Goal: Transaction & Acquisition: Purchase product/service

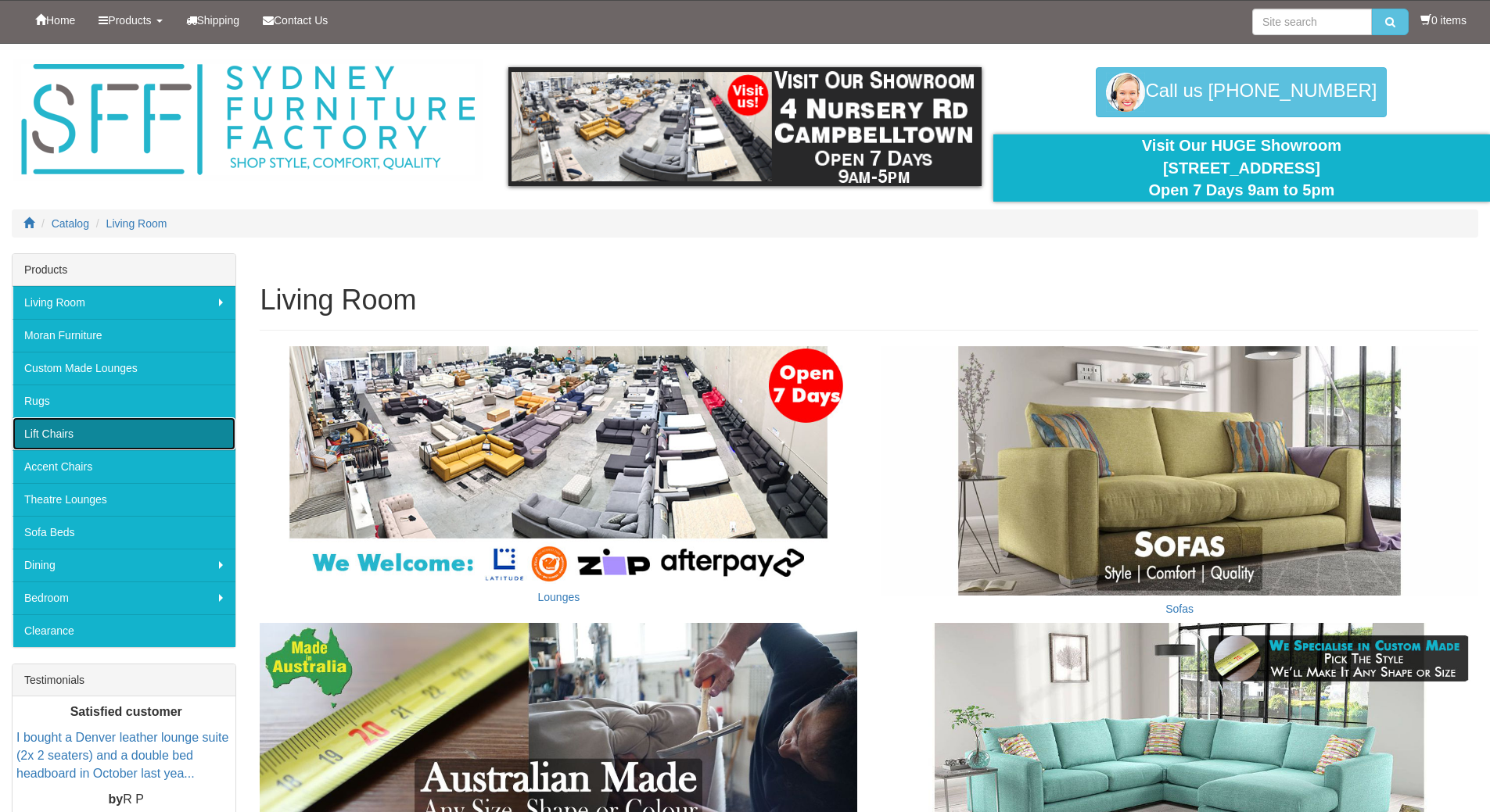
click at [79, 427] on link "Lift Chairs" at bounding box center [124, 433] width 223 height 32
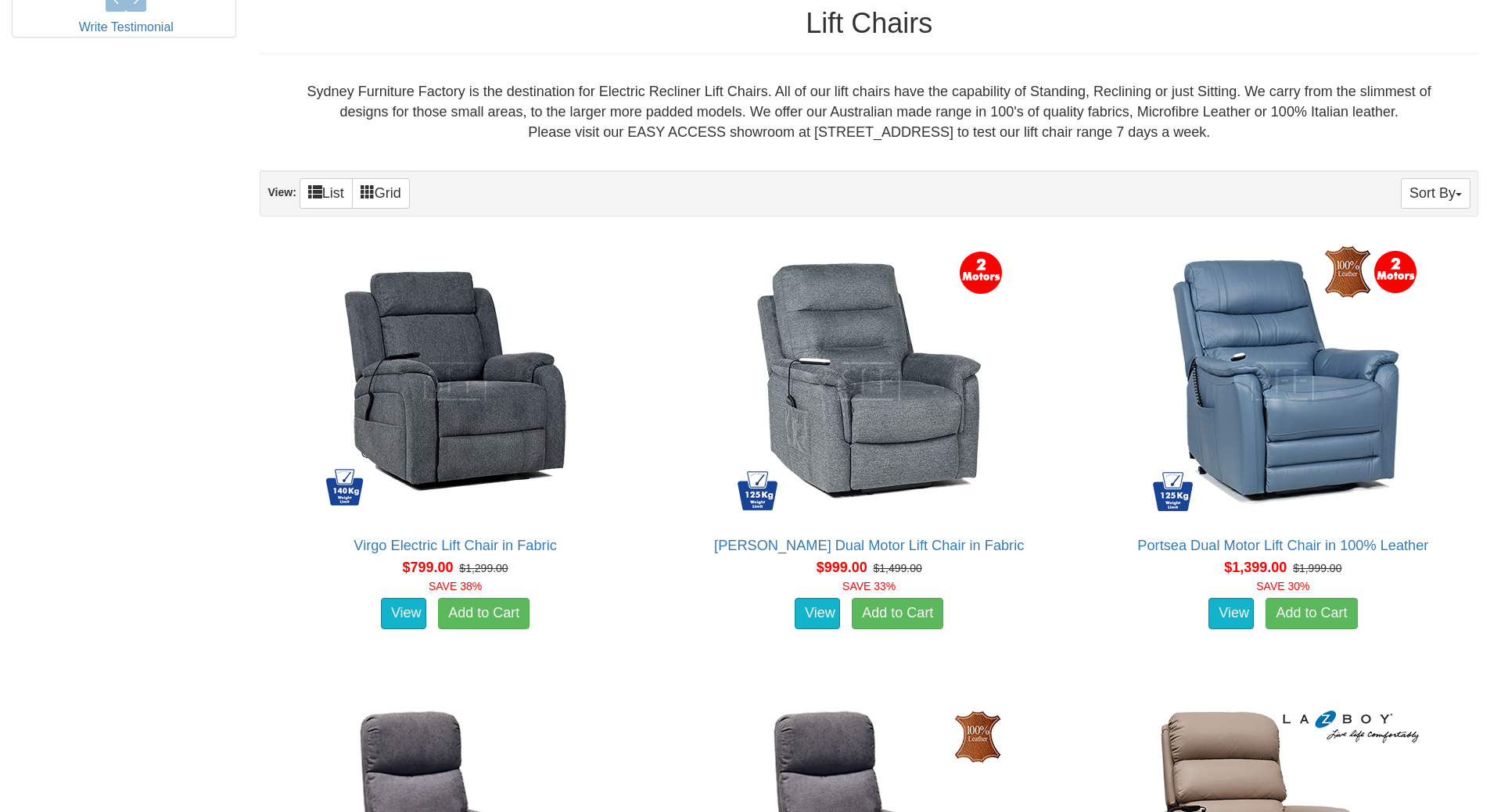
scroll to position [859, 0]
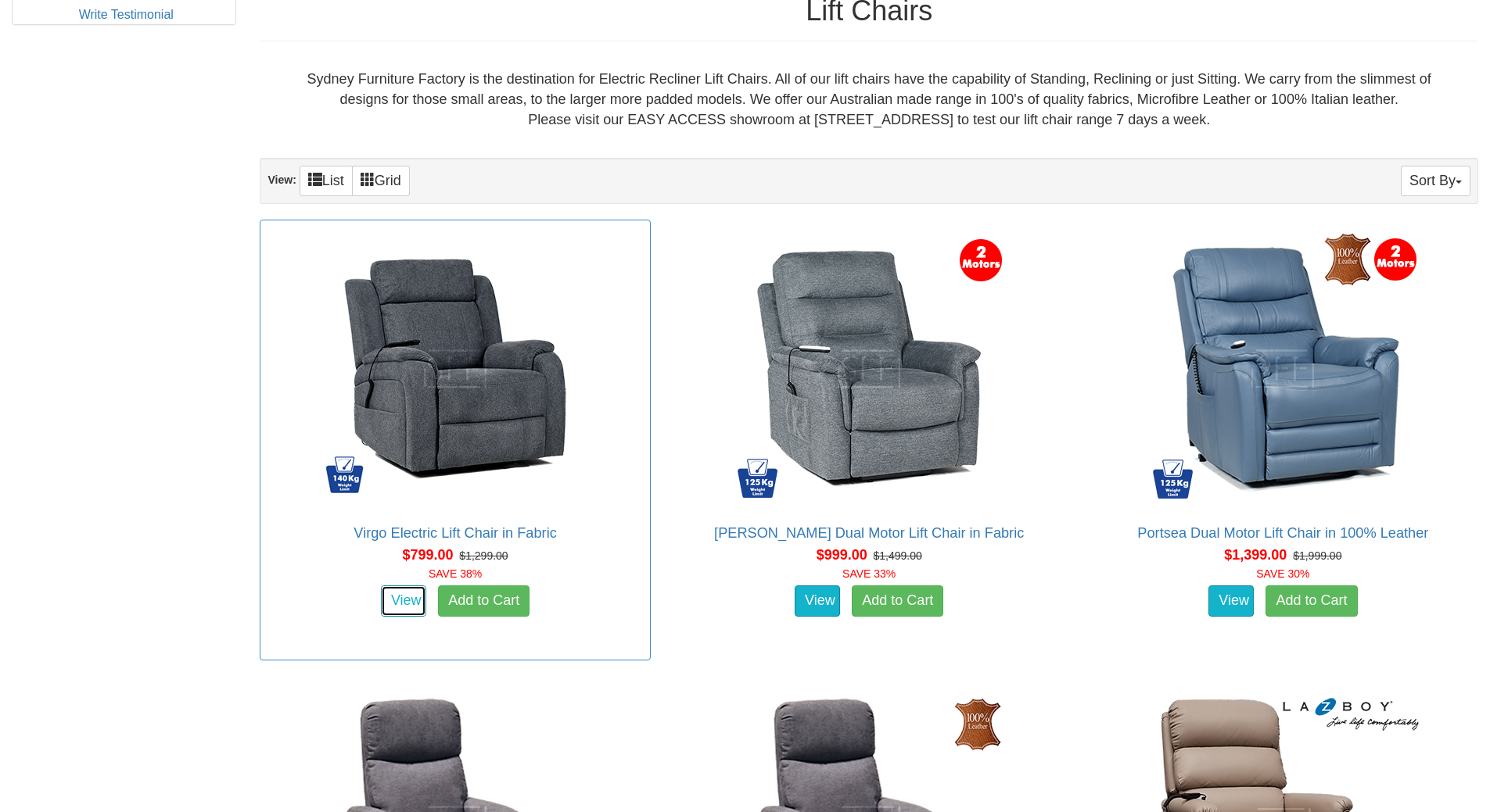
click at [395, 597] on link "View" at bounding box center [404, 601] width 45 height 31
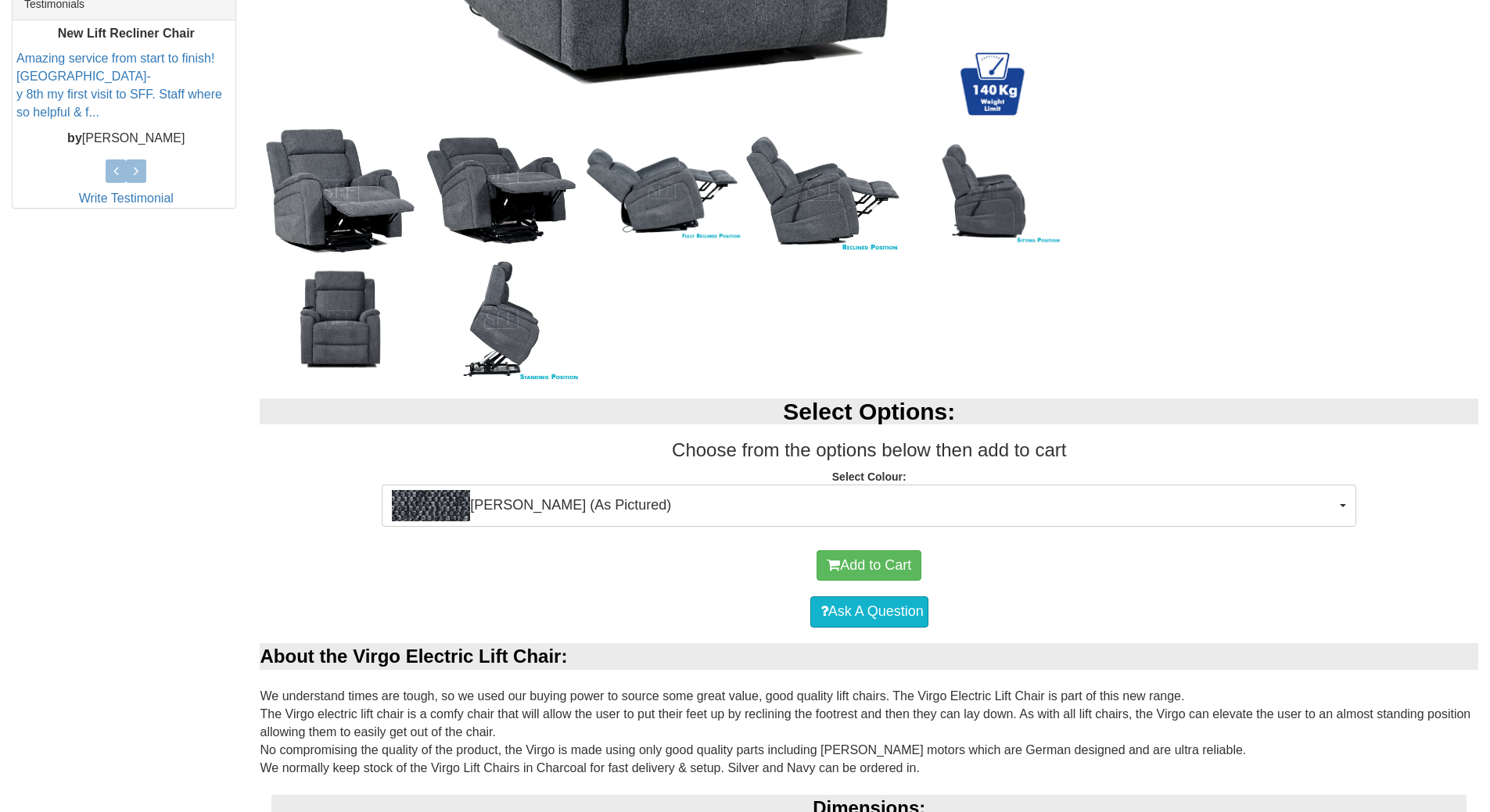
scroll to position [704, 0]
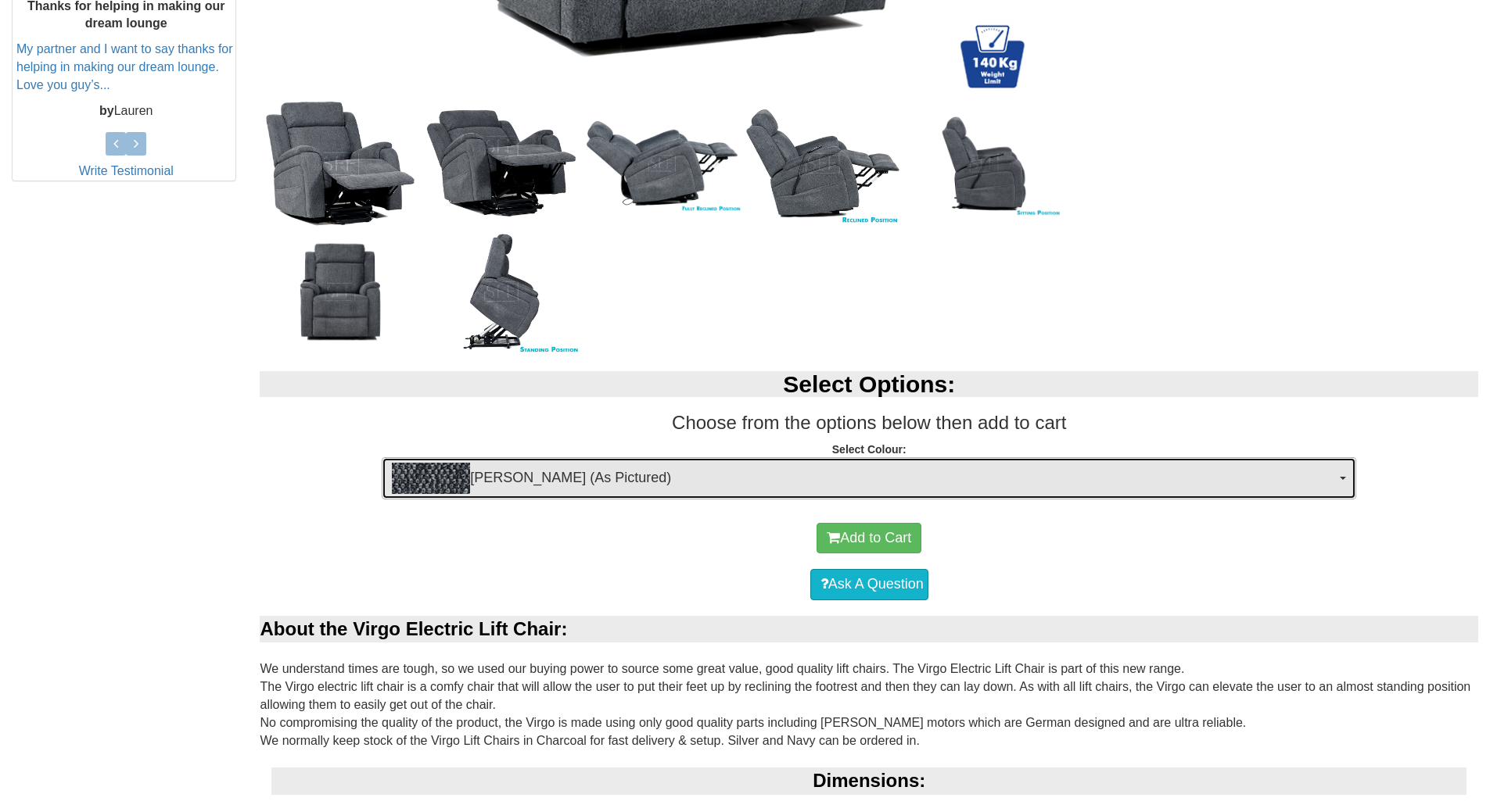
click at [1342, 472] on button "[PERSON_NAME] (As Pictured)" at bounding box center [869, 478] width 974 height 42
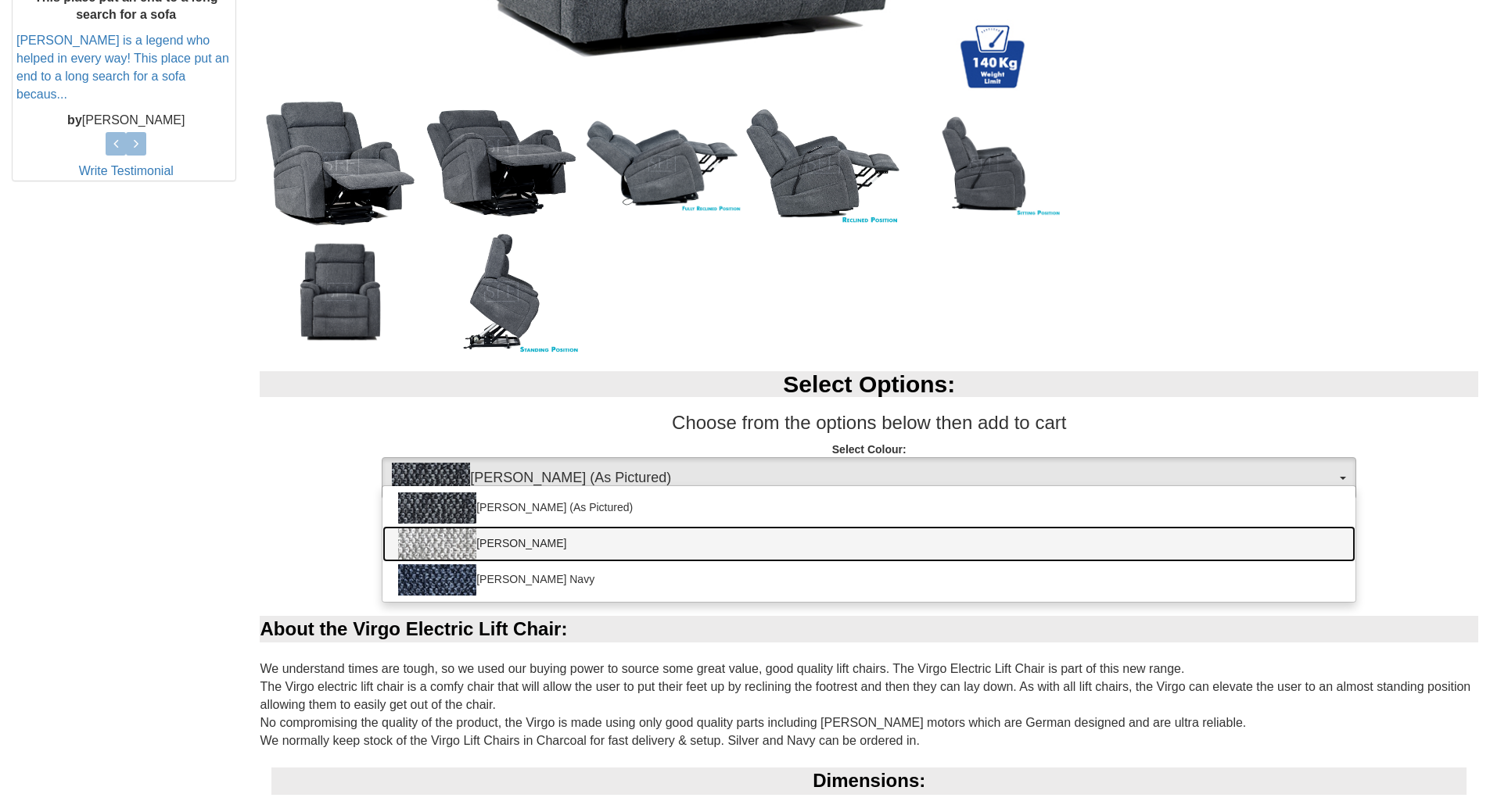
click at [454, 541] on img at bounding box center [436, 544] width 78 height 31
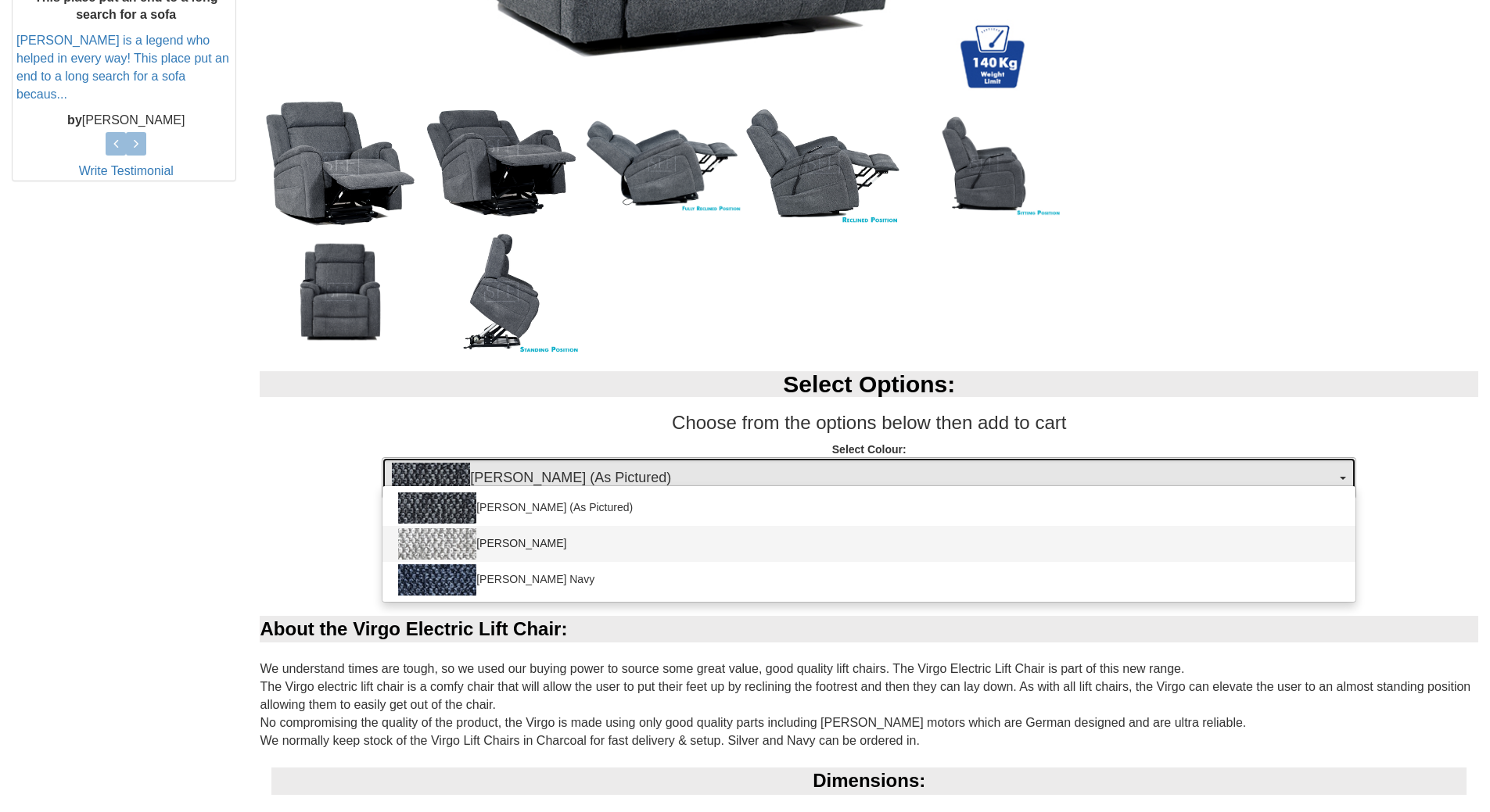
select select "2026"
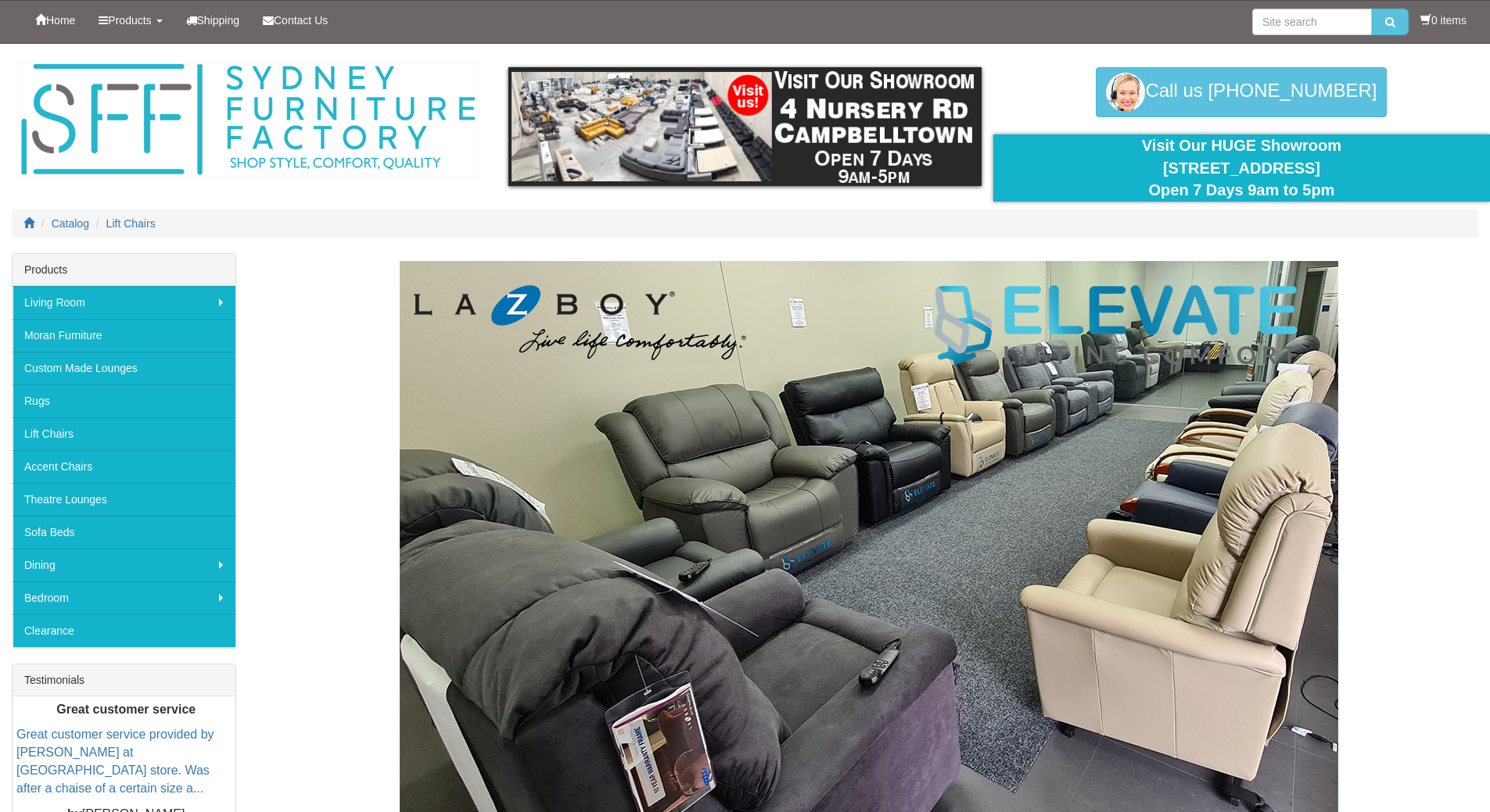
scroll to position [861, 0]
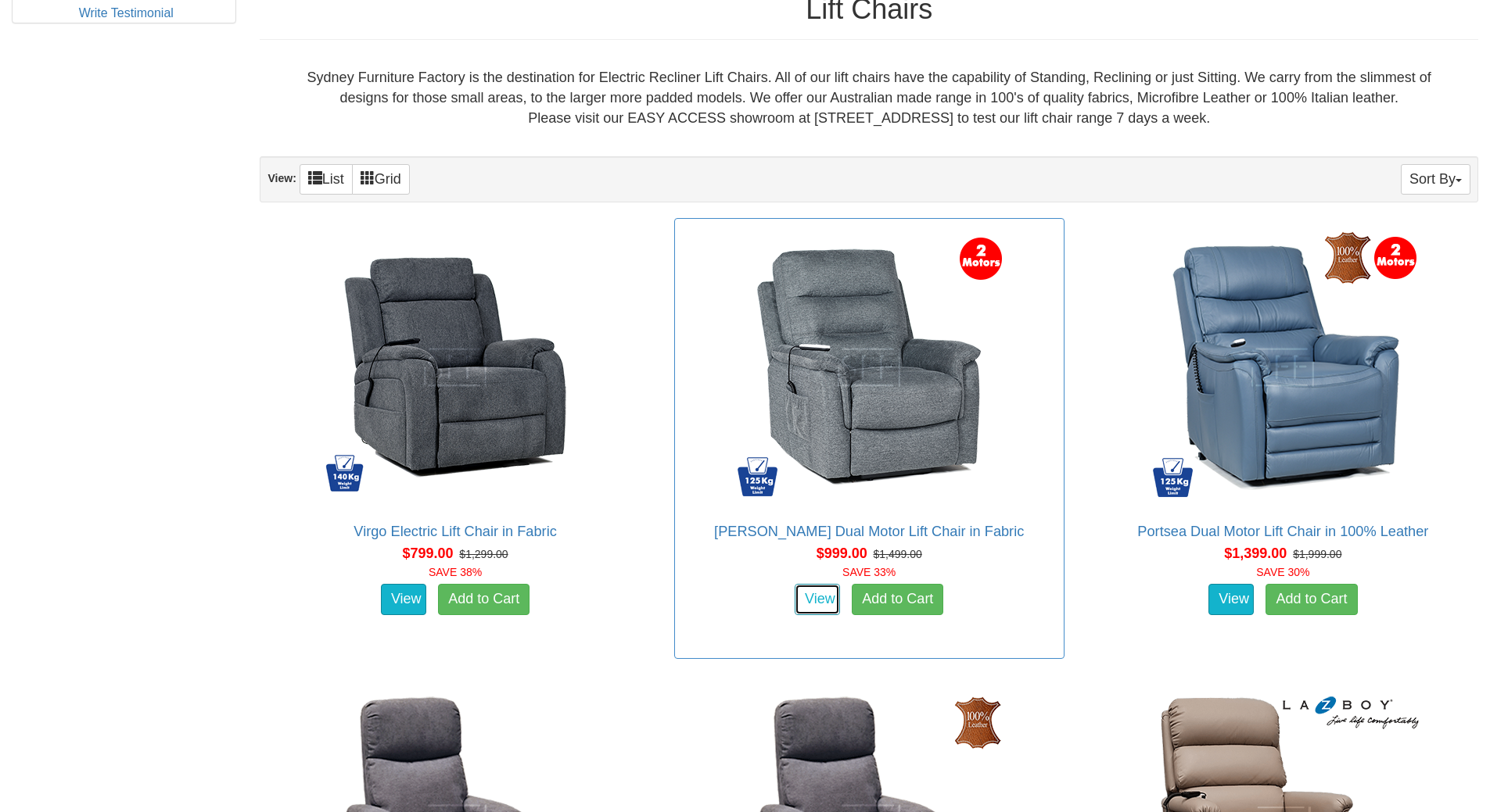
click at [822, 604] on link "View" at bounding box center [817, 599] width 45 height 31
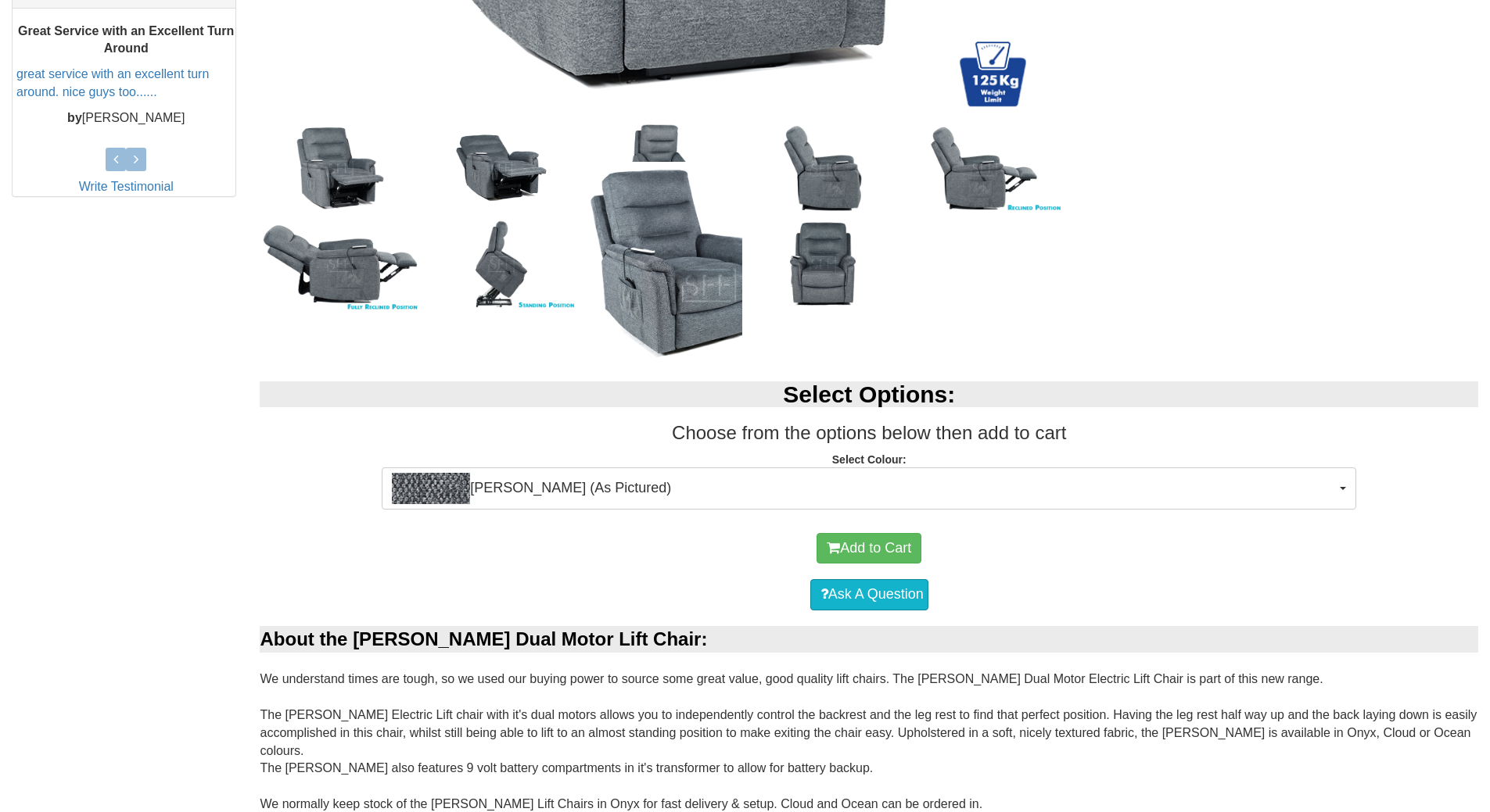
scroll to position [704, 0]
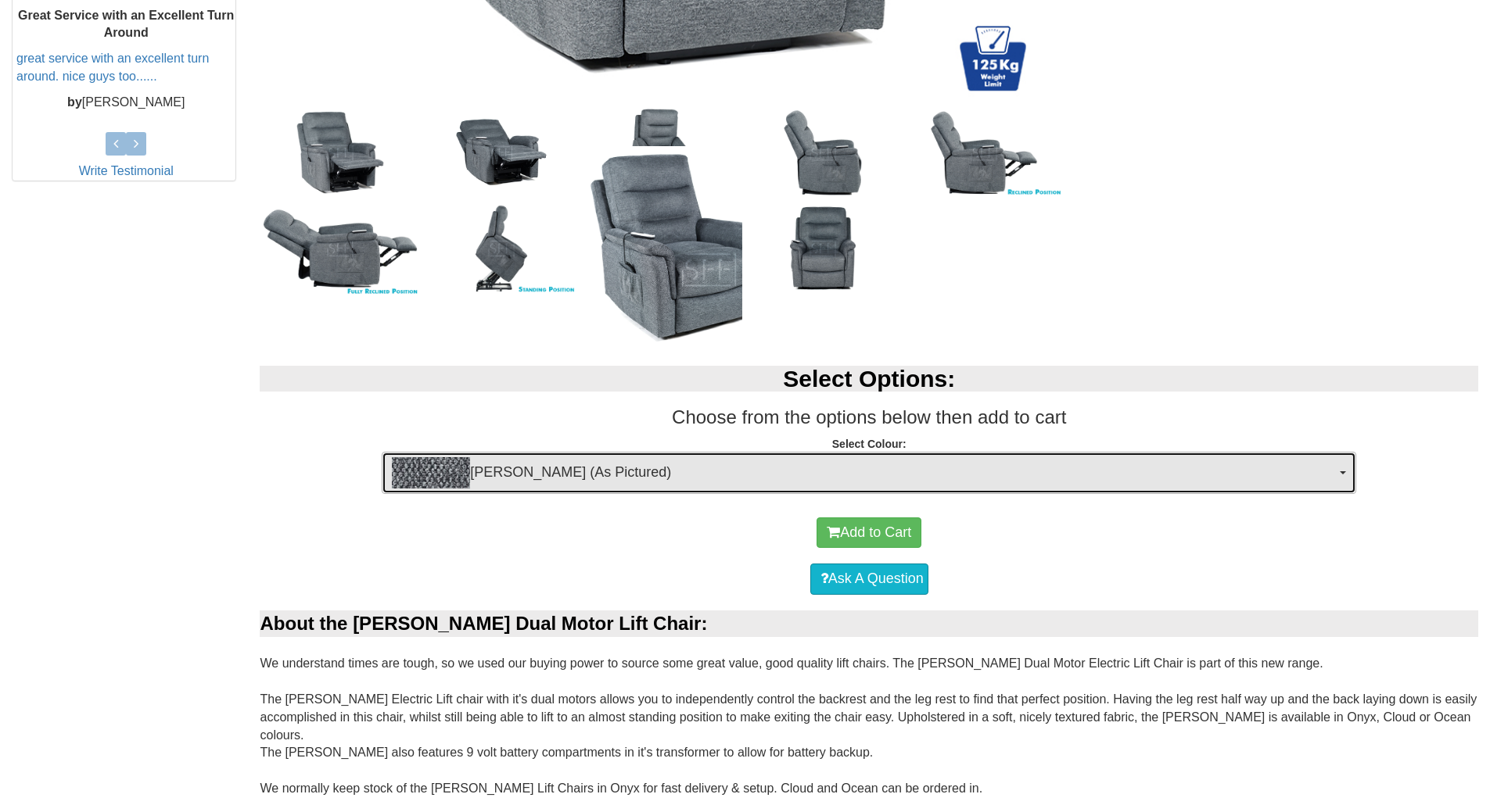
click at [514, 468] on span "Mia Onyx (As Pictured)" at bounding box center [864, 473] width 943 height 31
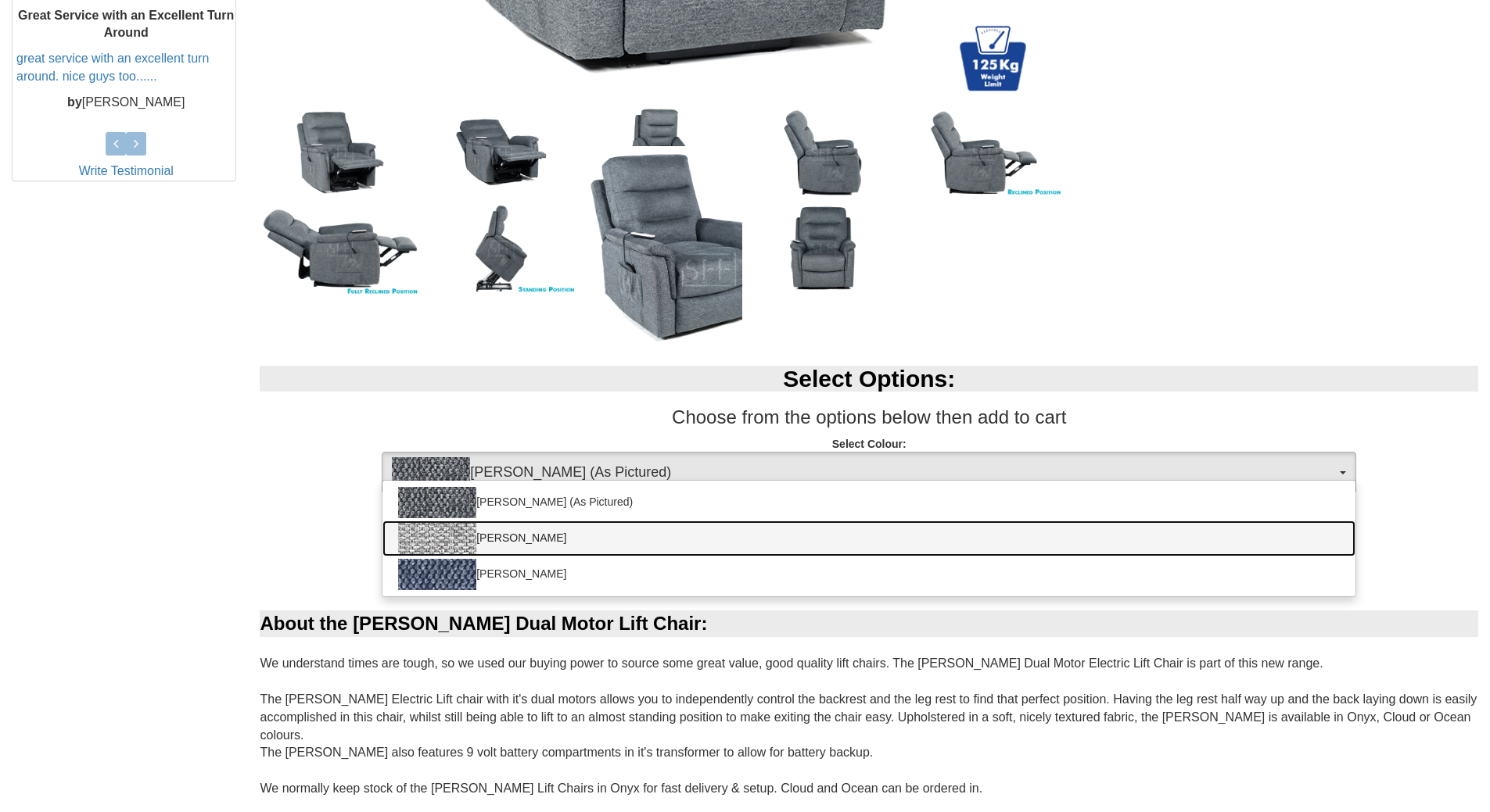
click at [444, 537] on img at bounding box center [436, 538] width 78 height 31
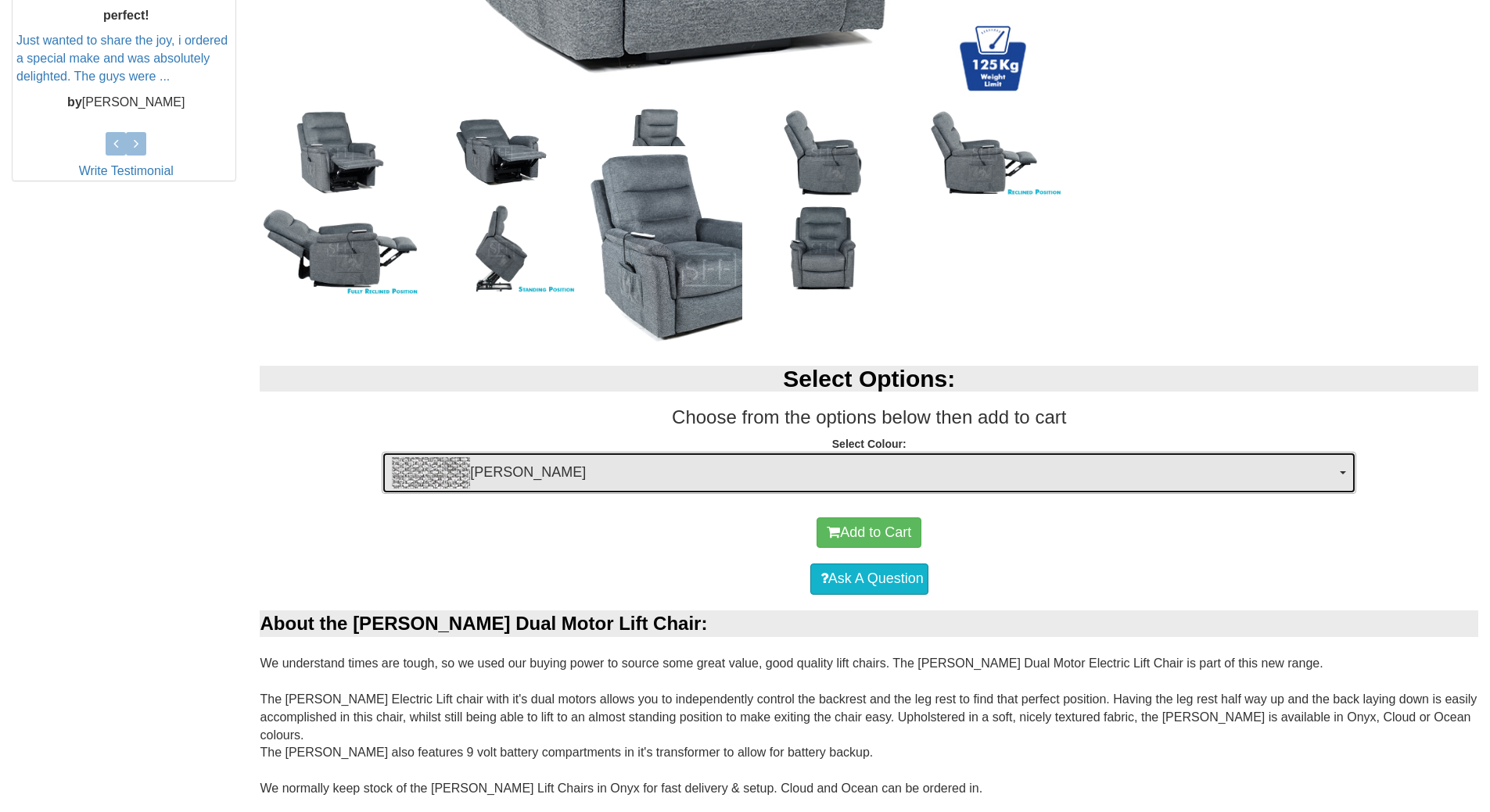
scroll to position [781, 0]
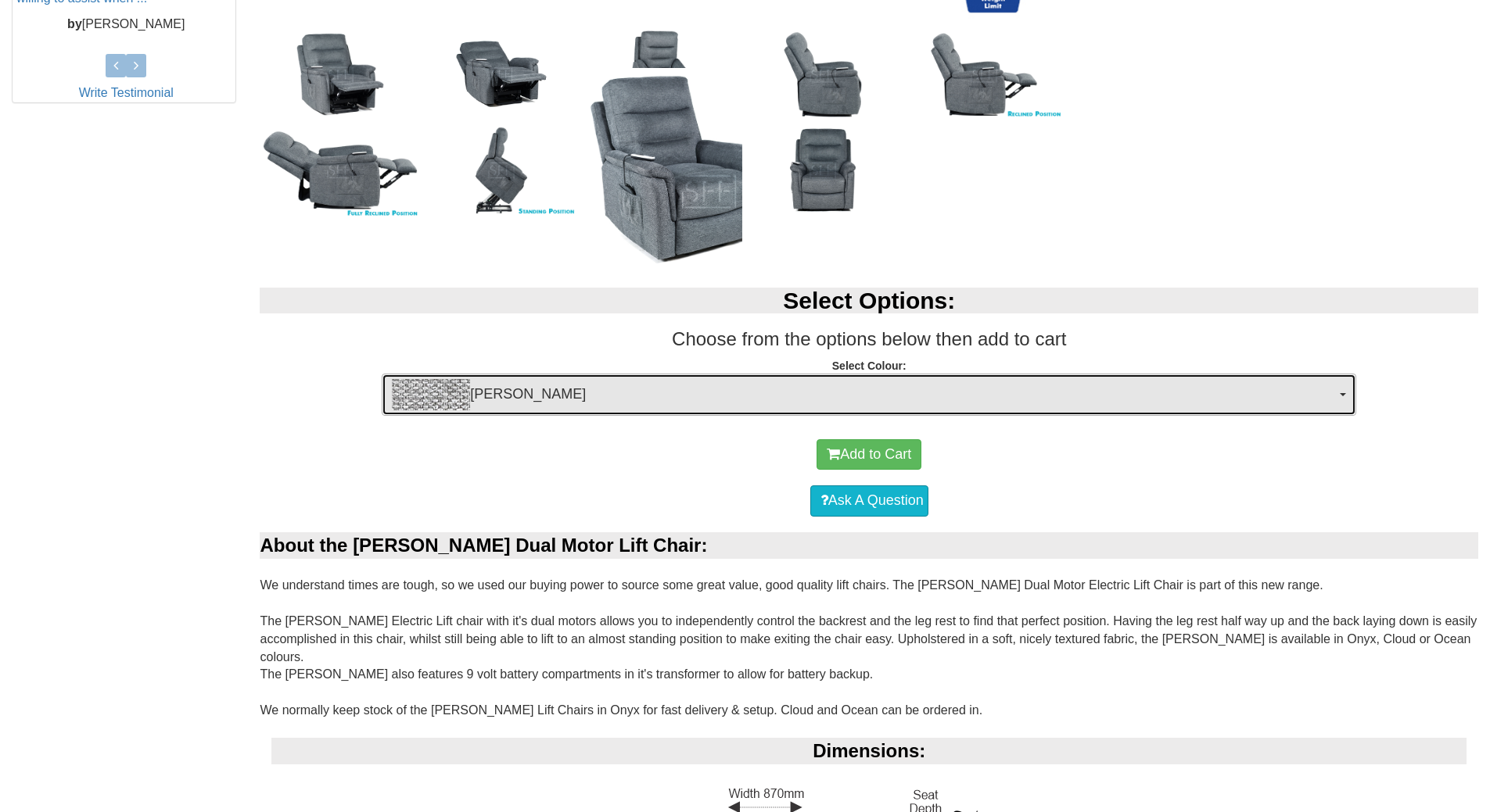
click at [1344, 389] on button "Mia Cloud" at bounding box center [869, 395] width 974 height 42
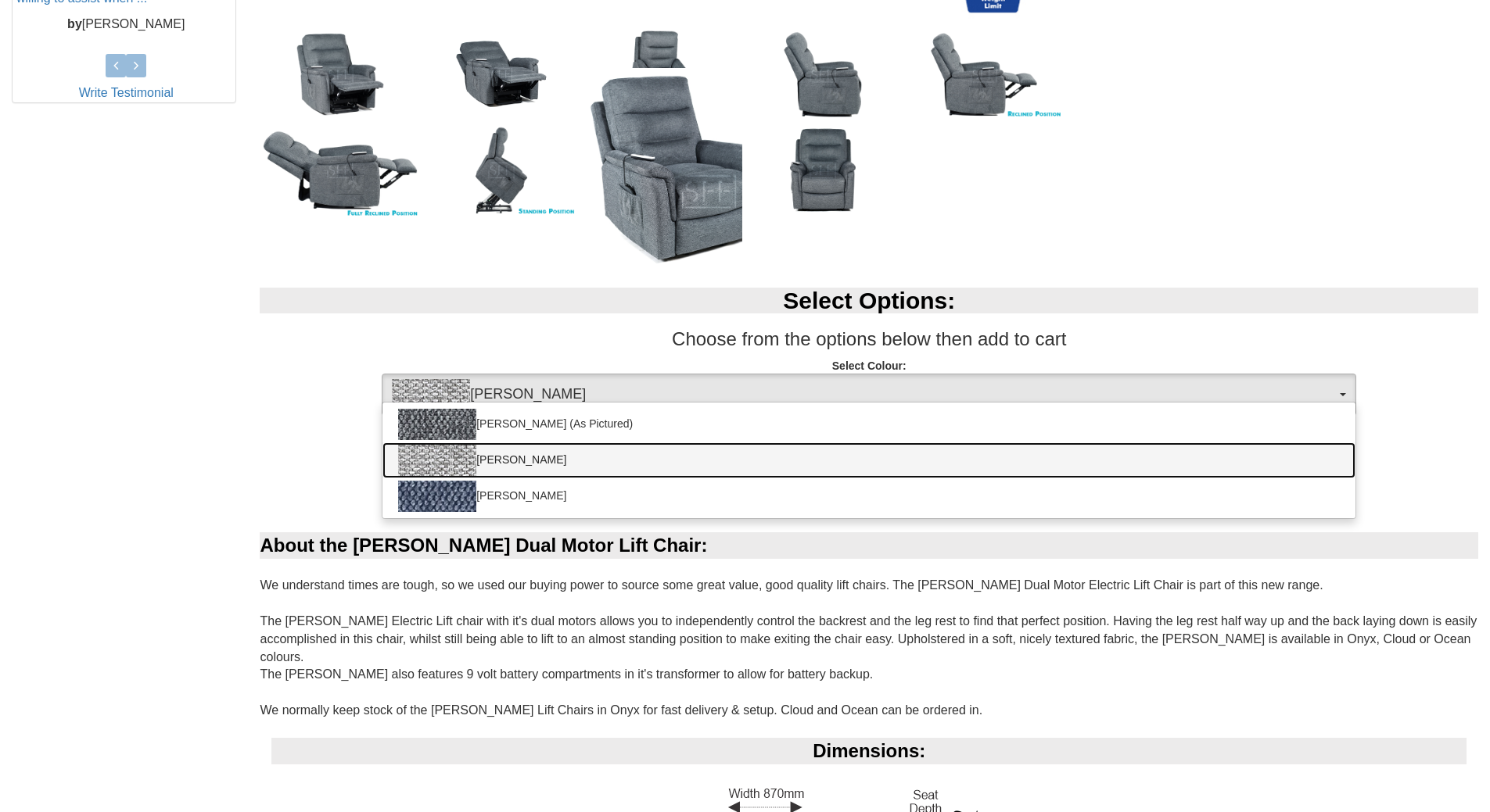
click at [438, 462] on img at bounding box center [436, 461] width 78 height 31
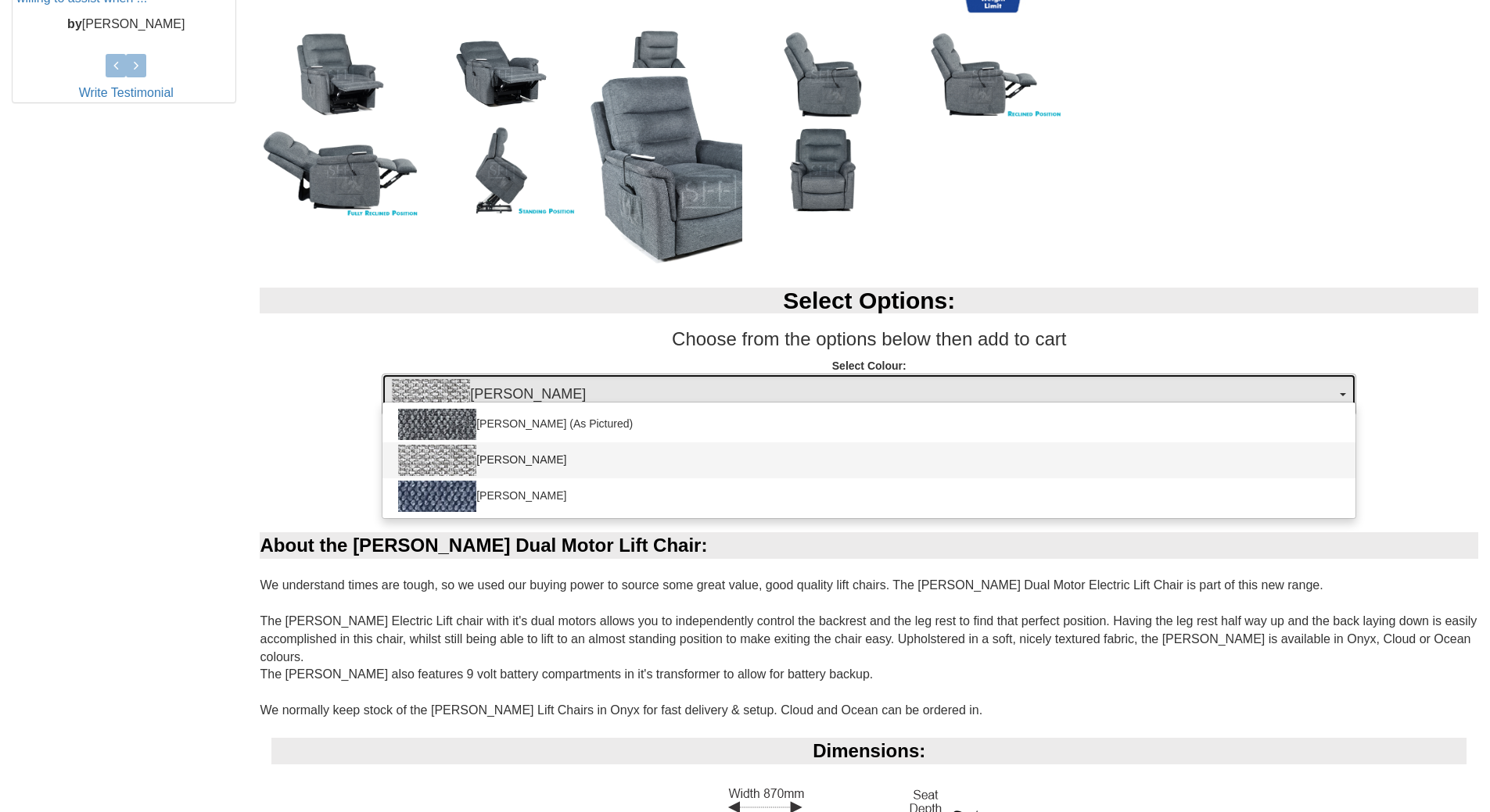
select select "2029"
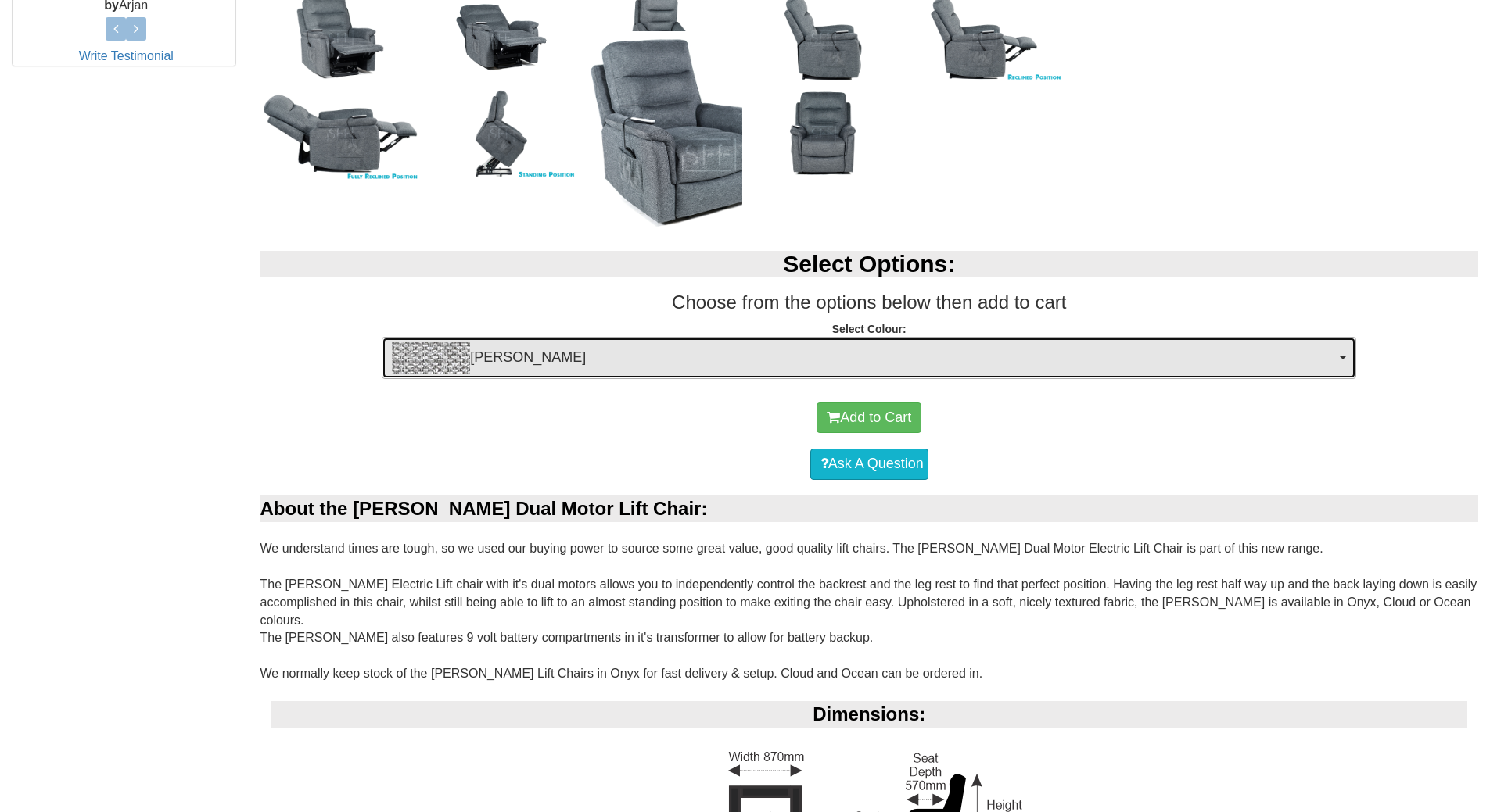
scroll to position [790, 0]
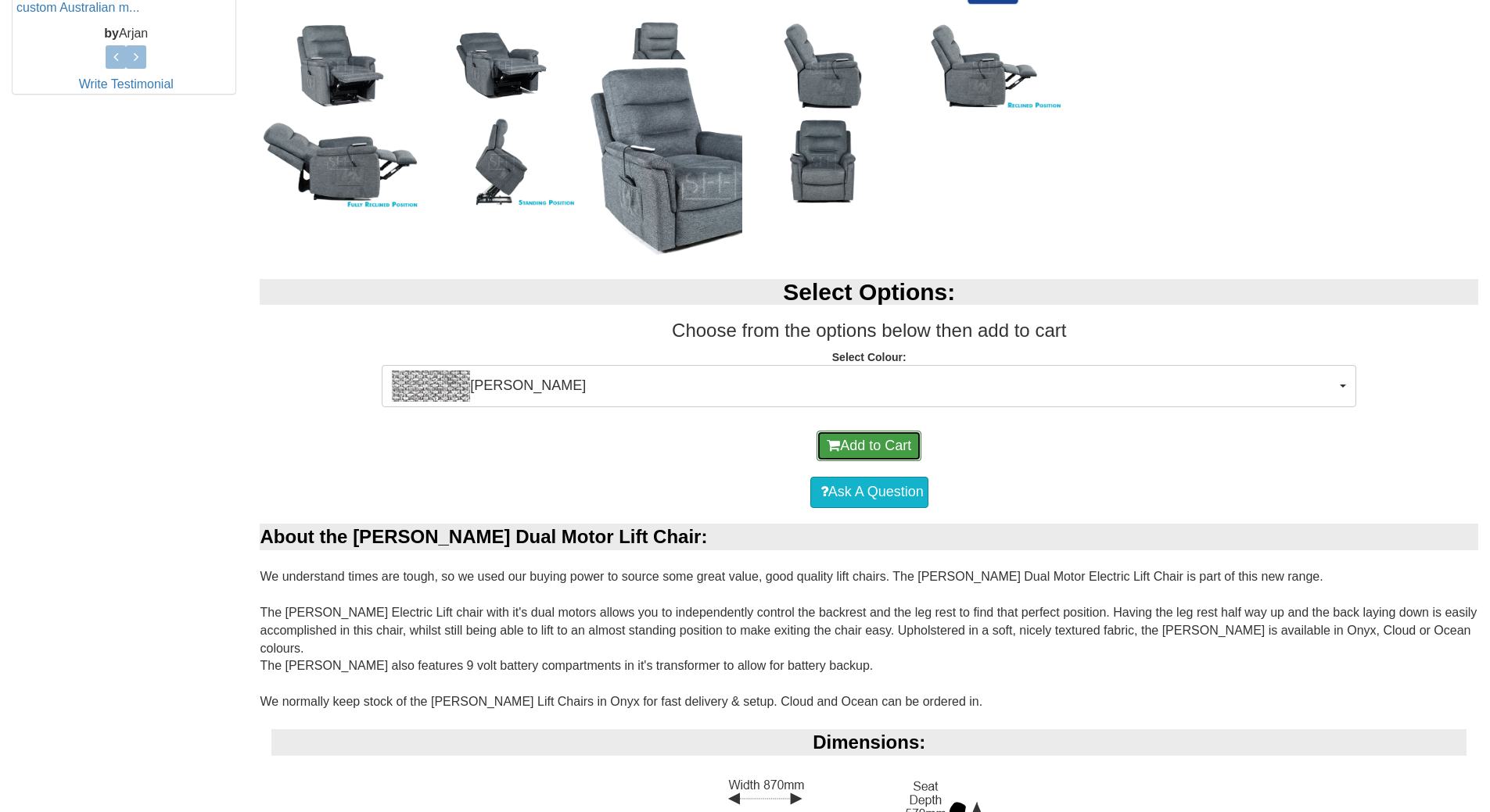
click at [867, 439] on button "Add to Cart" at bounding box center [869, 447] width 104 height 31
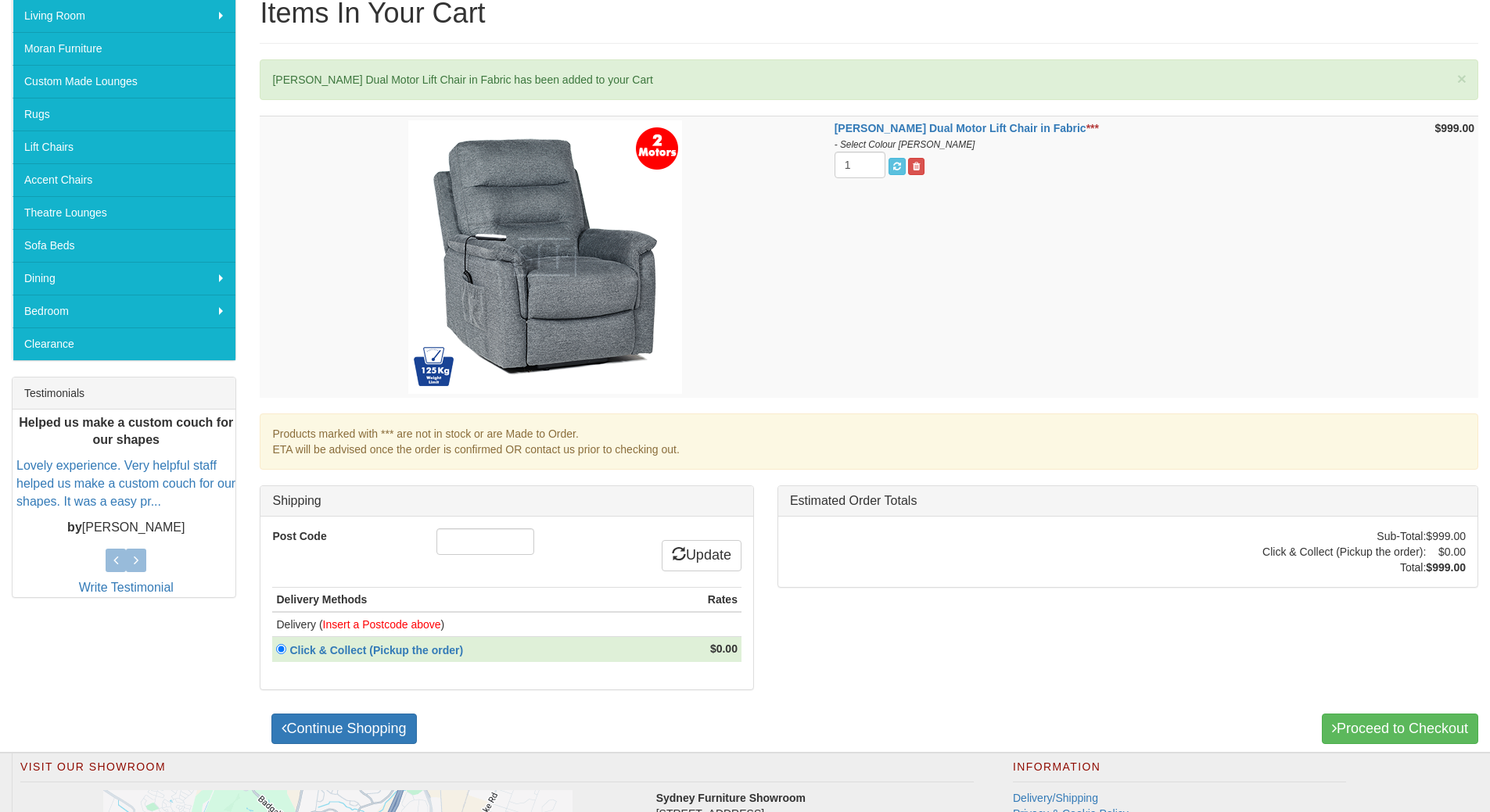
scroll to position [313, 0]
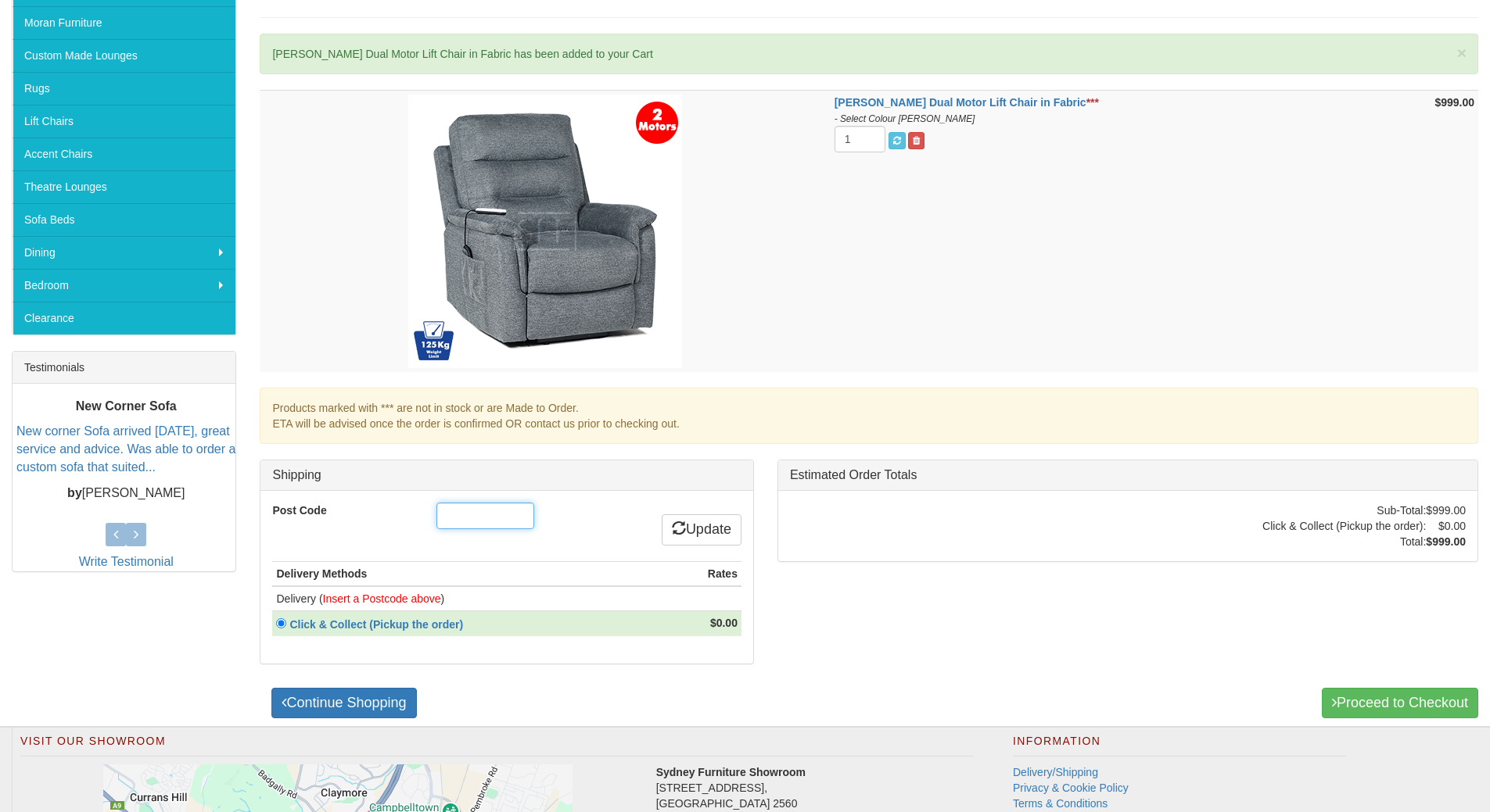
click at [484, 516] on input "Post Code" at bounding box center [485, 516] width 97 height 27
type input "2261"
click at [692, 532] on link "Update" at bounding box center [701, 531] width 80 height 31
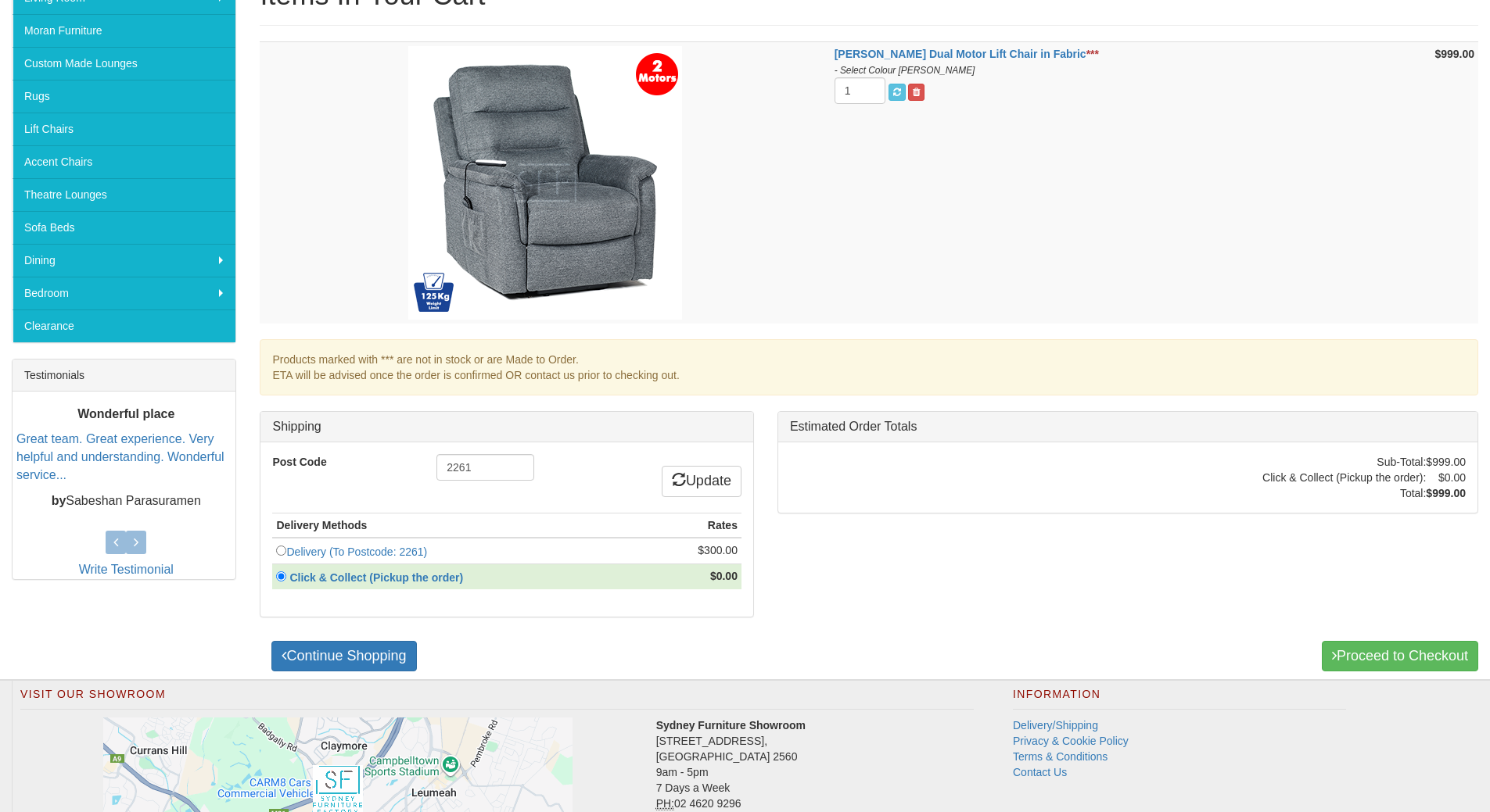
scroll to position [313, 0]
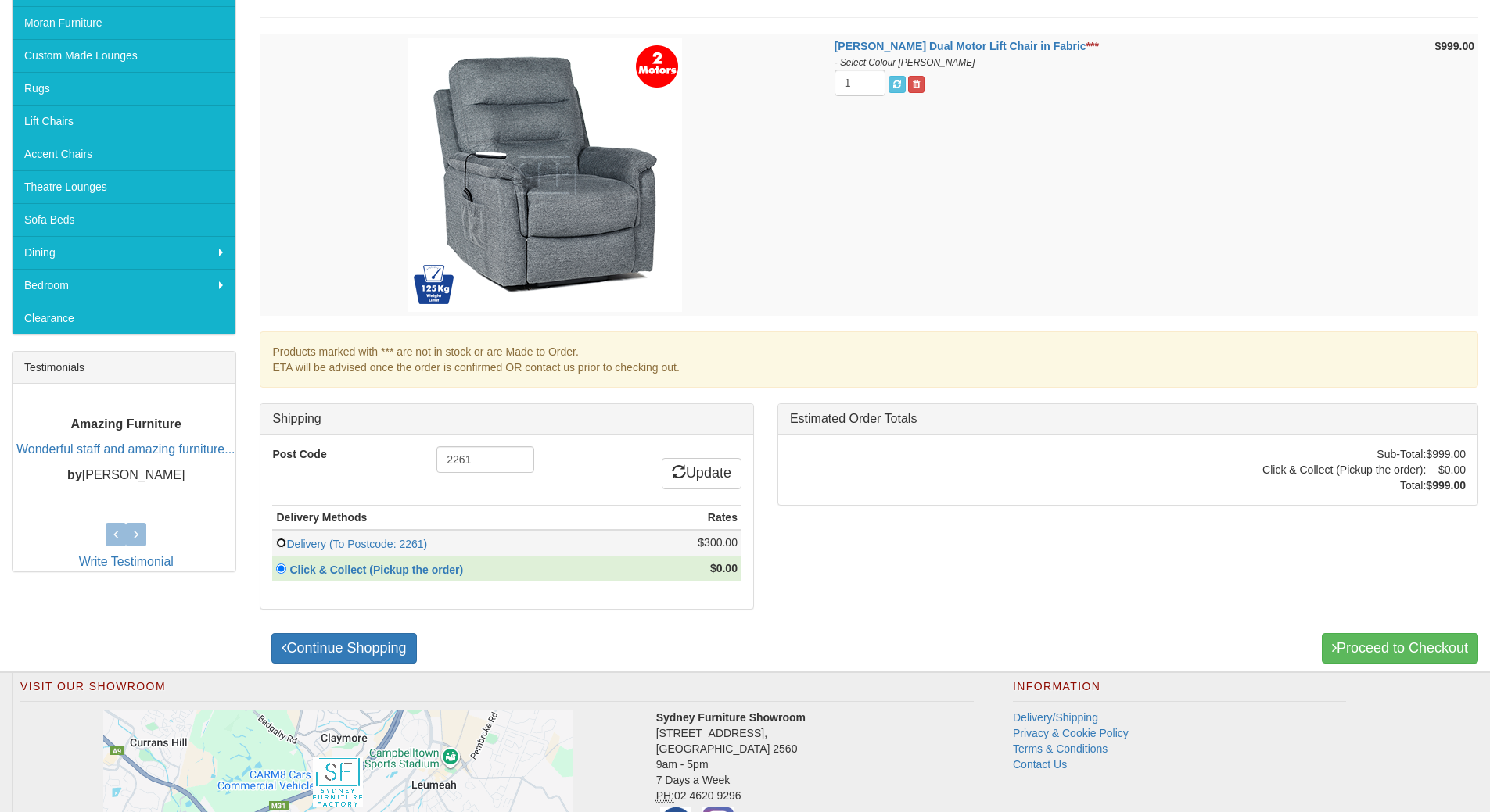
click at [281, 541] on input "radio" at bounding box center [281, 542] width 10 height 10
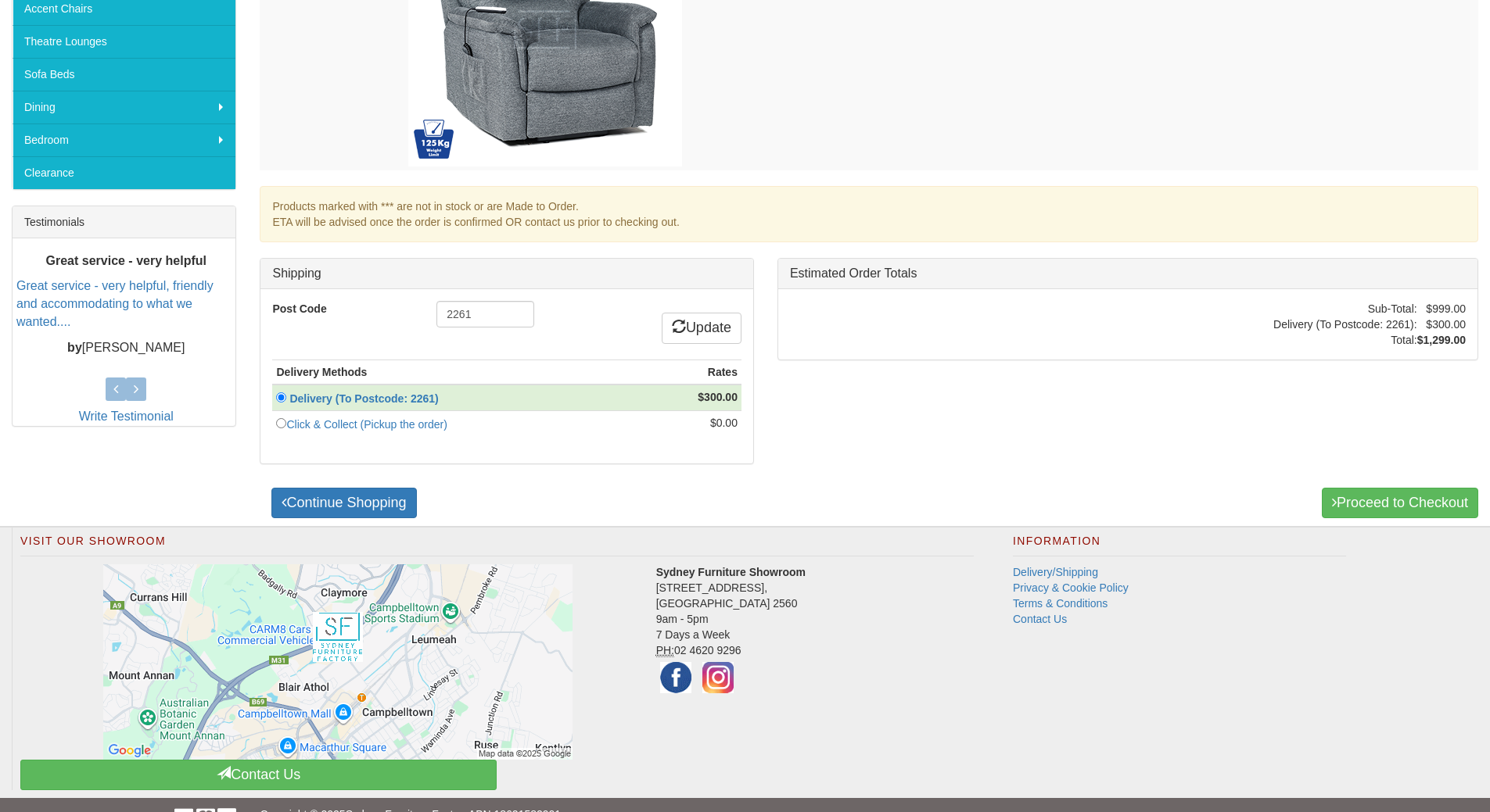
scroll to position [468, 0]
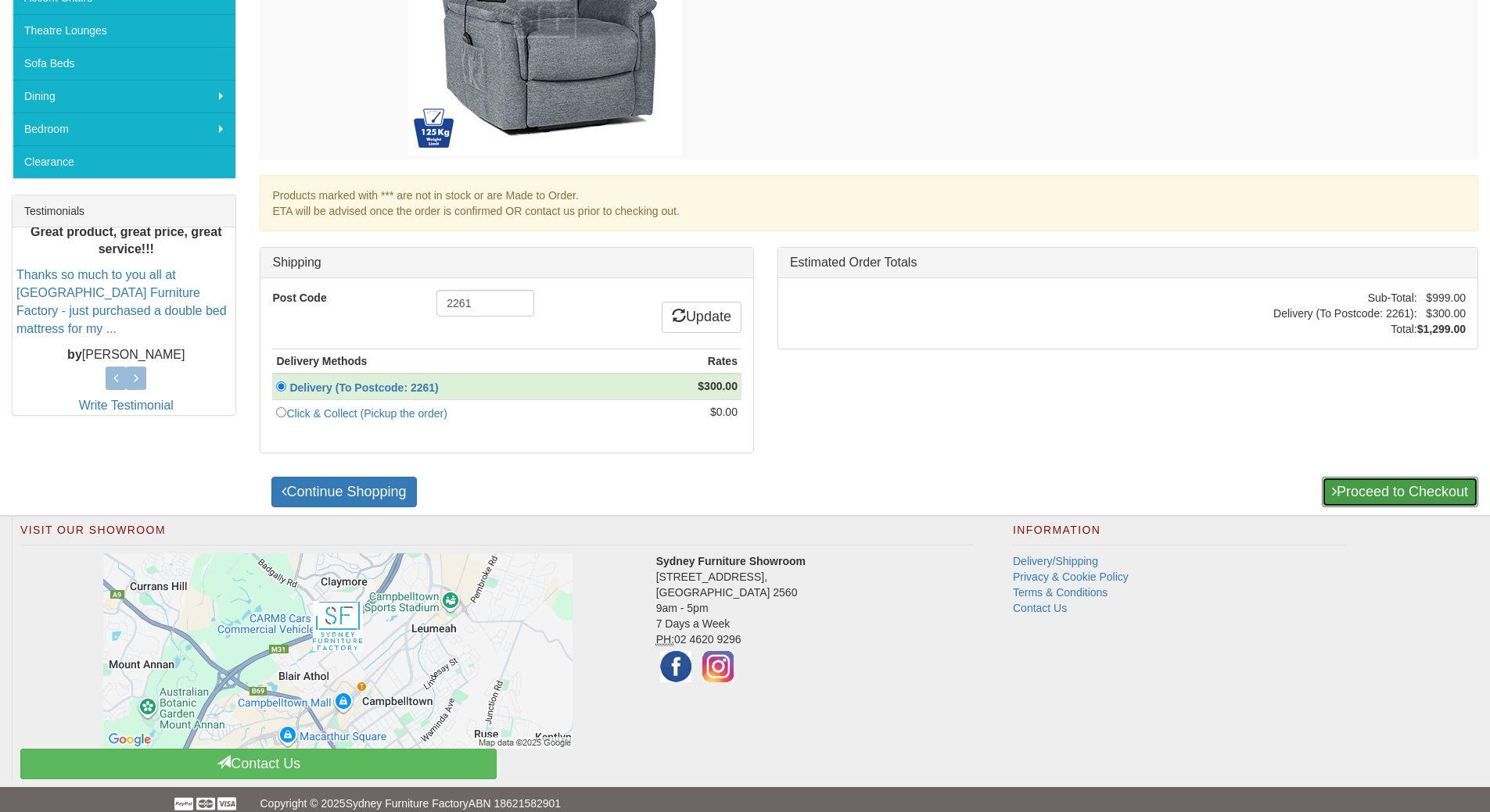
click at [1396, 494] on link "Proceed to Checkout" at bounding box center [1399, 492] width 157 height 31
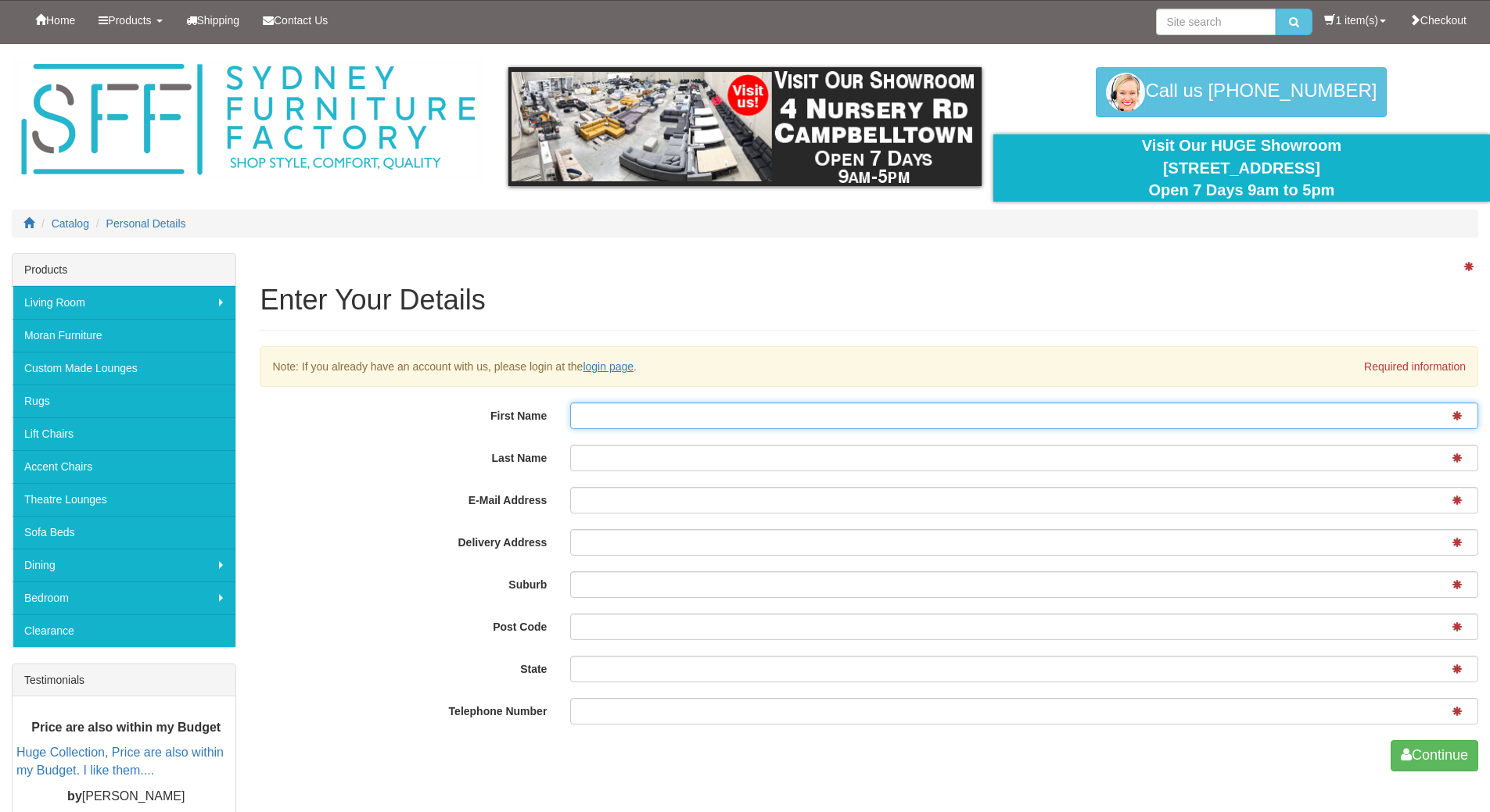
click at [612, 419] on input "First Name" at bounding box center [1024, 415] width 908 height 27
type input "[PERSON_NAME]"
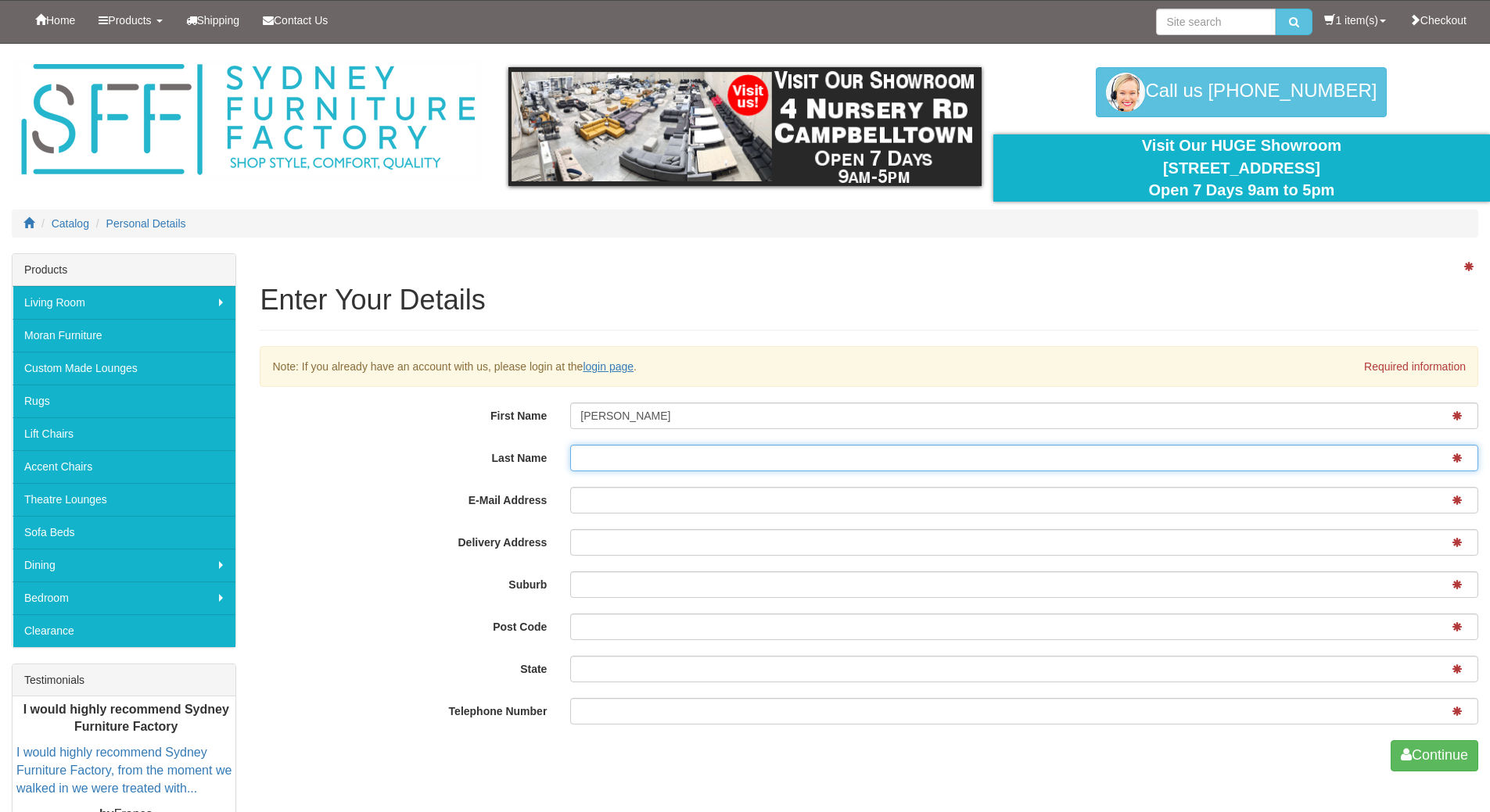
type input "Loupis"
type input "jennifer.loupis@gmail.com"
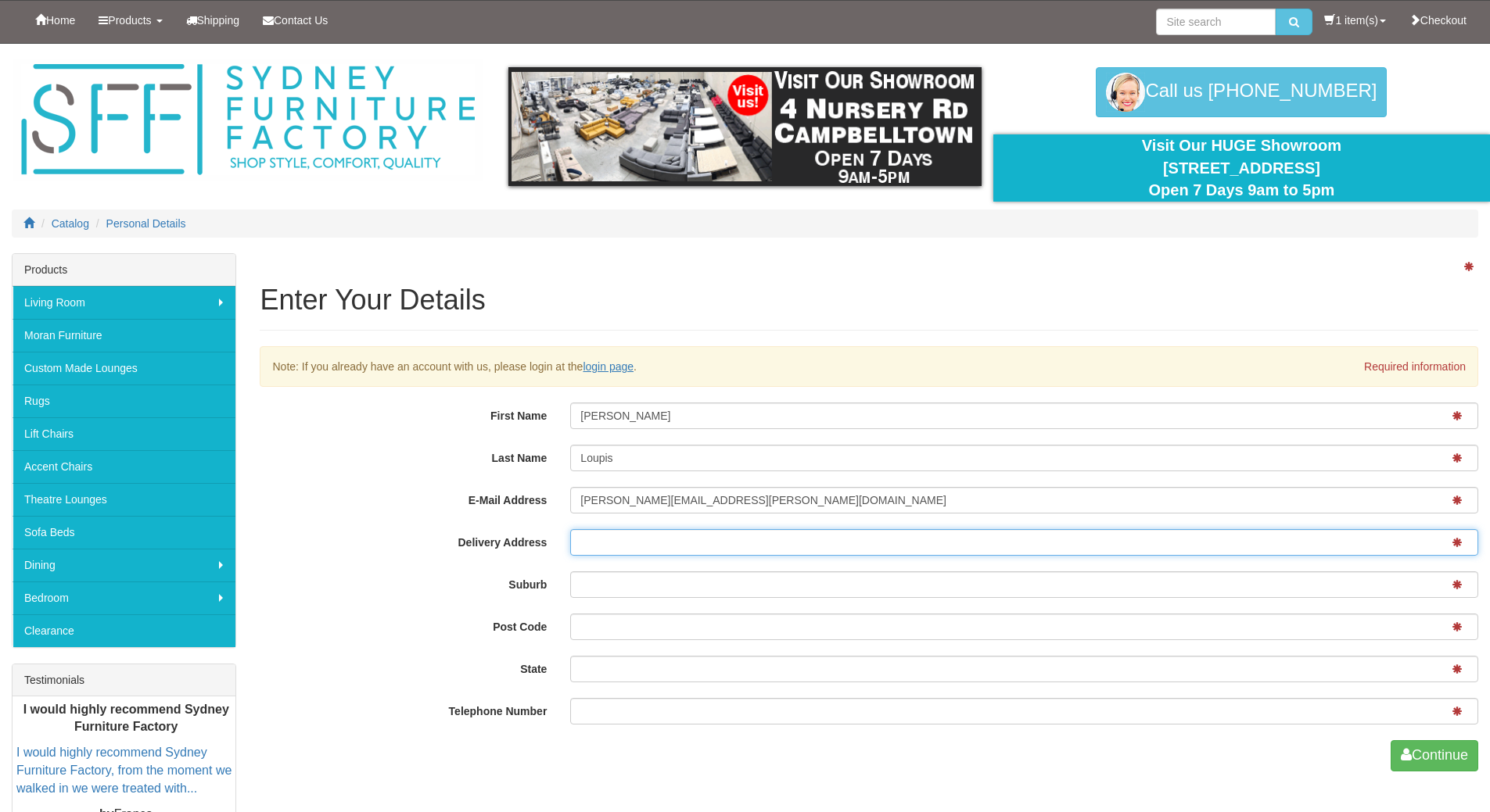
type input "23 Tanami Close"
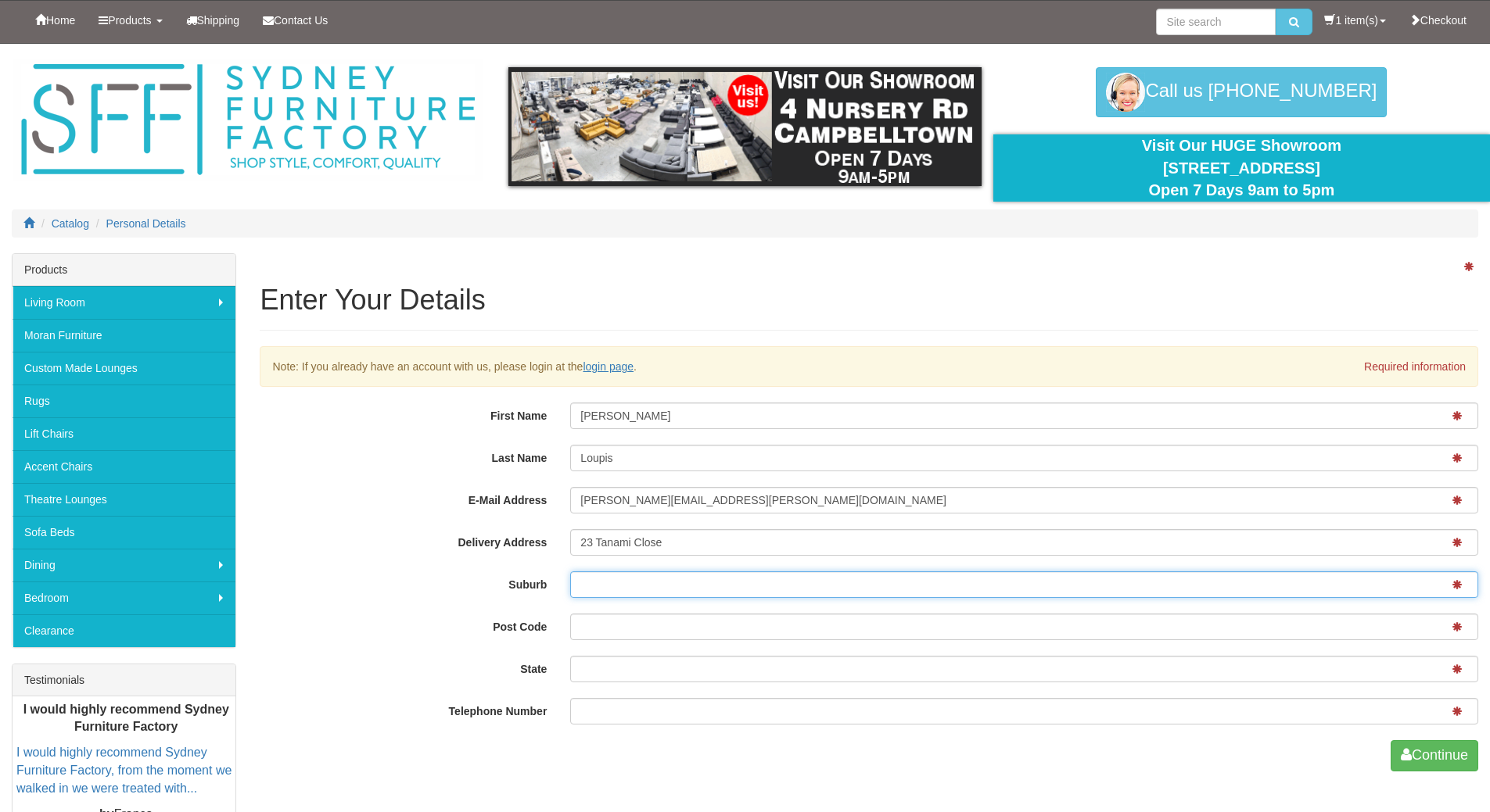
type input "BELROSE"
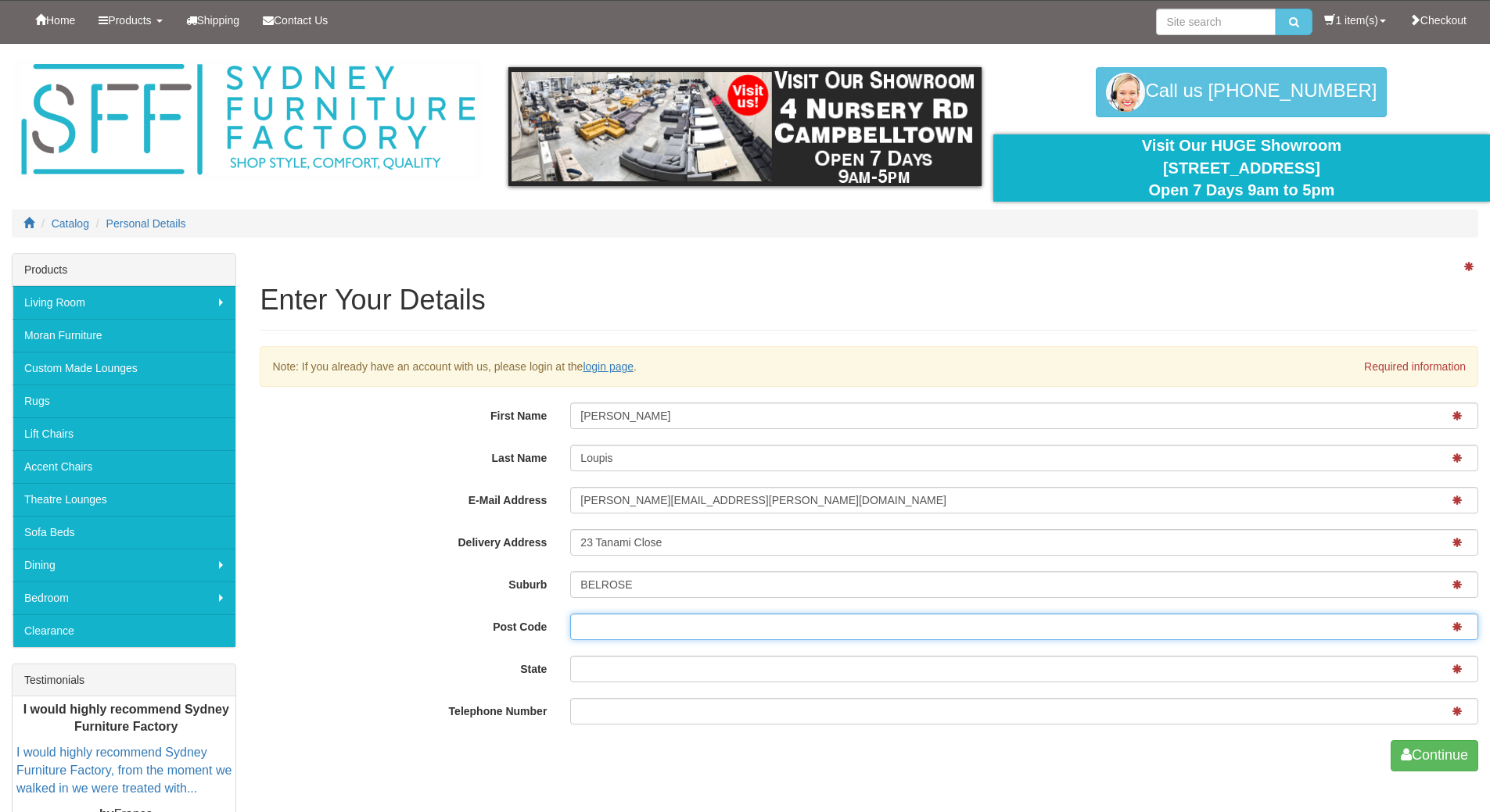
type input "2085"
type input "NSW"
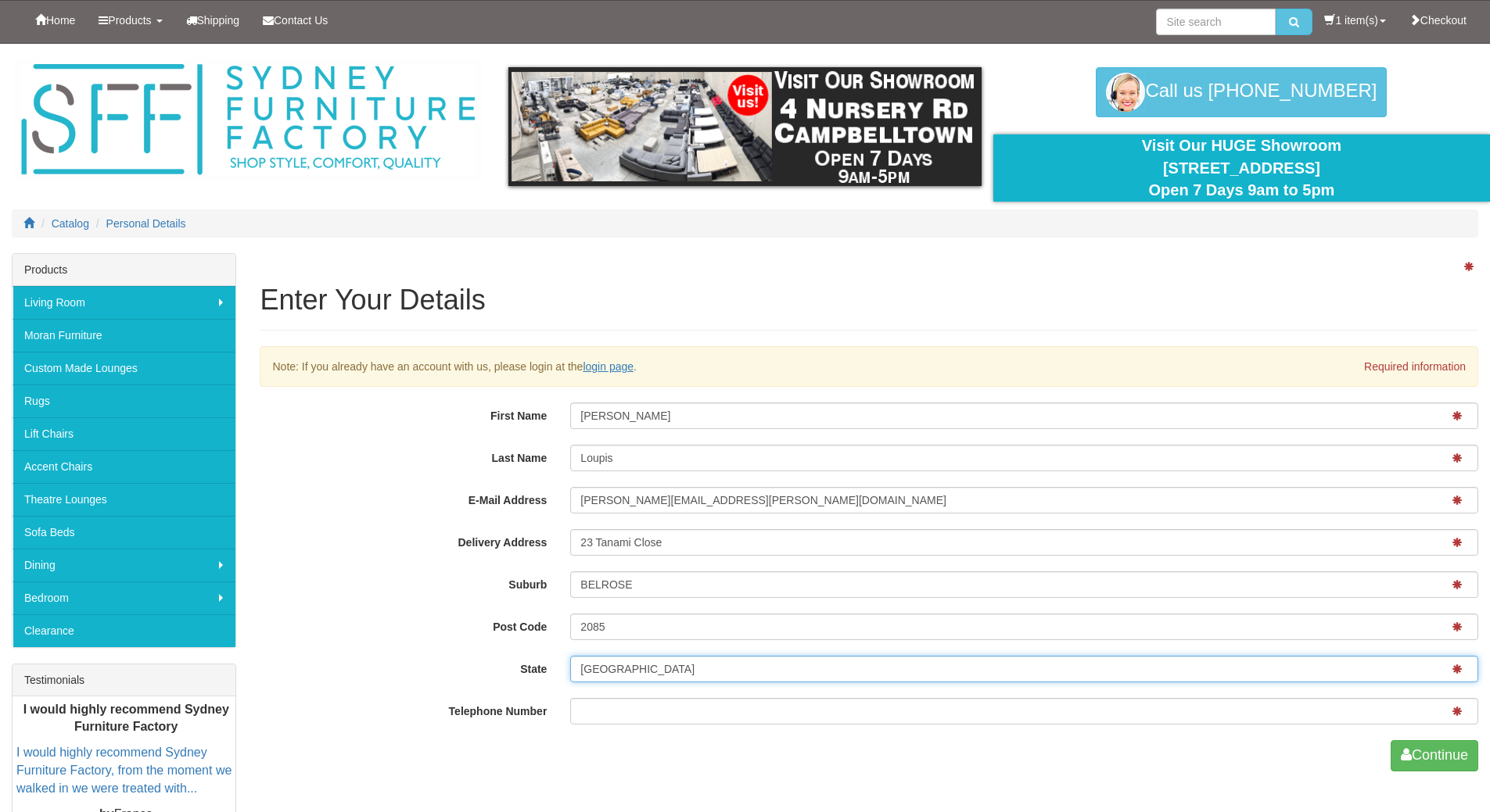
type input "4160193070"
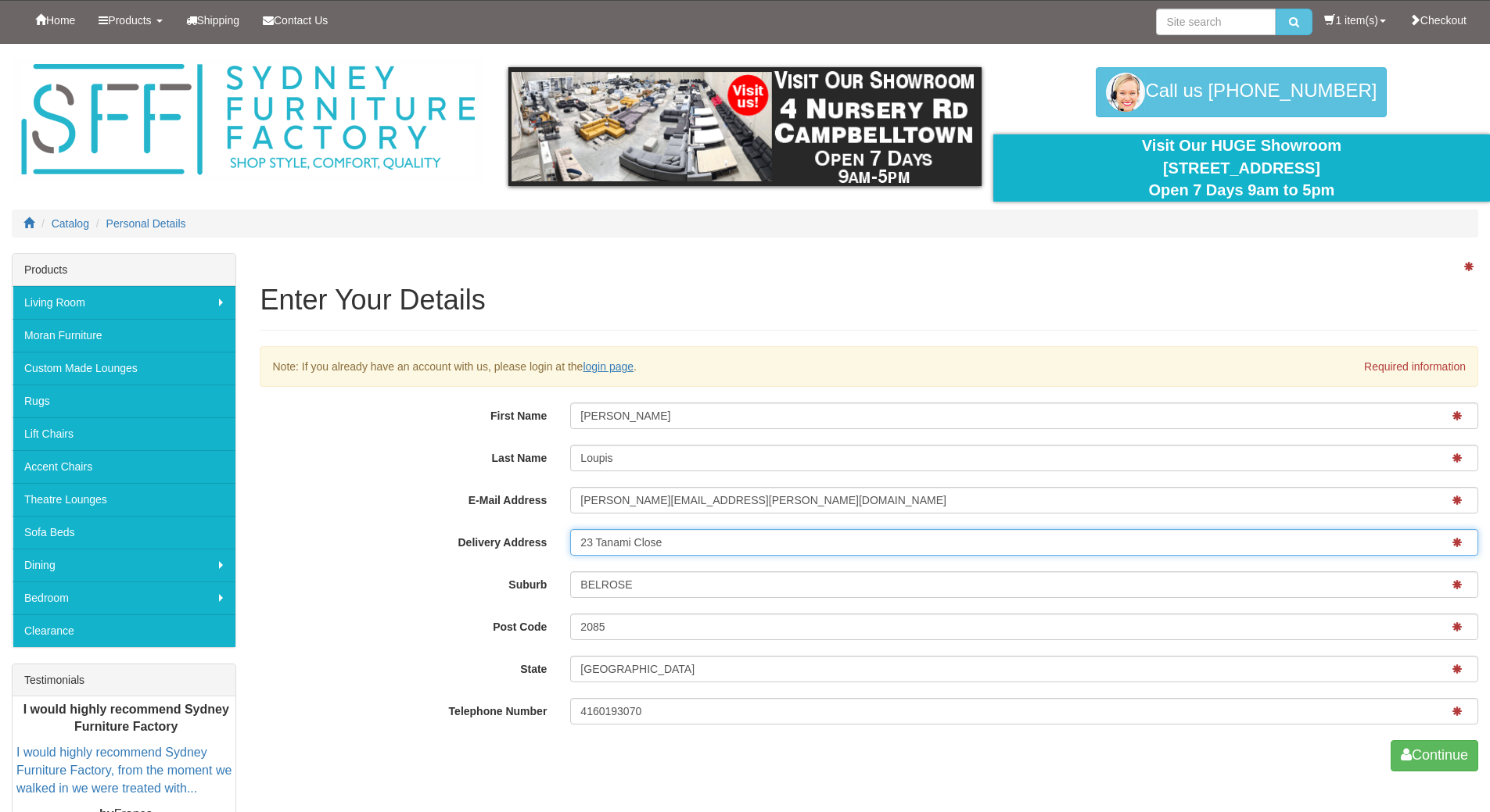
drag, startPoint x: 577, startPoint y: 541, endPoint x: 709, endPoint y: 562, distance: 133.7
click at [709, 562] on div "First Name Jennifer Last Name Loupis E-Mail Address jennifer.loupis@gmail.com D…" at bounding box center [869, 587] width 1218 height 369
type input "Unit 21, 15-19 Torrens Avenue"
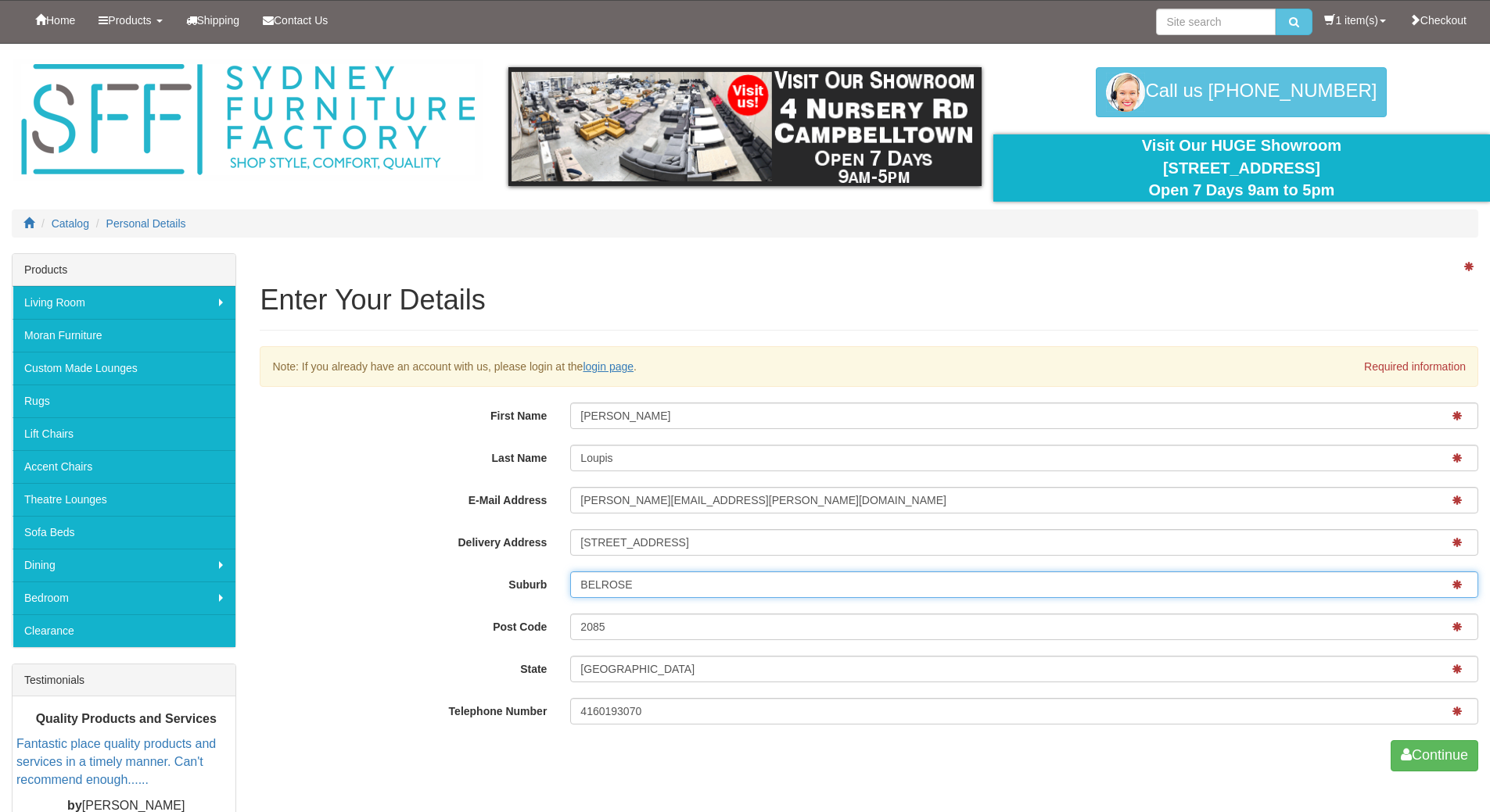
click at [637, 591] on input "BELROSE" at bounding box center [1024, 584] width 908 height 27
type input "The Entrance"
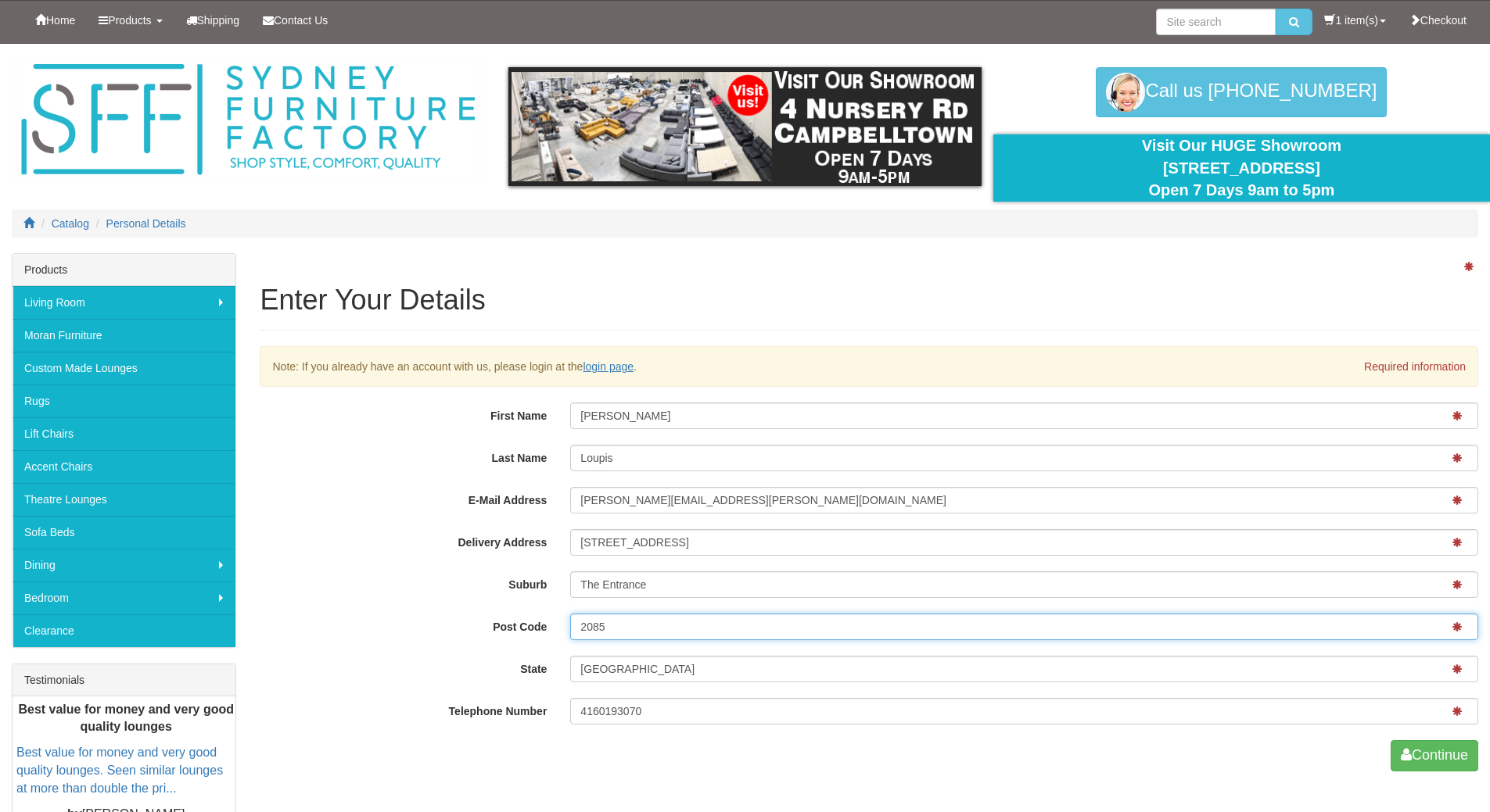
click at [612, 640] on input "2085" at bounding box center [1024, 626] width 908 height 27
type input "2261"
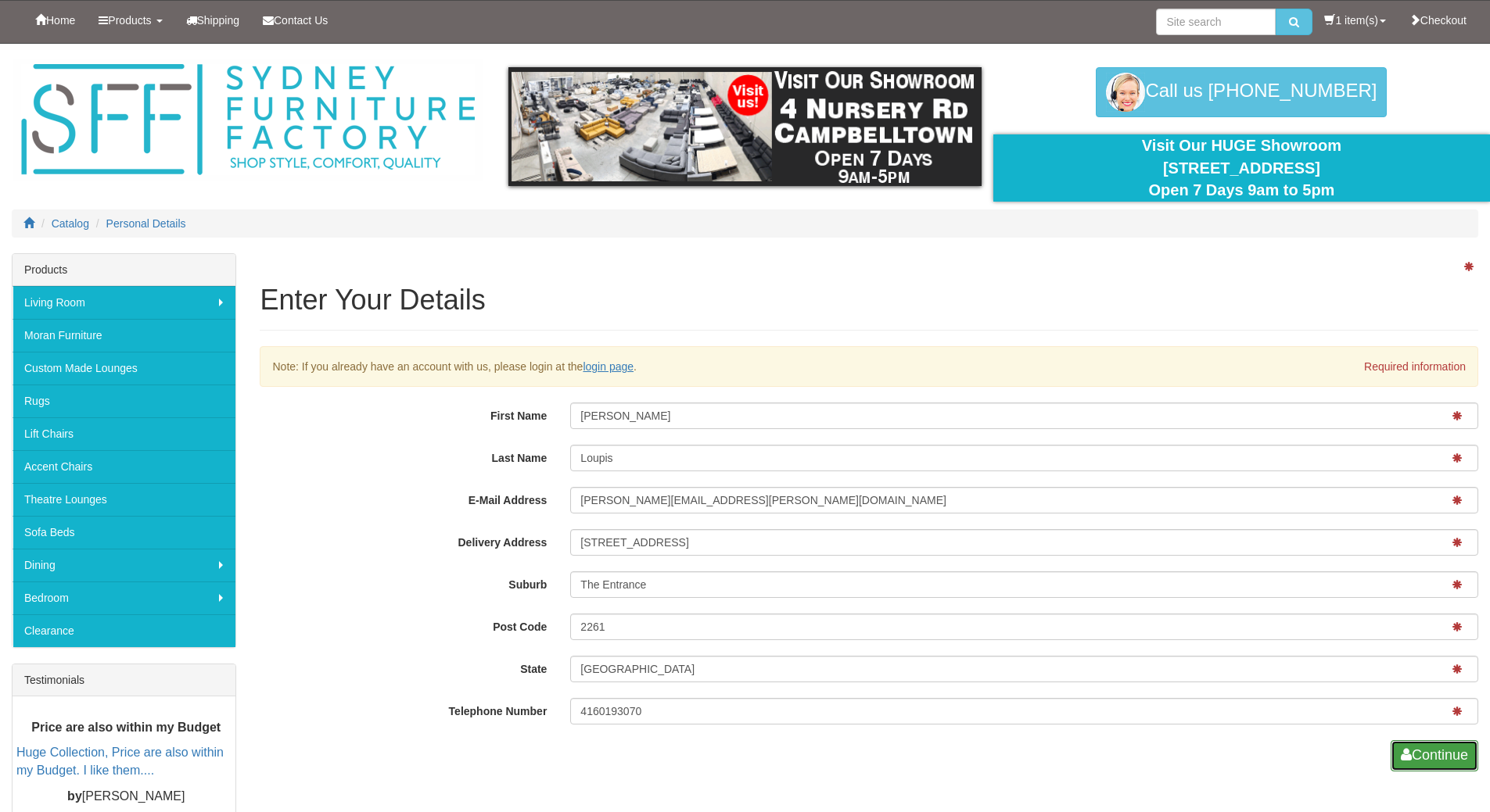
click at [1438, 752] on button "Continue" at bounding box center [1434, 756] width 88 height 31
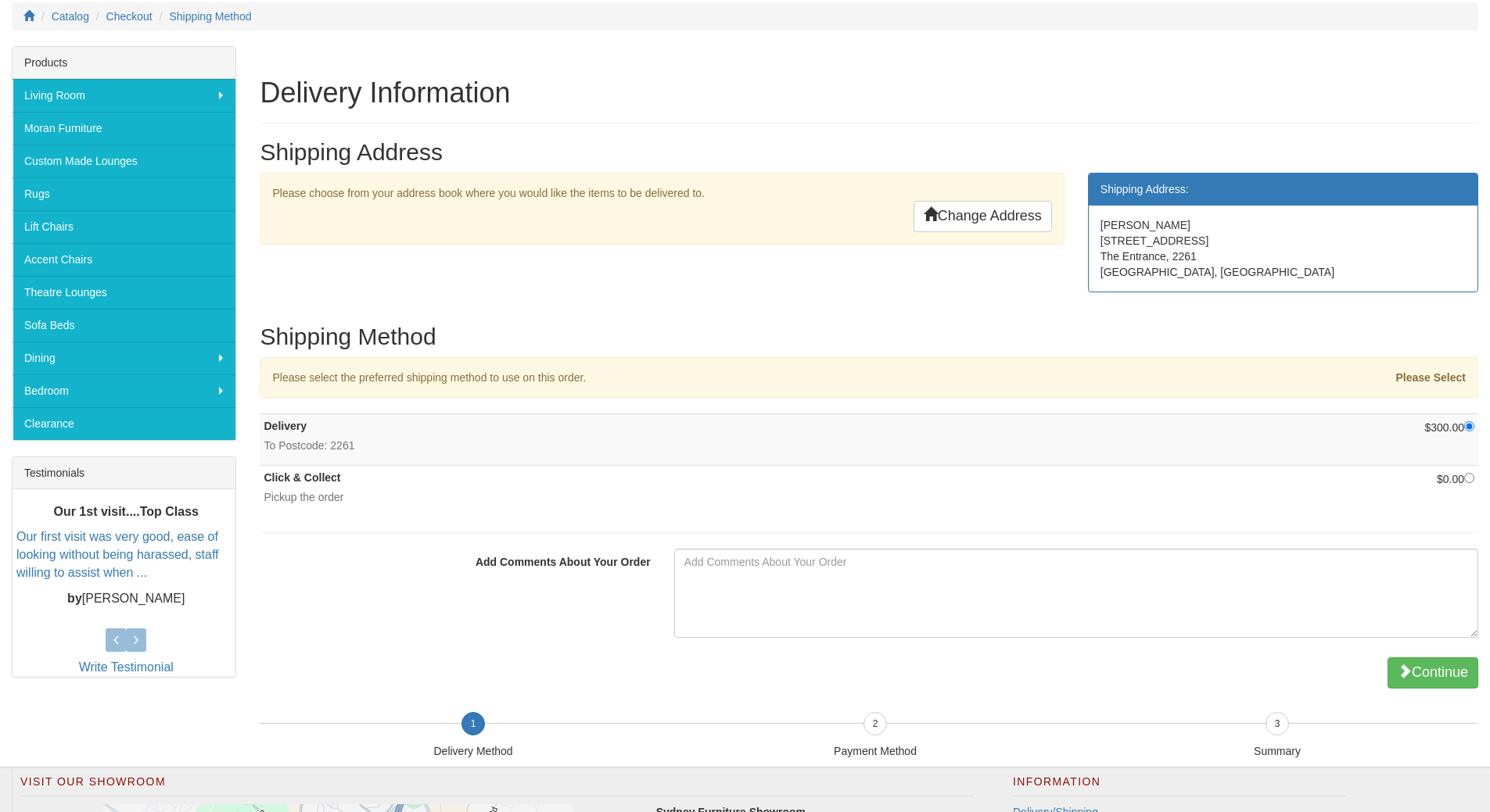
scroll to position [234, 0]
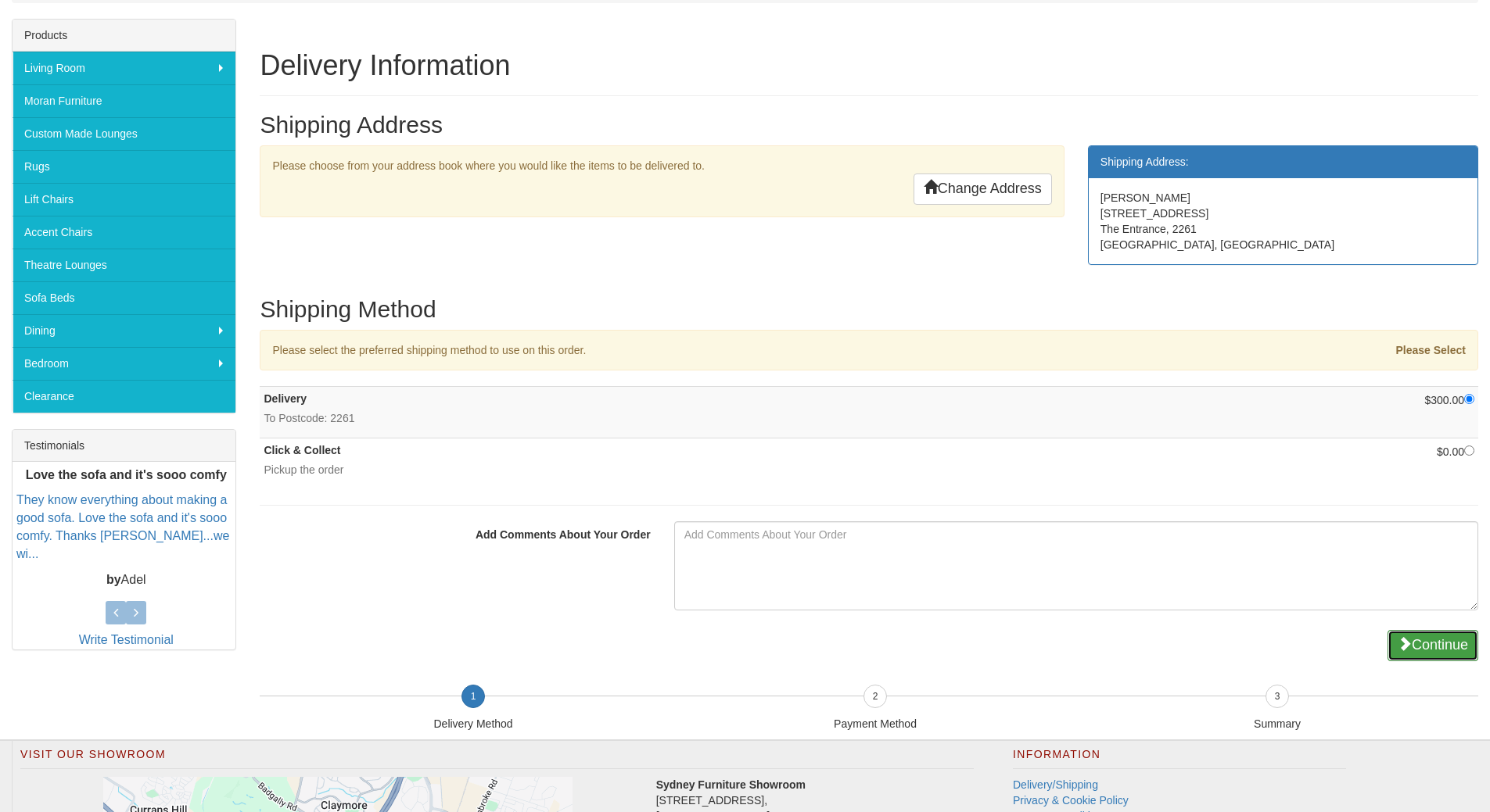
click at [1438, 640] on button "Continue" at bounding box center [1433, 646] width 91 height 31
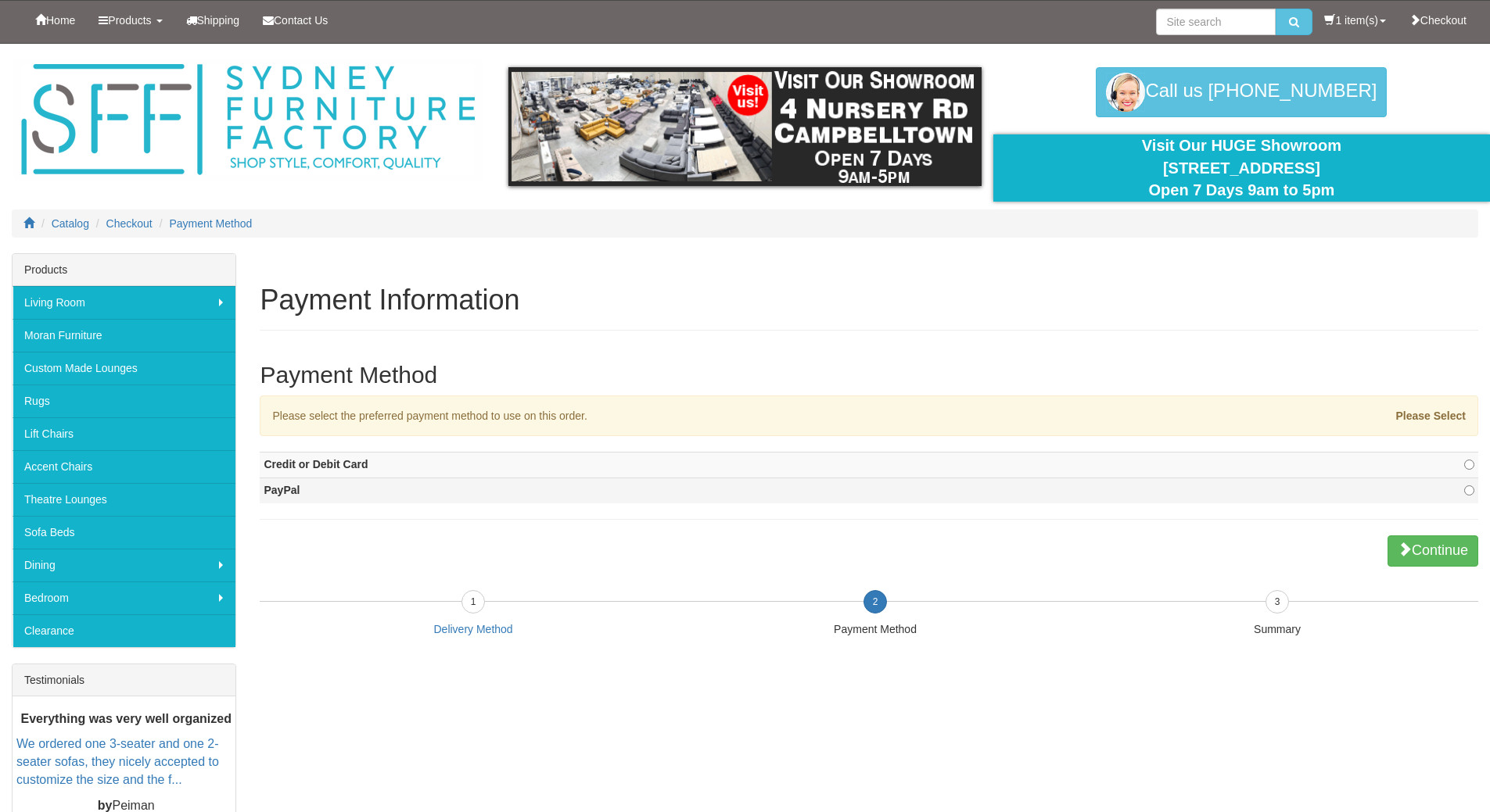
click at [315, 490] on td "PayPal" at bounding box center [785, 491] width 1050 height 26
radio input "true"
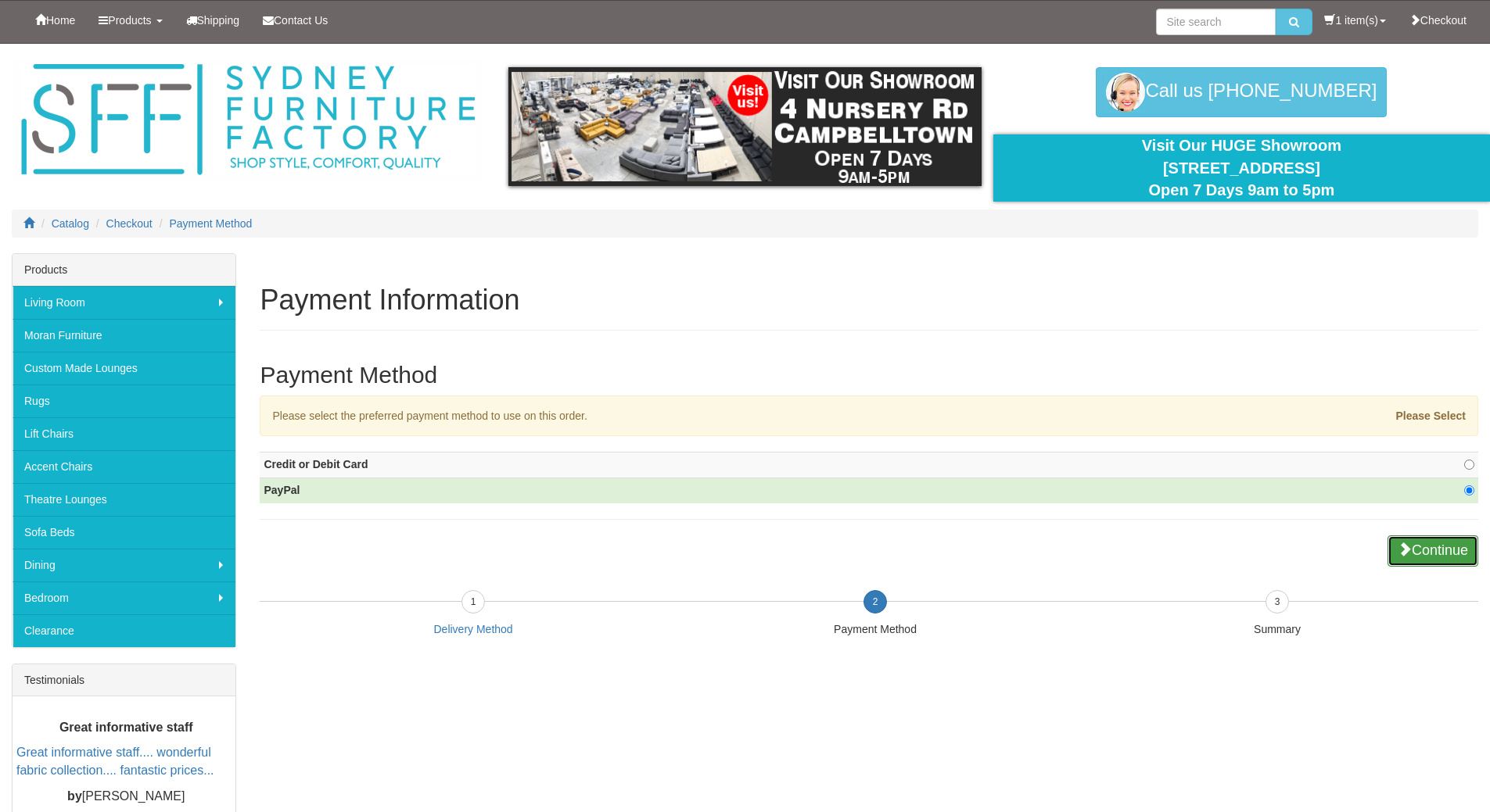
click at [1448, 550] on button "Continue" at bounding box center [1433, 551] width 91 height 31
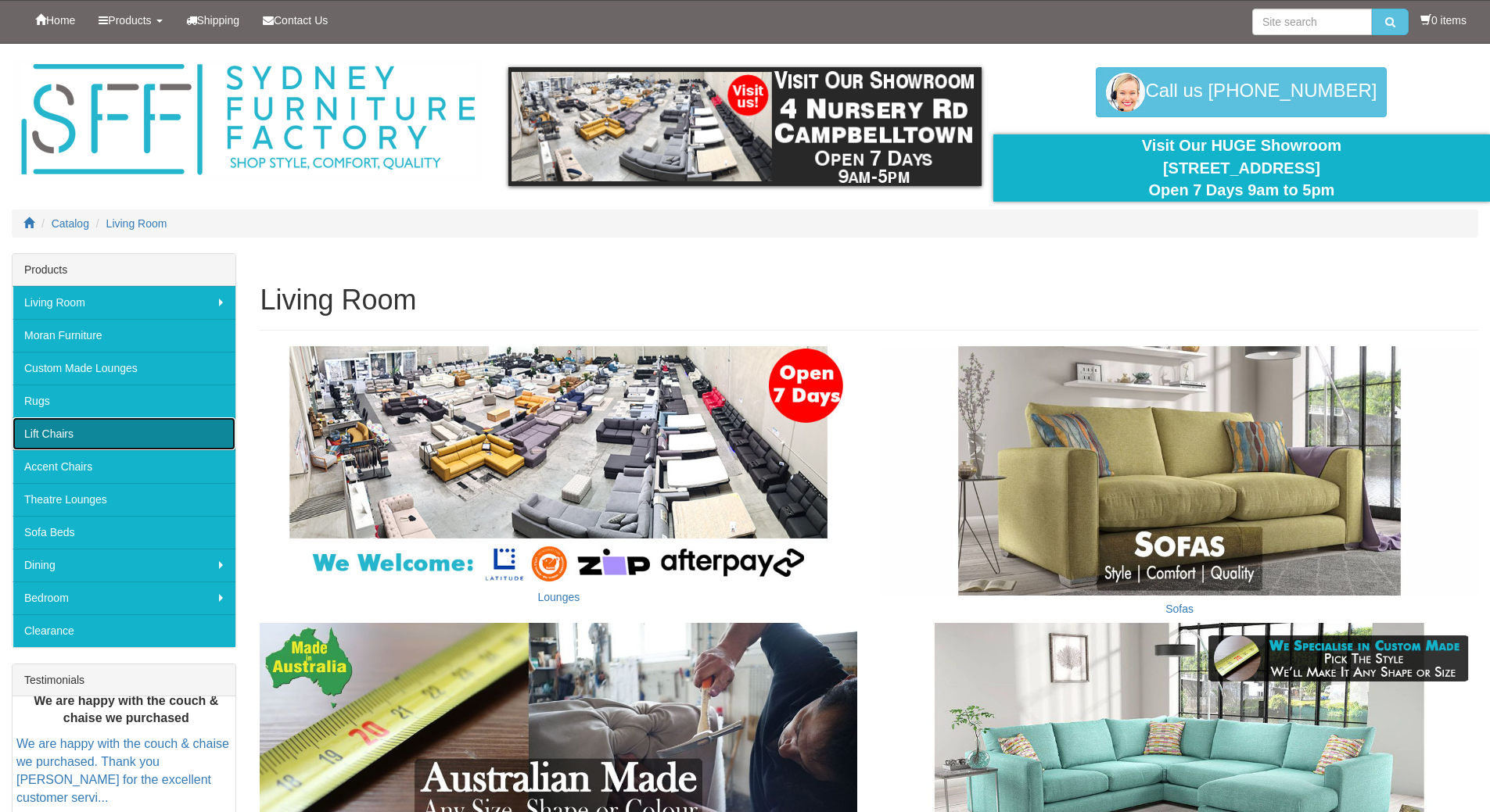
click at [51, 429] on link "Lift Chairs" at bounding box center [124, 433] width 223 height 32
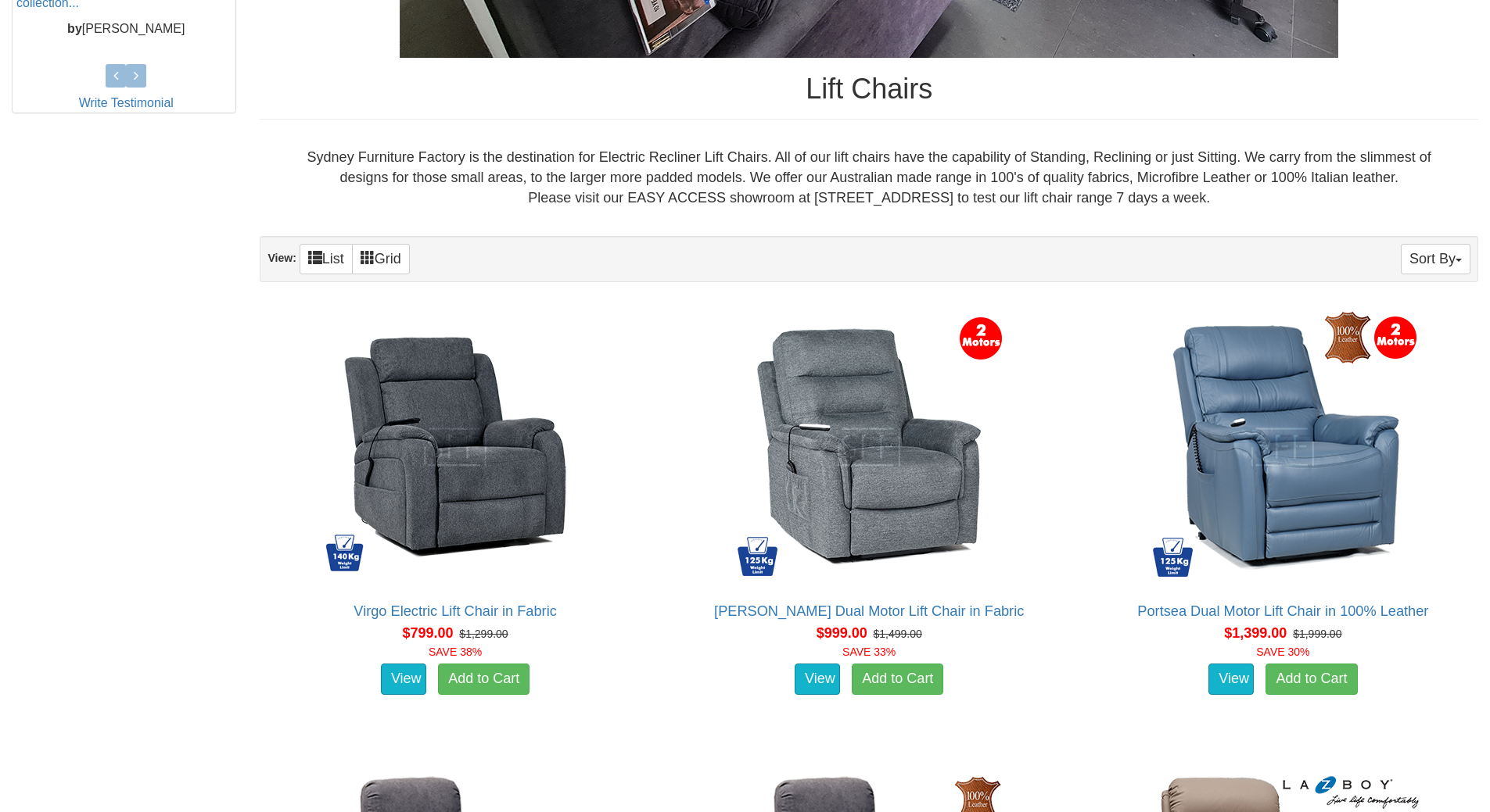
scroll to position [859, 0]
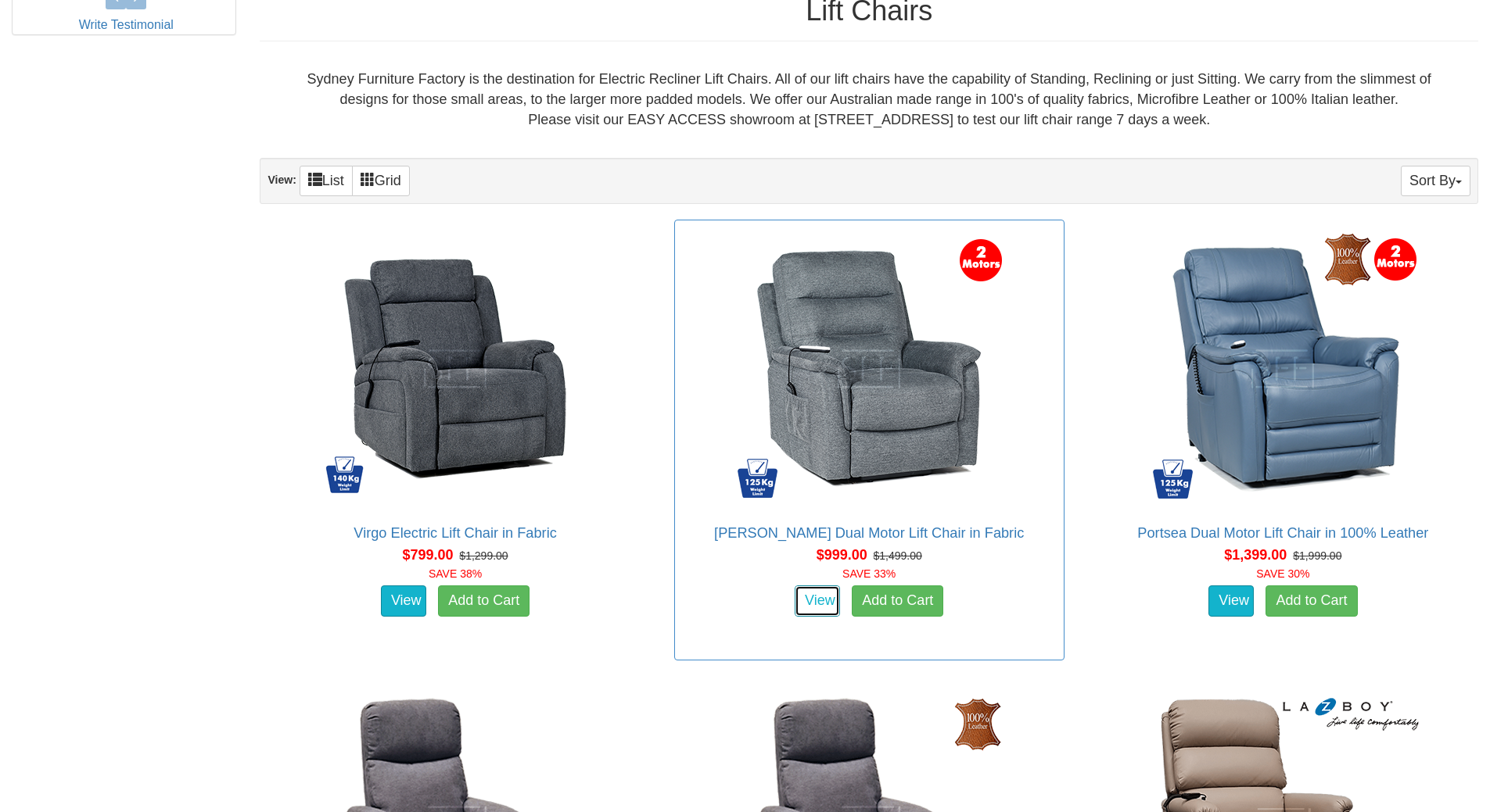
click at [815, 605] on link "View" at bounding box center [817, 601] width 45 height 31
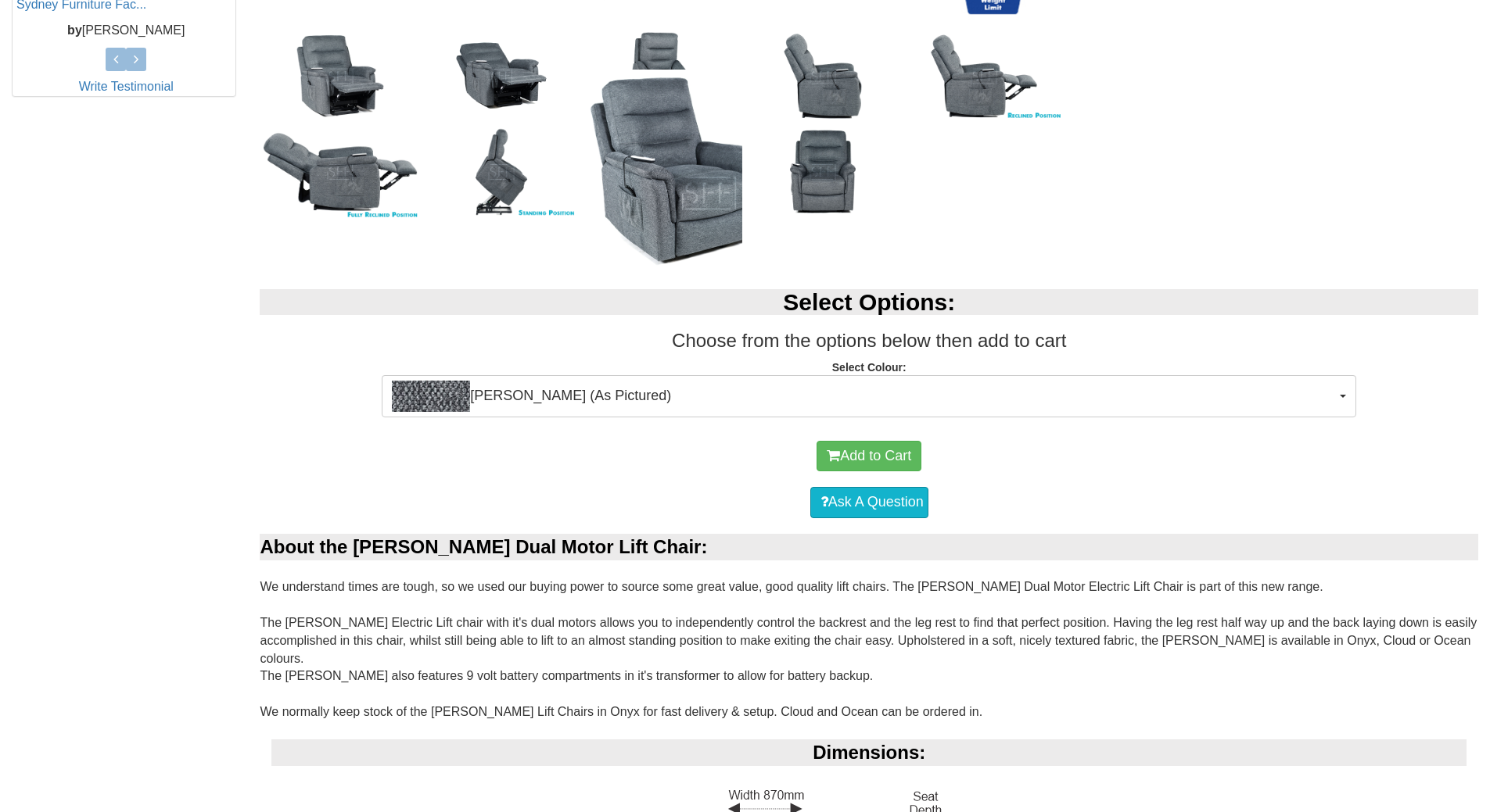
scroll to position [781, 0]
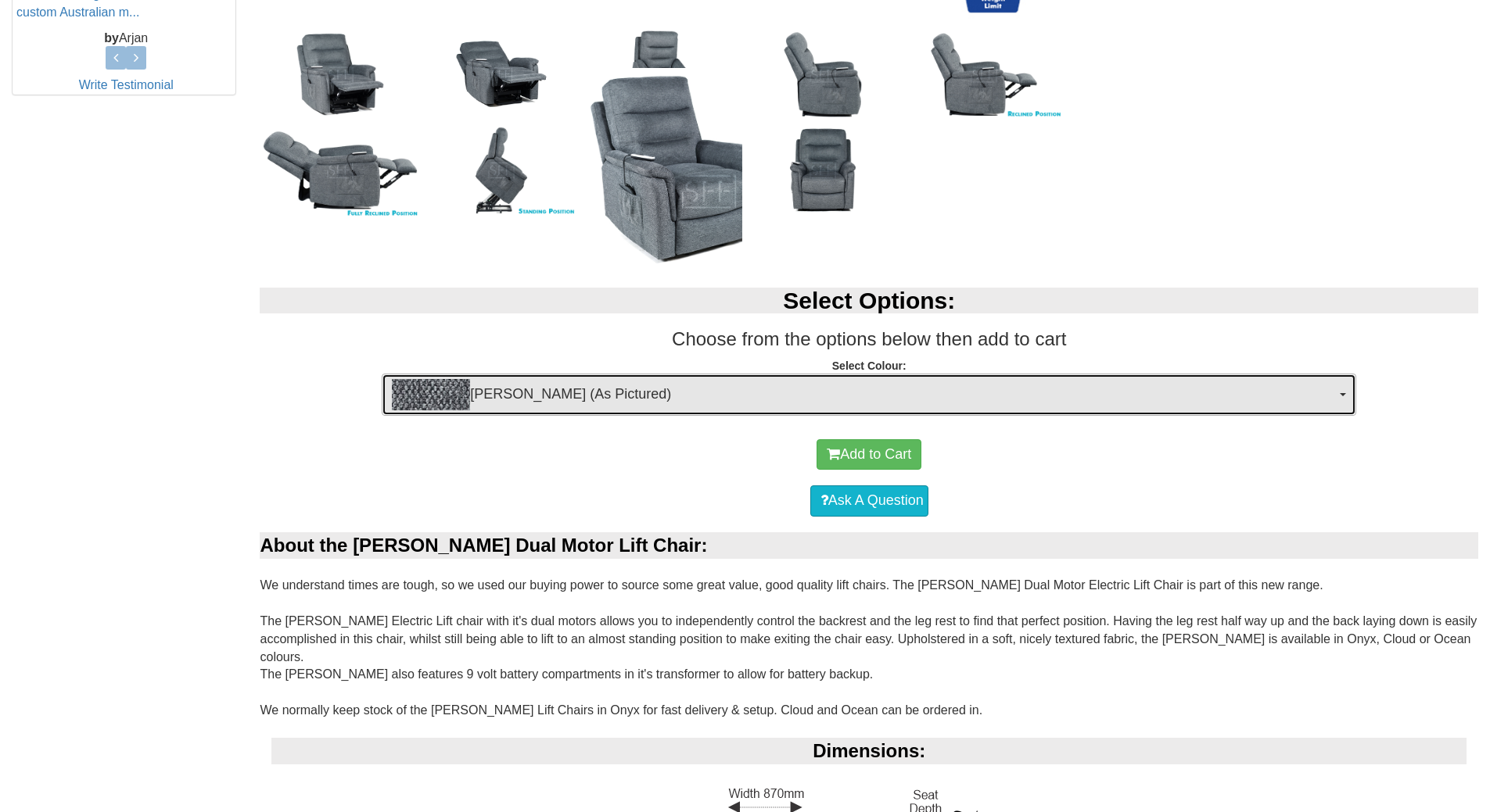
click at [1345, 397] on button "[PERSON_NAME] (As Pictured)" at bounding box center [869, 395] width 974 height 42
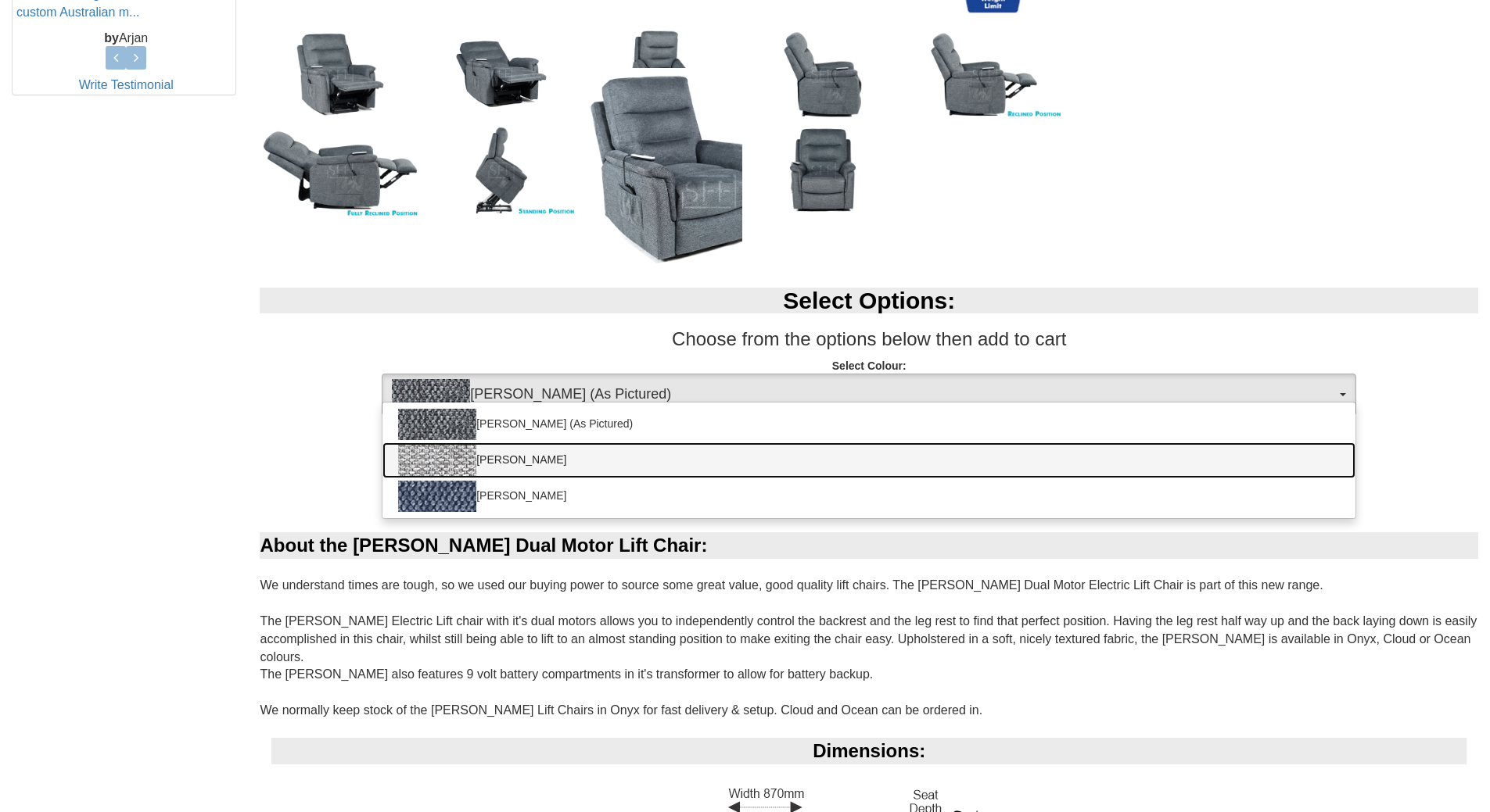
click at [439, 462] on img at bounding box center [436, 461] width 78 height 31
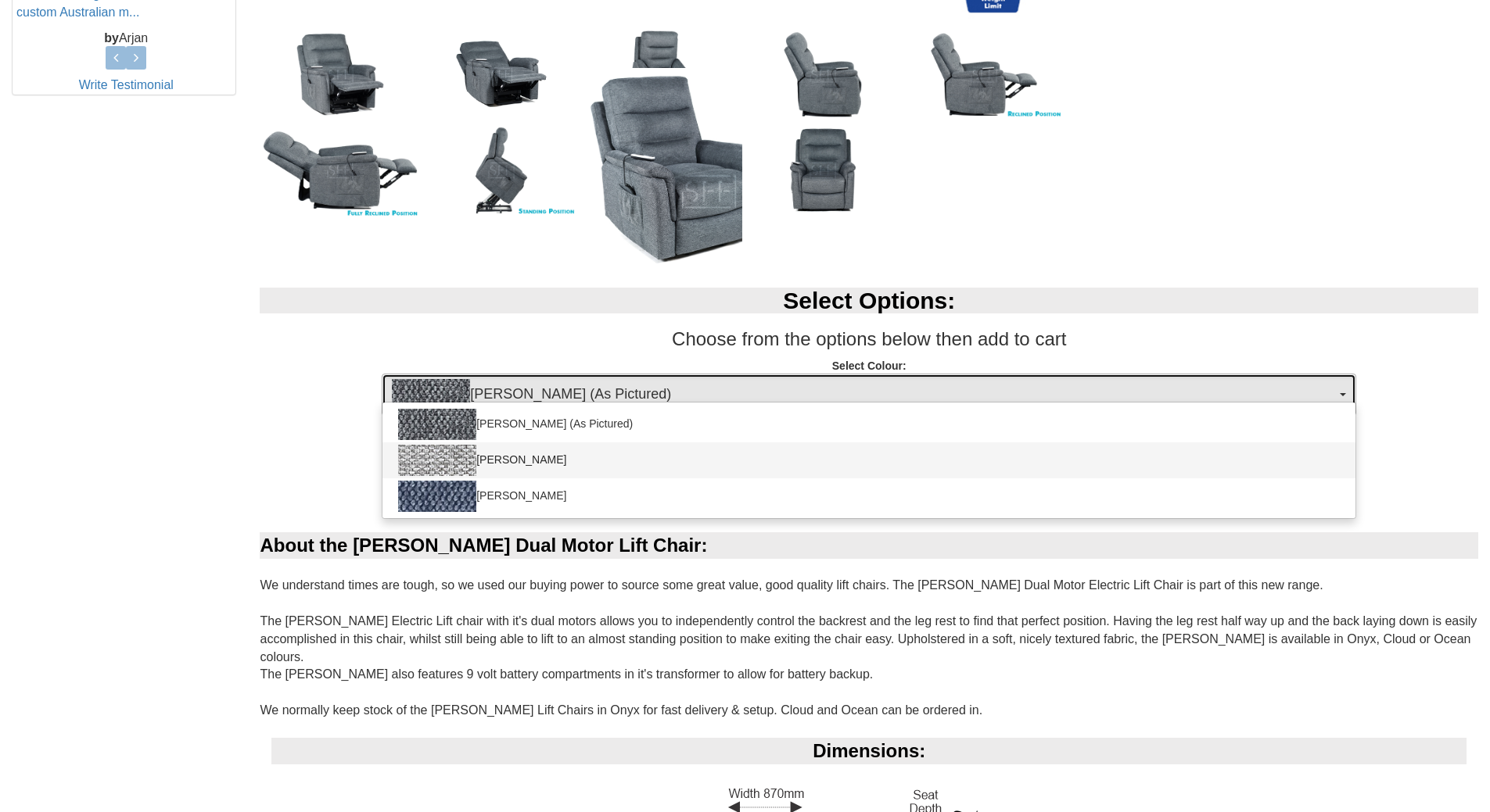
select select "2029"
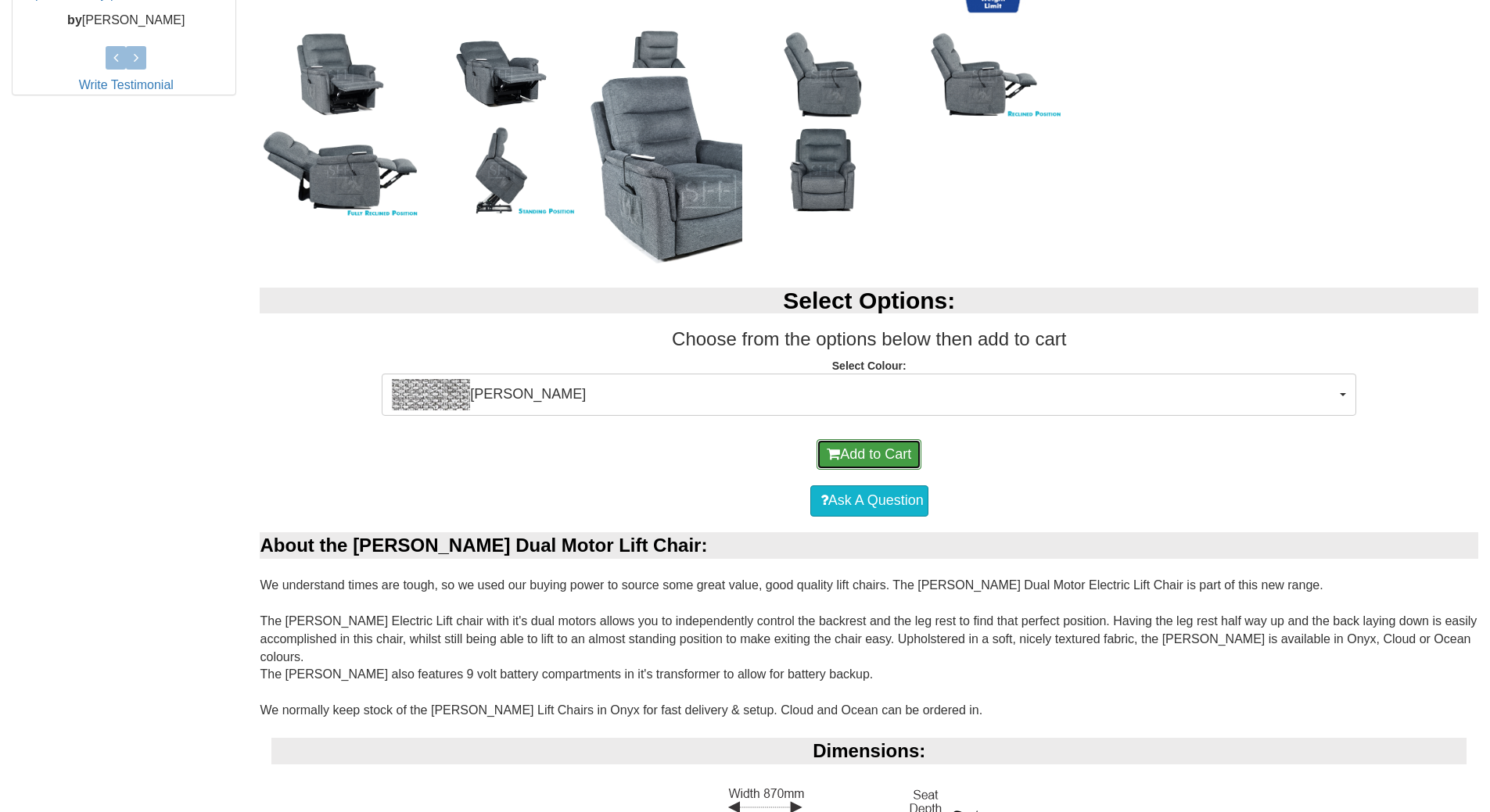
click at [875, 451] on button "Add to Cart" at bounding box center [869, 455] width 104 height 31
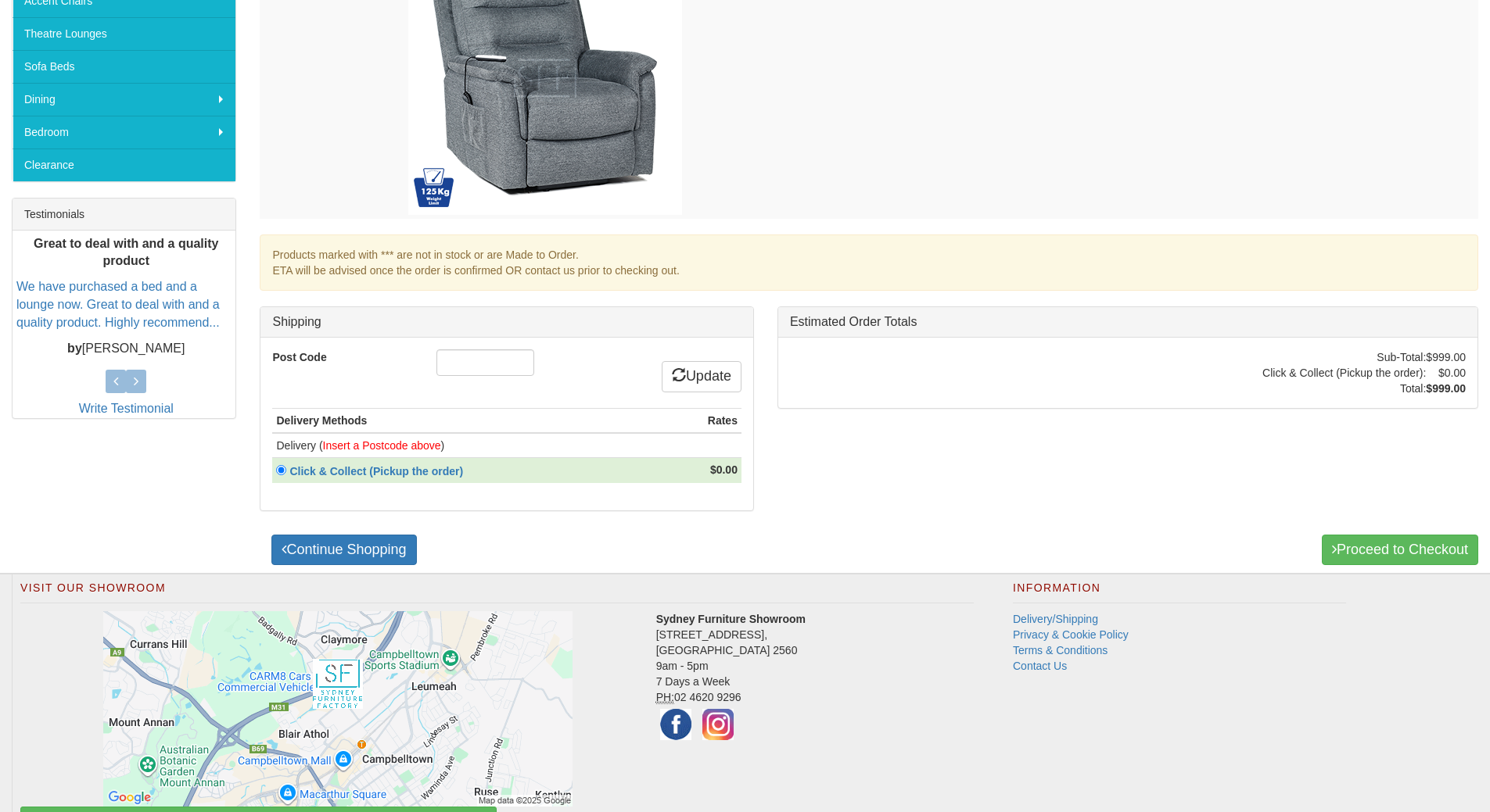
scroll to position [468, 0]
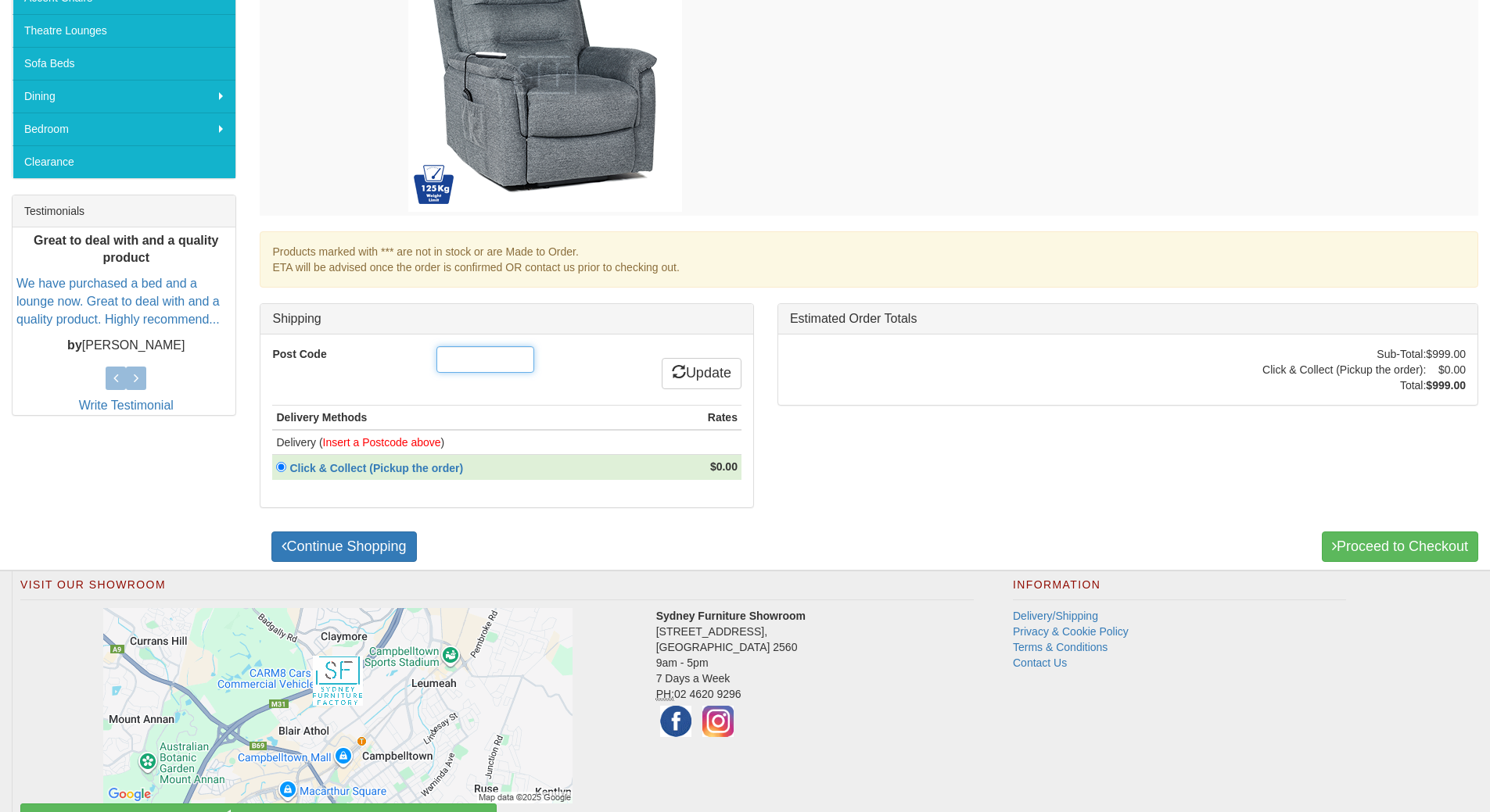
click at [482, 353] on input "Post Code" at bounding box center [485, 359] width 97 height 27
type input "2261"
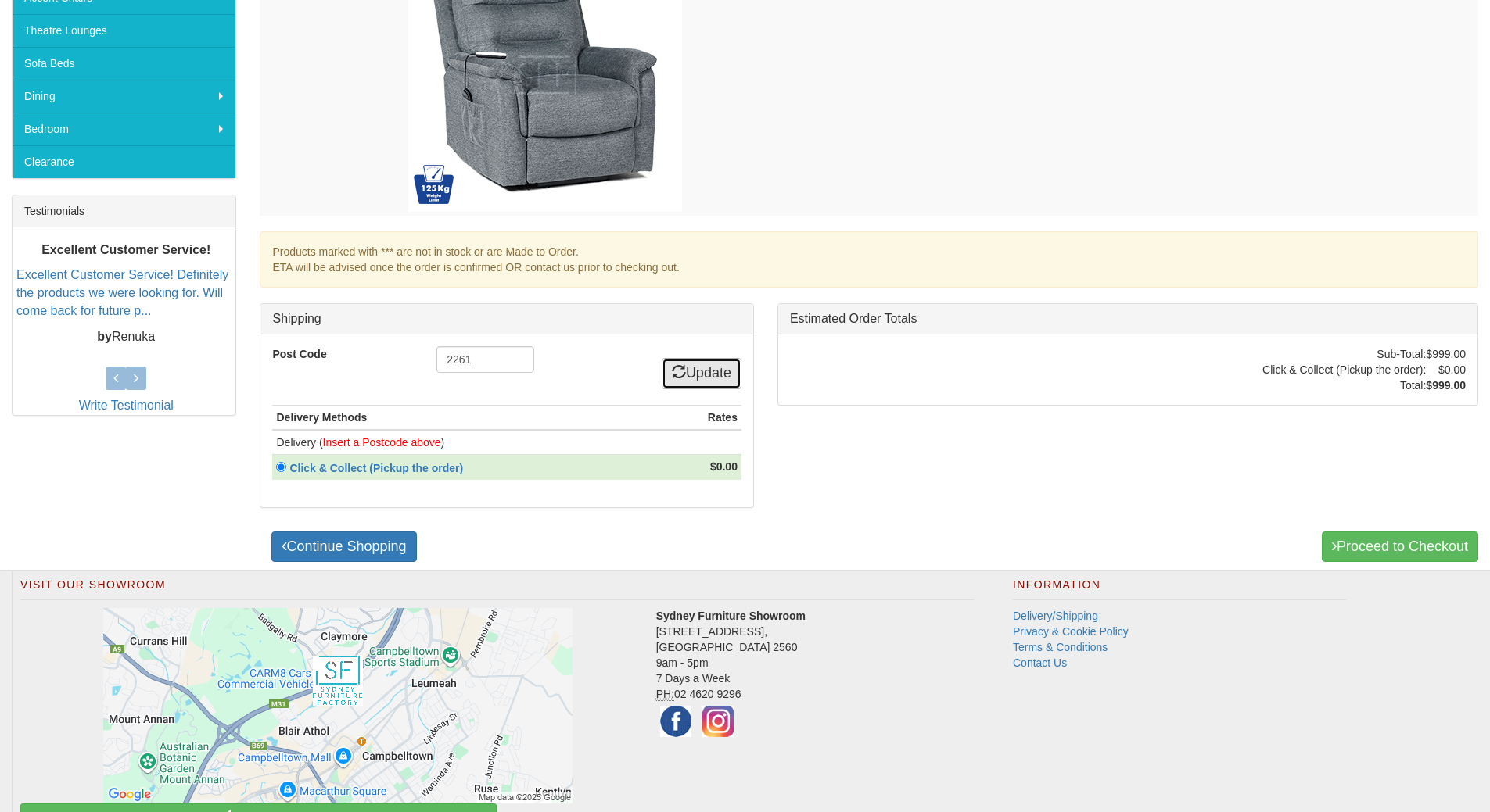
click at [721, 371] on link "Update" at bounding box center [701, 374] width 80 height 31
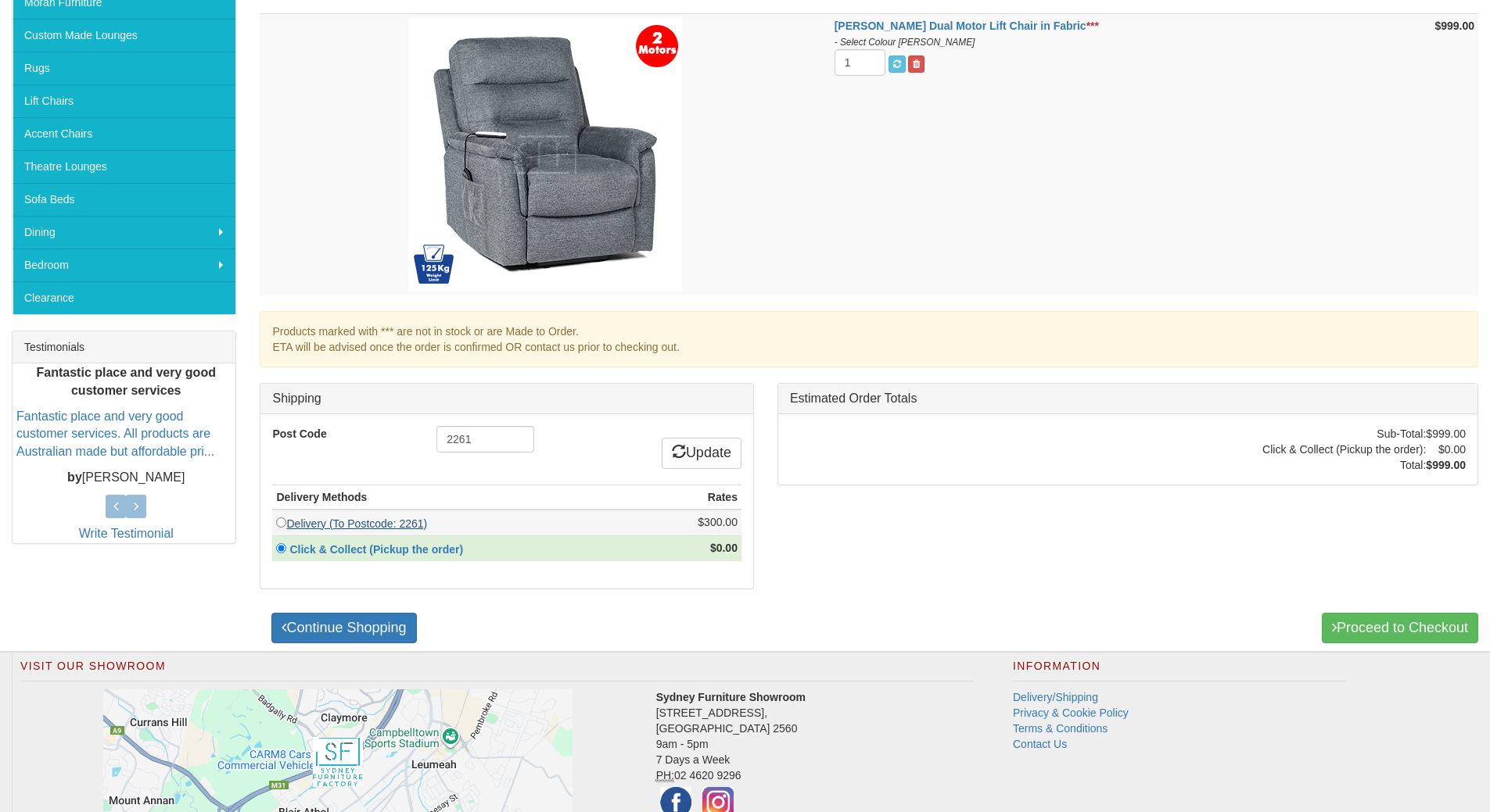
scroll to position [391, 0]
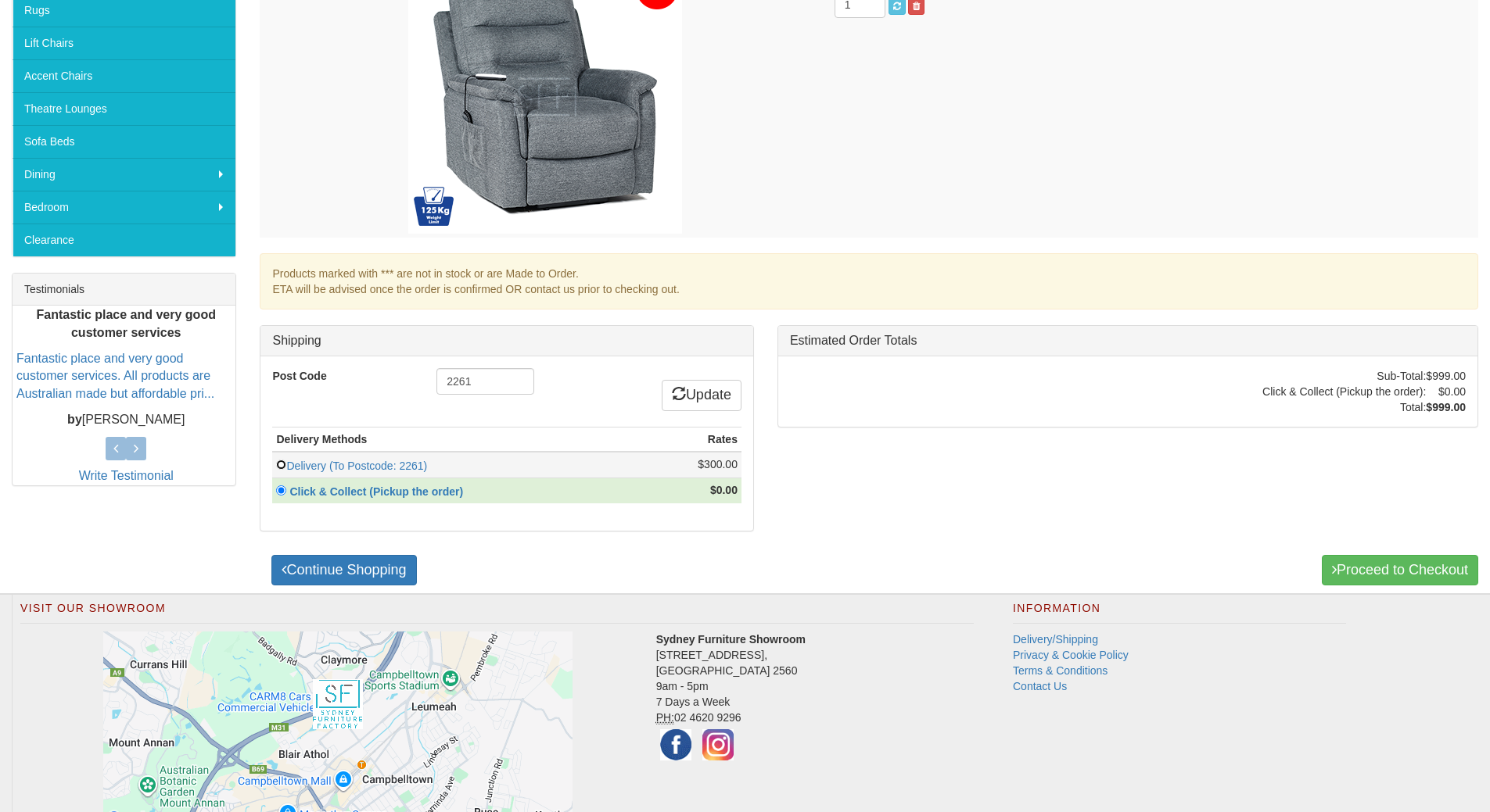
click at [282, 462] on input "radio" at bounding box center [281, 465] width 10 height 10
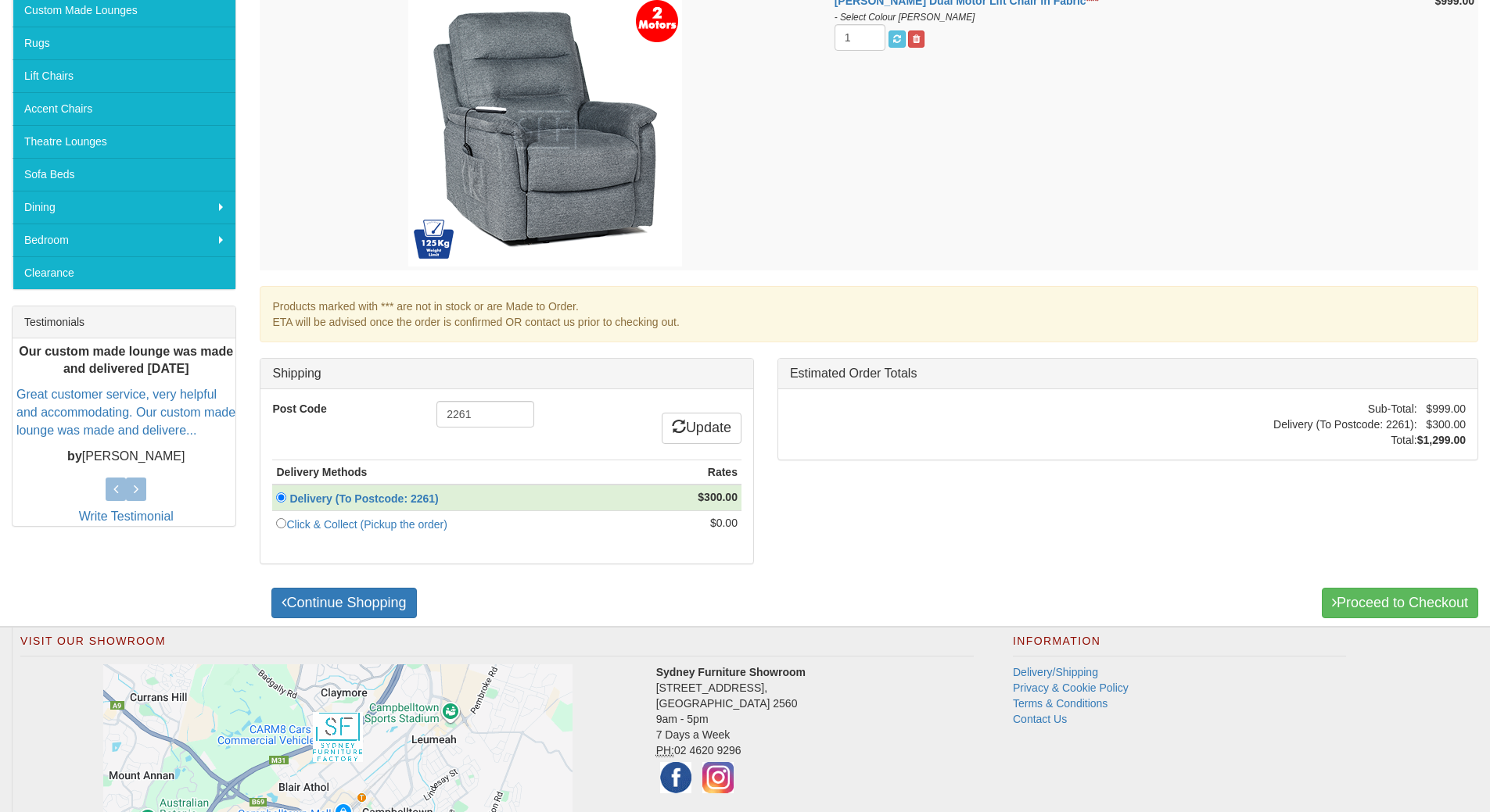
scroll to position [391, 0]
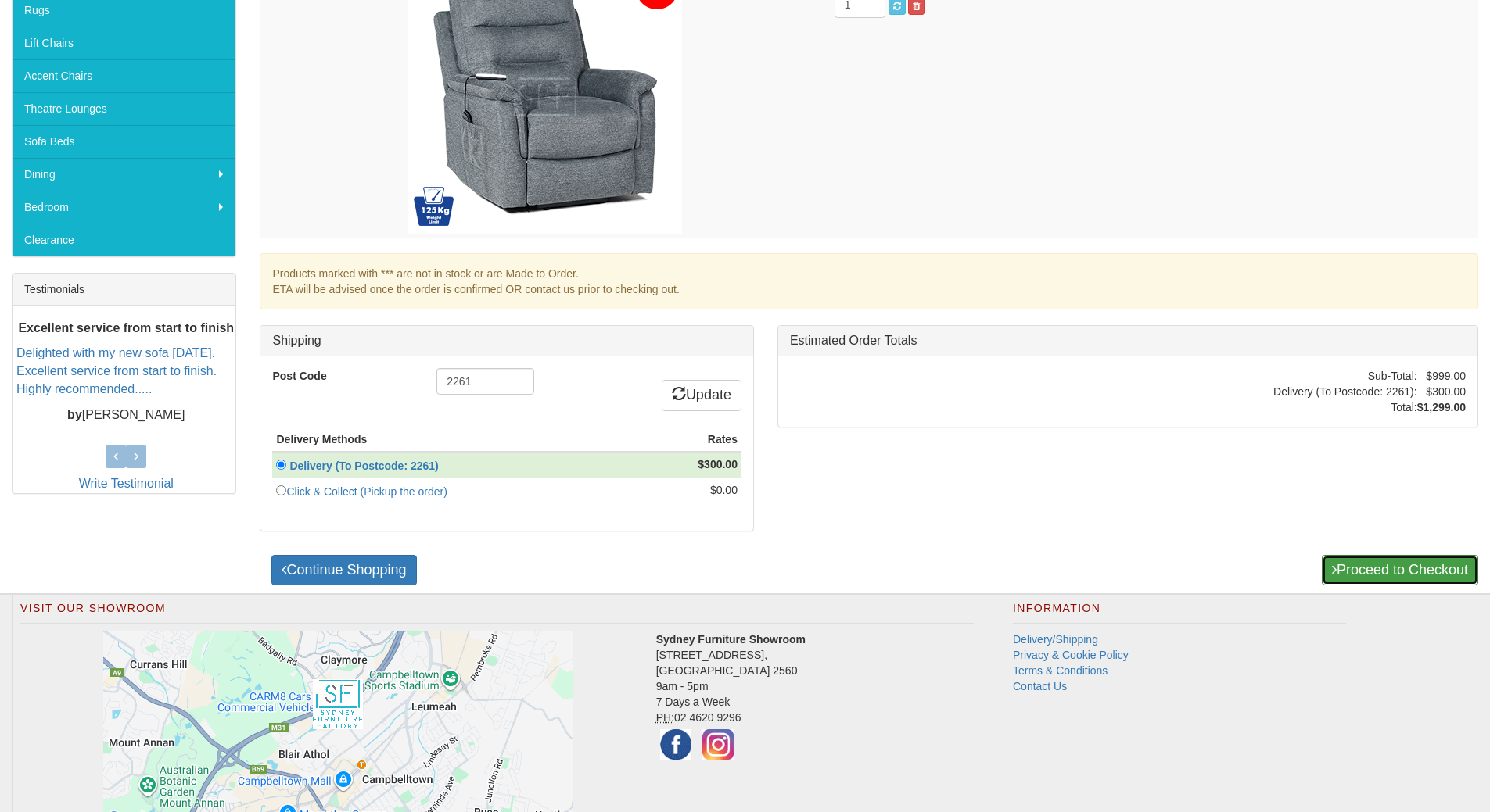
click at [1393, 564] on link "Proceed to Checkout" at bounding box center [1399, 571] width 157 height 31
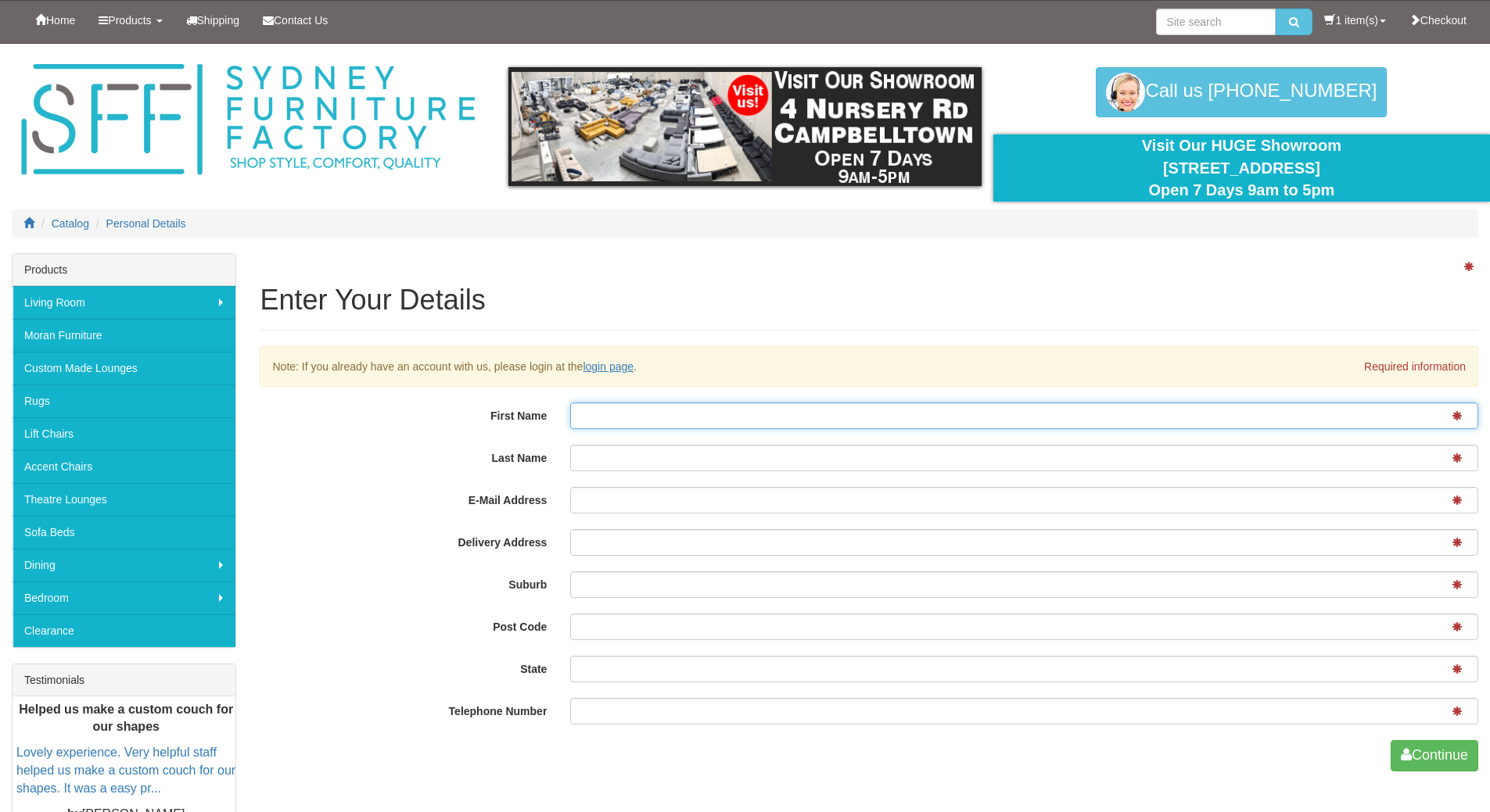
click at [624, 423] on input "First Name" at bounding box center [1024, 415] width 908 height 27
type input "[PERSON_NAME]"
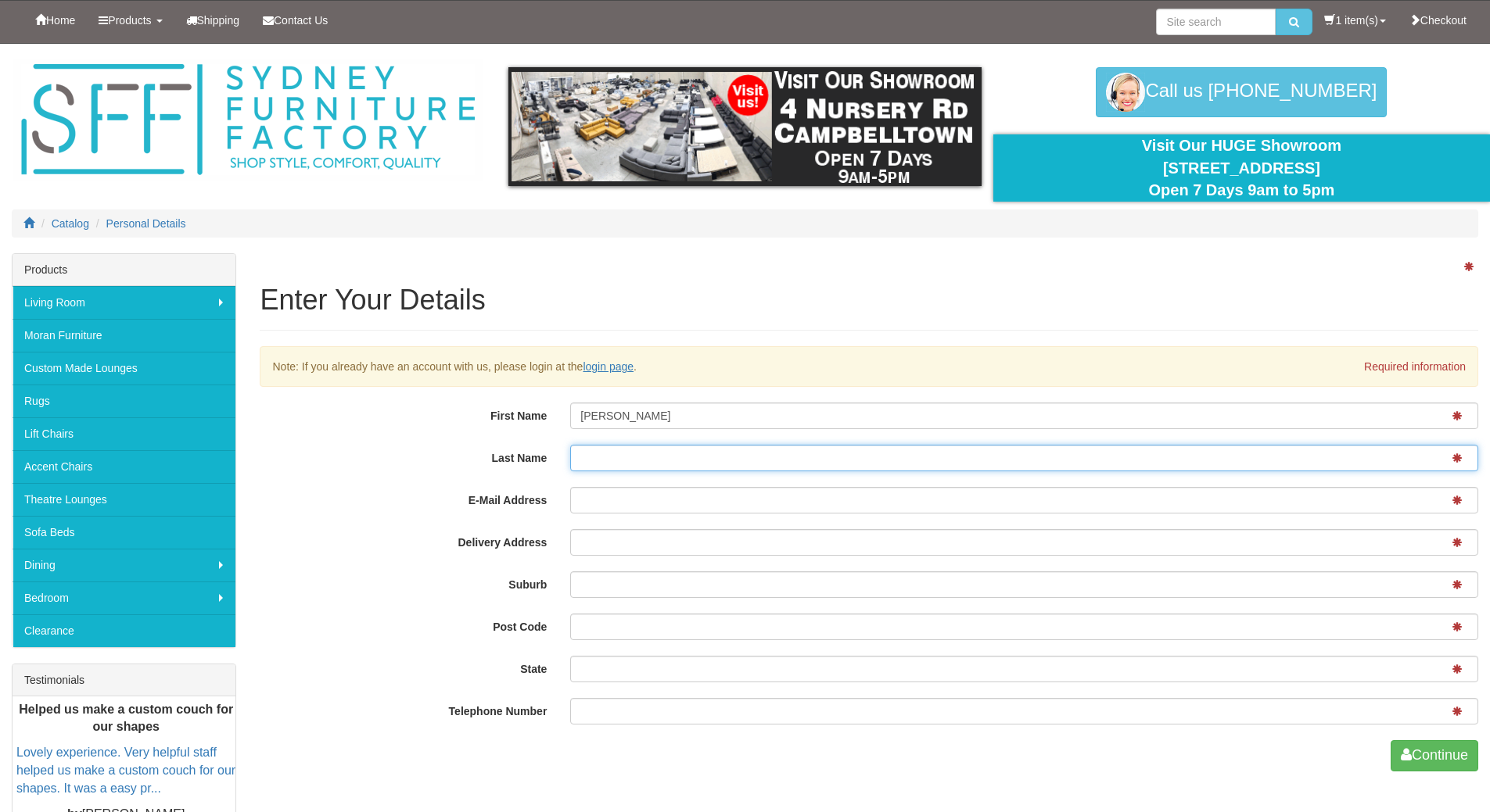
type input "Loupis"
type input "jennifer.loupis@gmail.com"
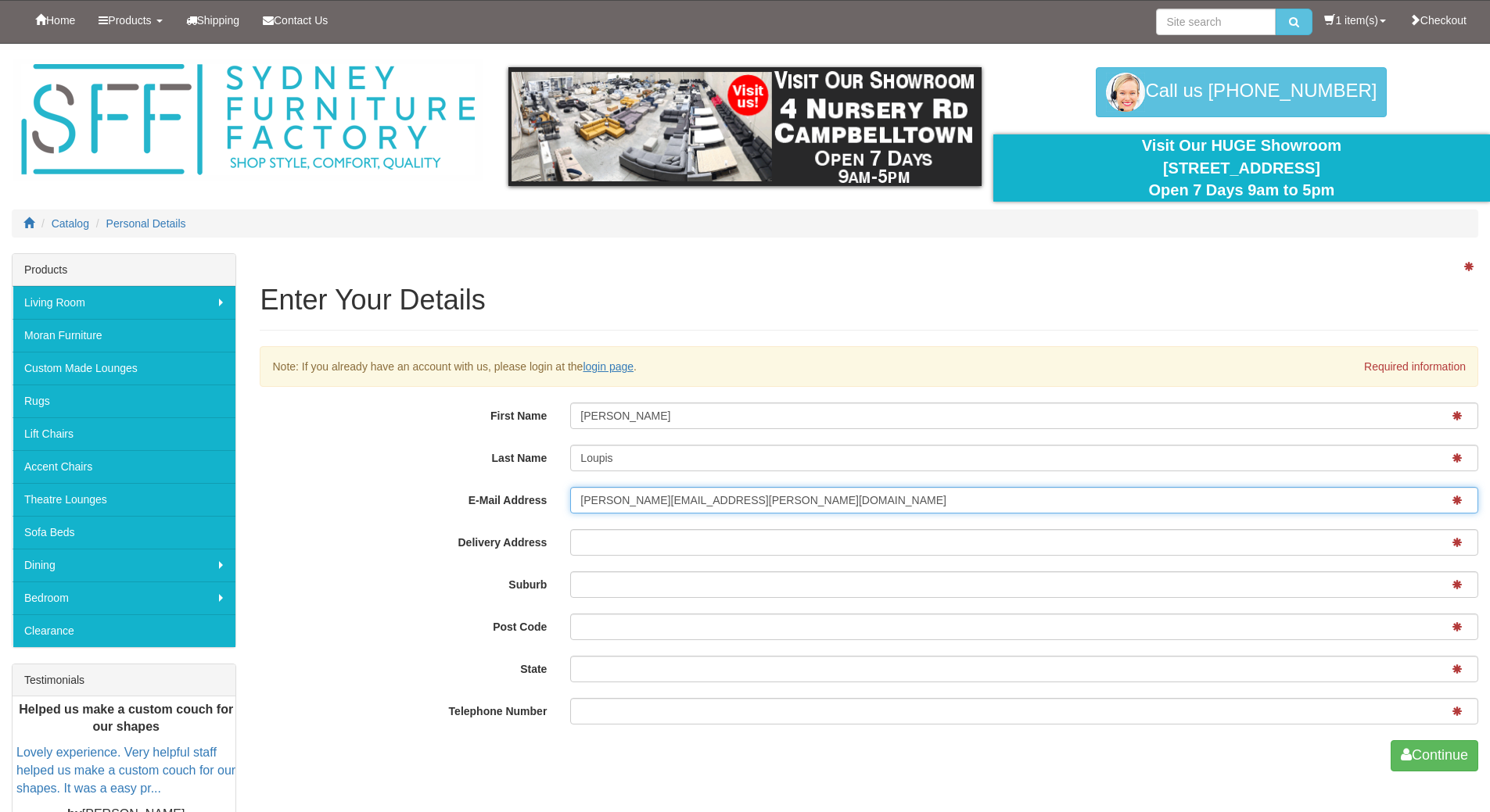
type input "23 Tanami Close"
type input "BELROSE"
type input "2085"
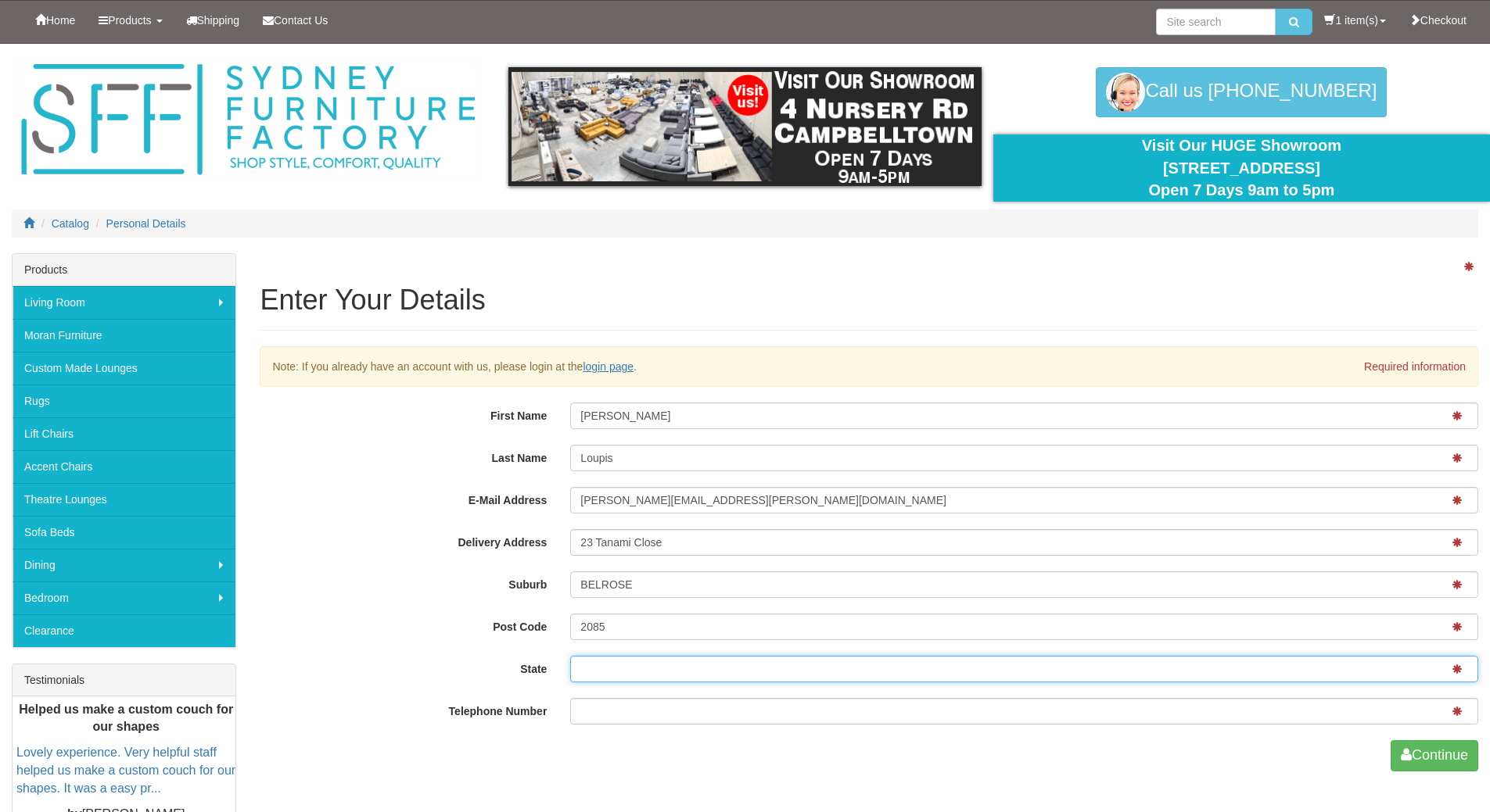
type input "NSW"
type input "4160193070"
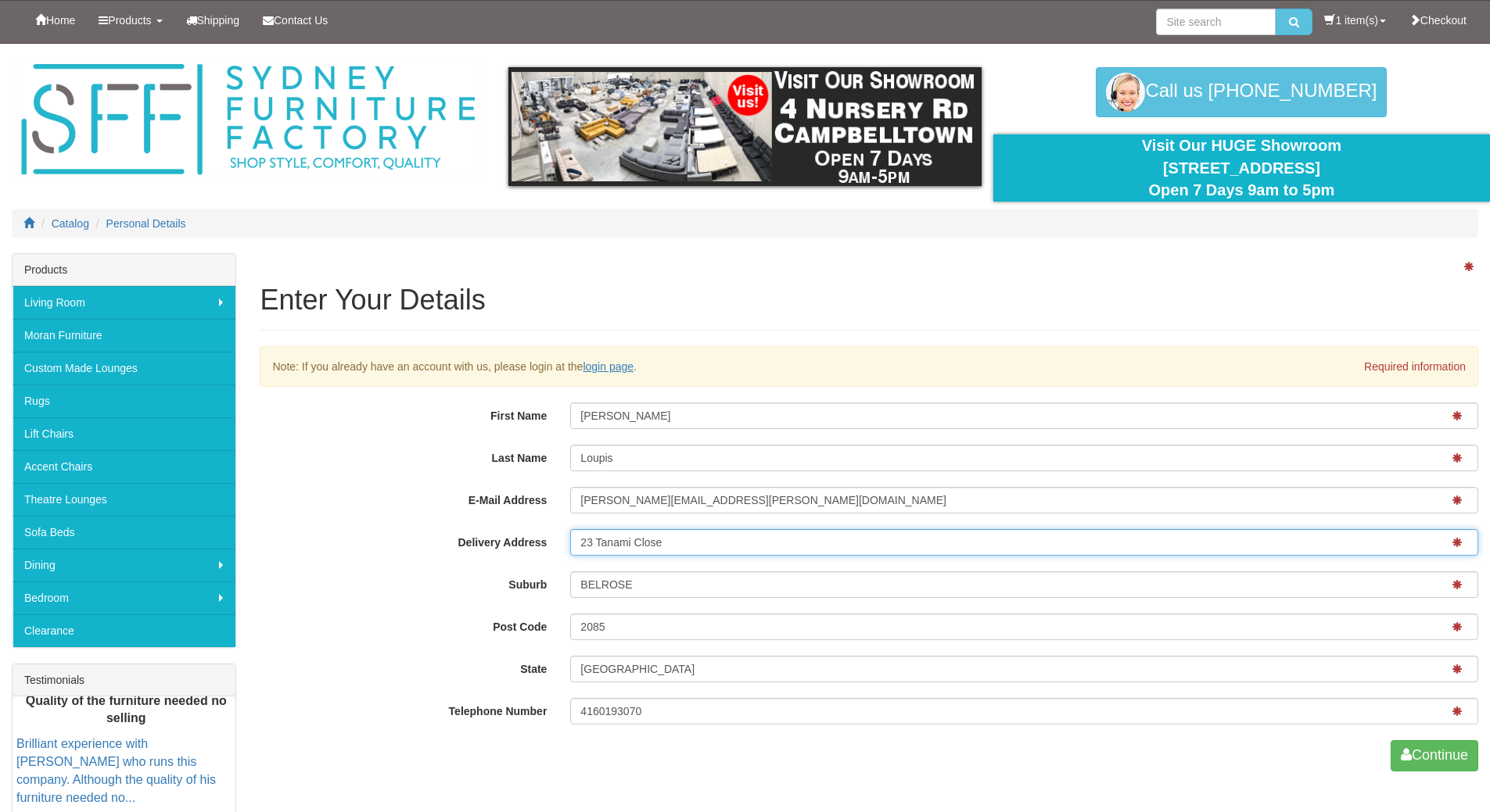
click at [689, 547] on input "23 Tanami Close" at bounding box center [1024, 542] width 908 height 27
type input "Unit 21, 15-19 Torrens Avenue"
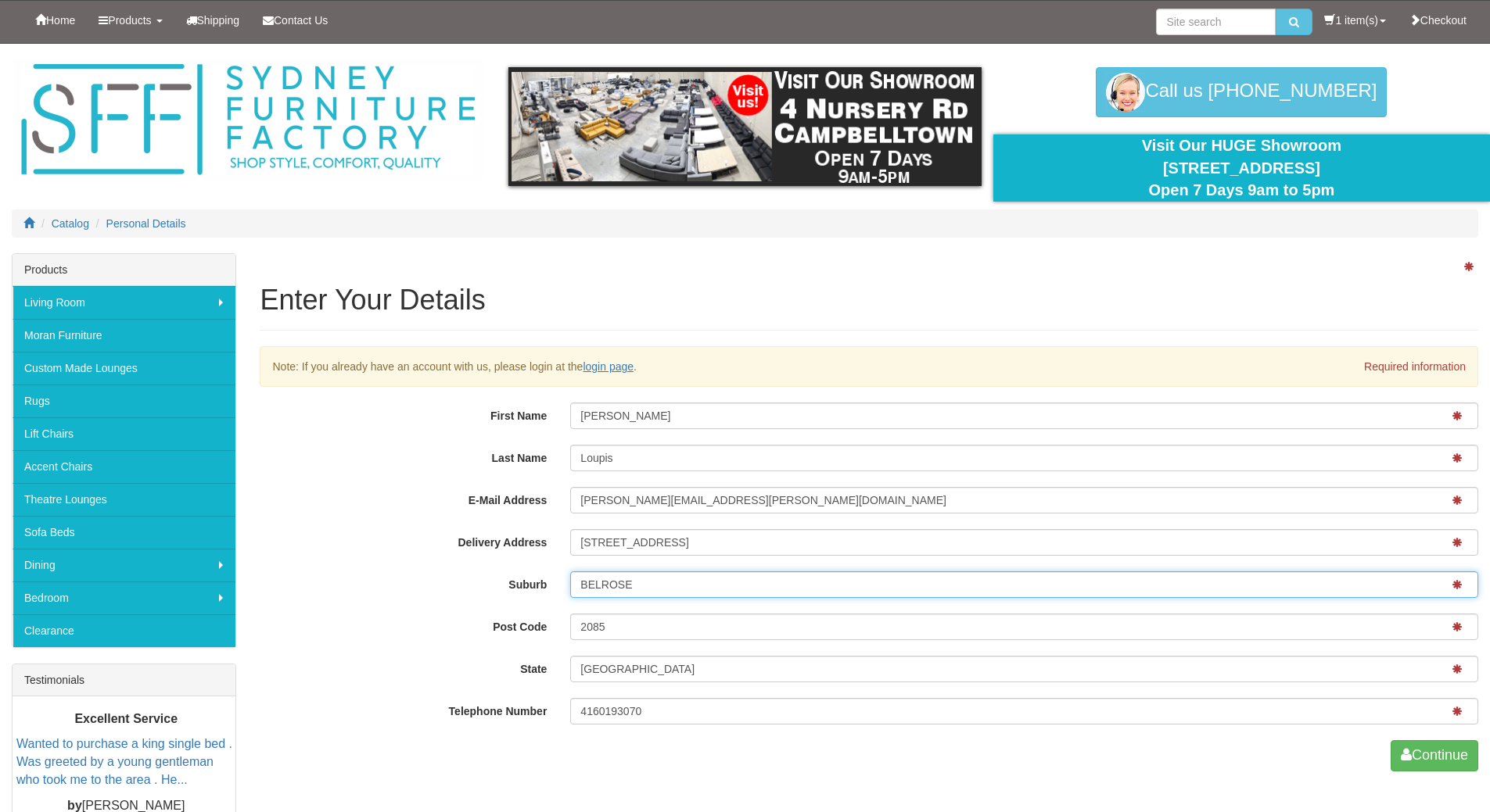
click at [655, 591] on input "BELROSE" at bounding box center [1024, 584] width 908 height 27
type input "The Entrance"
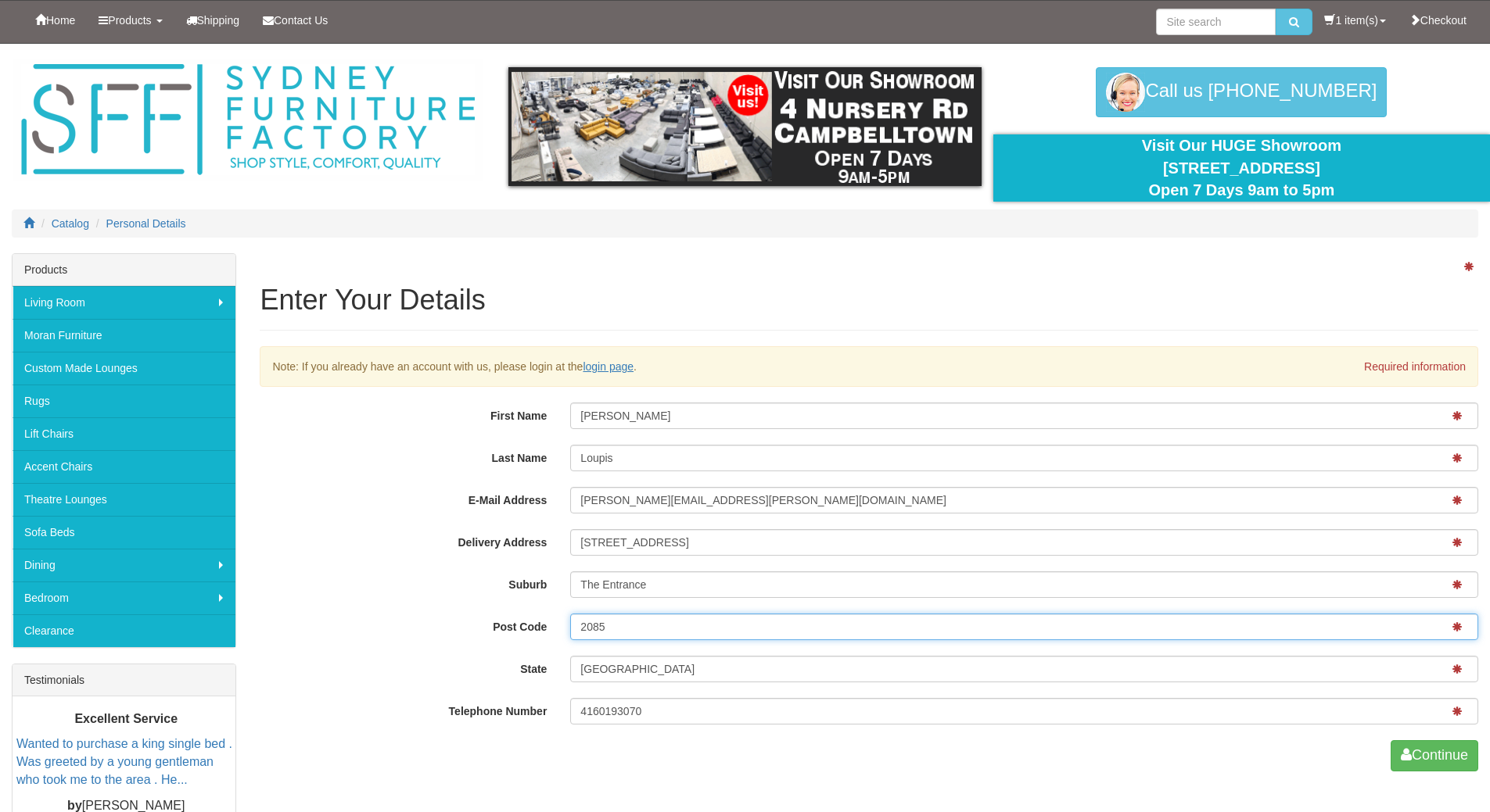
click at [628, 621] on input "2085" at bounding box center [1024, 626] width 908 height 27
type input "2261"
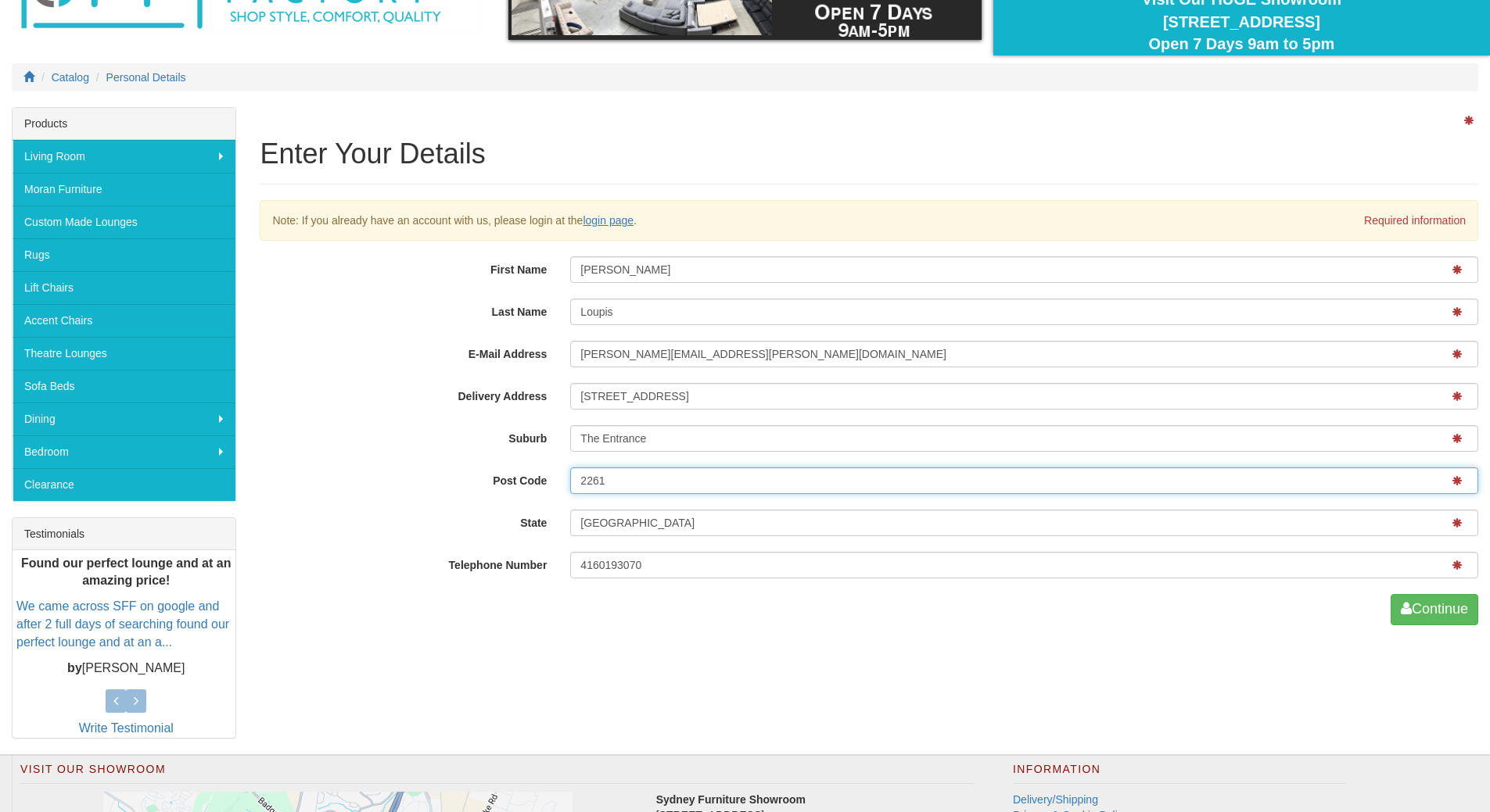
scroll to position [156, 0]
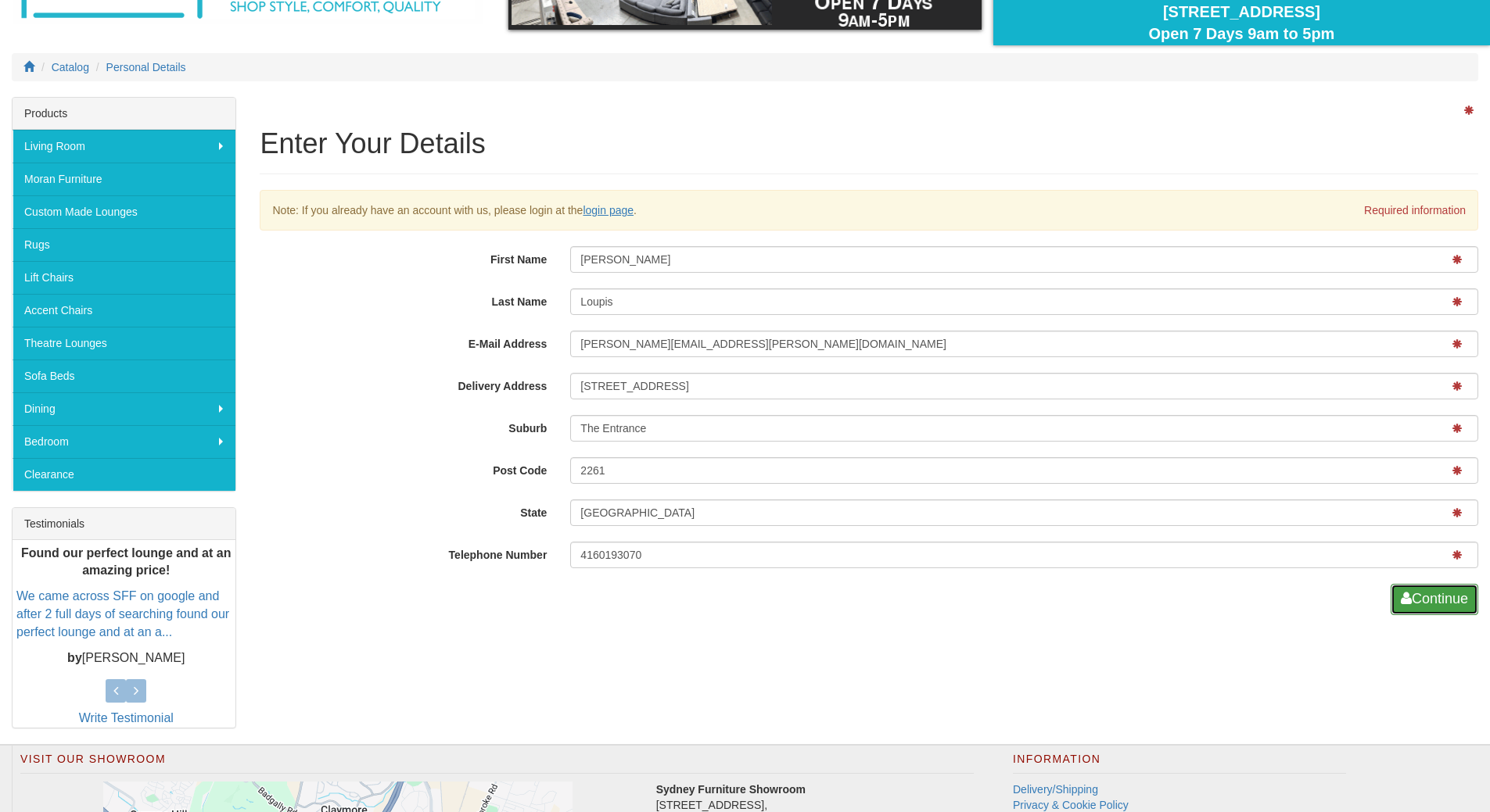
click at [1440, 597] on button "Continue" at bounding box center [1434, 599] width 88 height 31
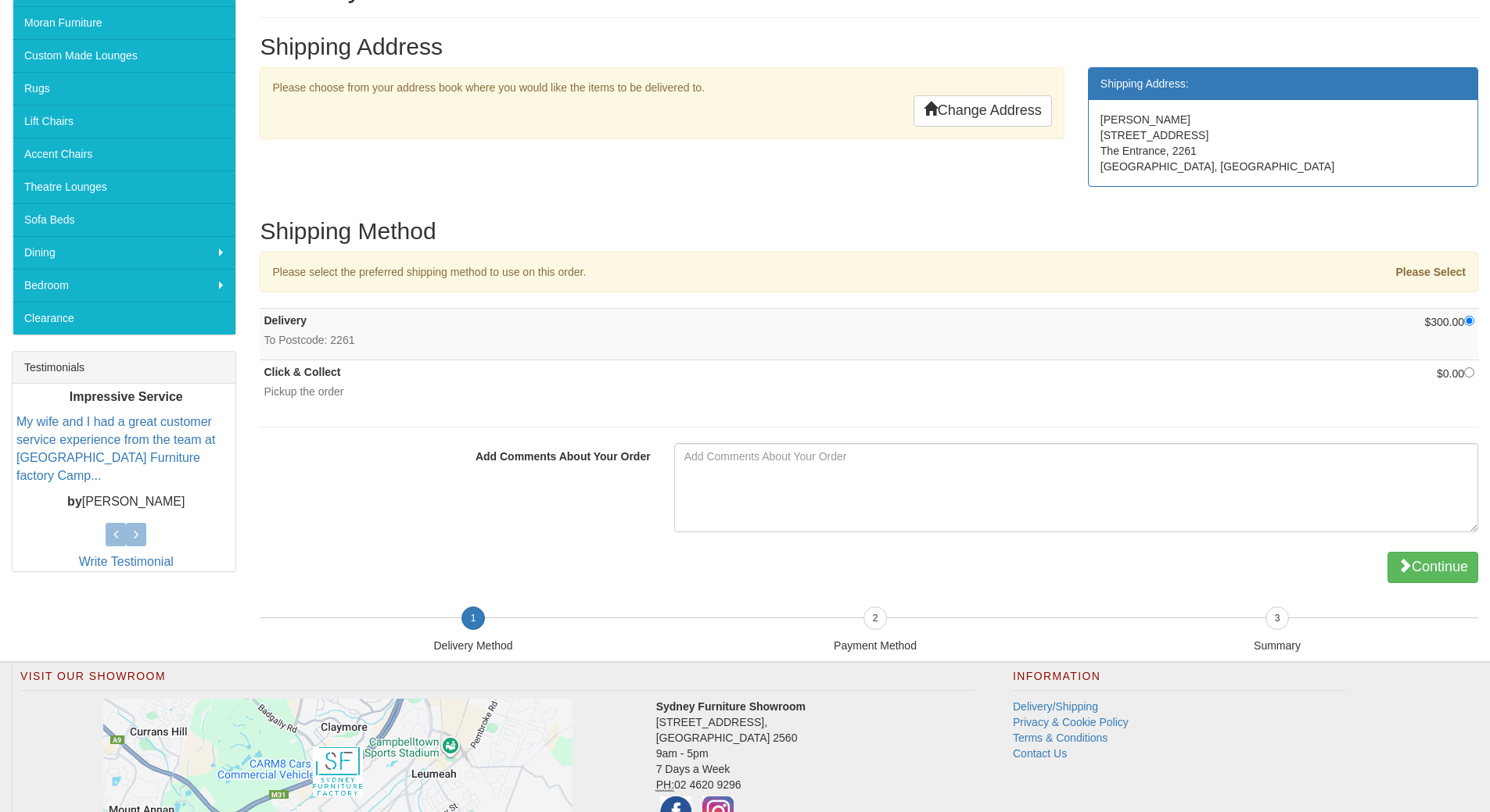
scroll to position [391, 0]
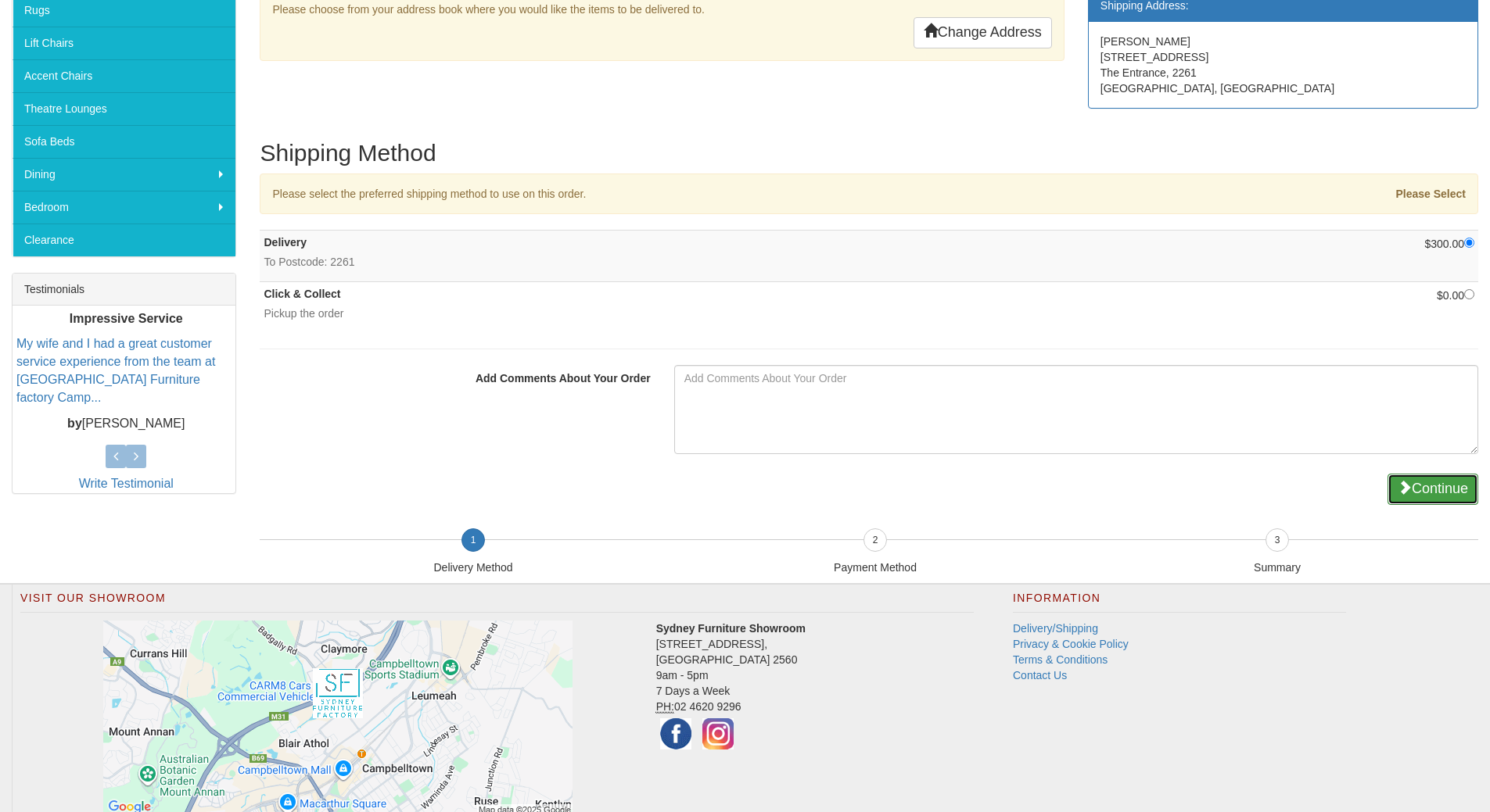
click at [1430, 486] on button "Continue" at bounding box center [1433, 489] width 91 height 31
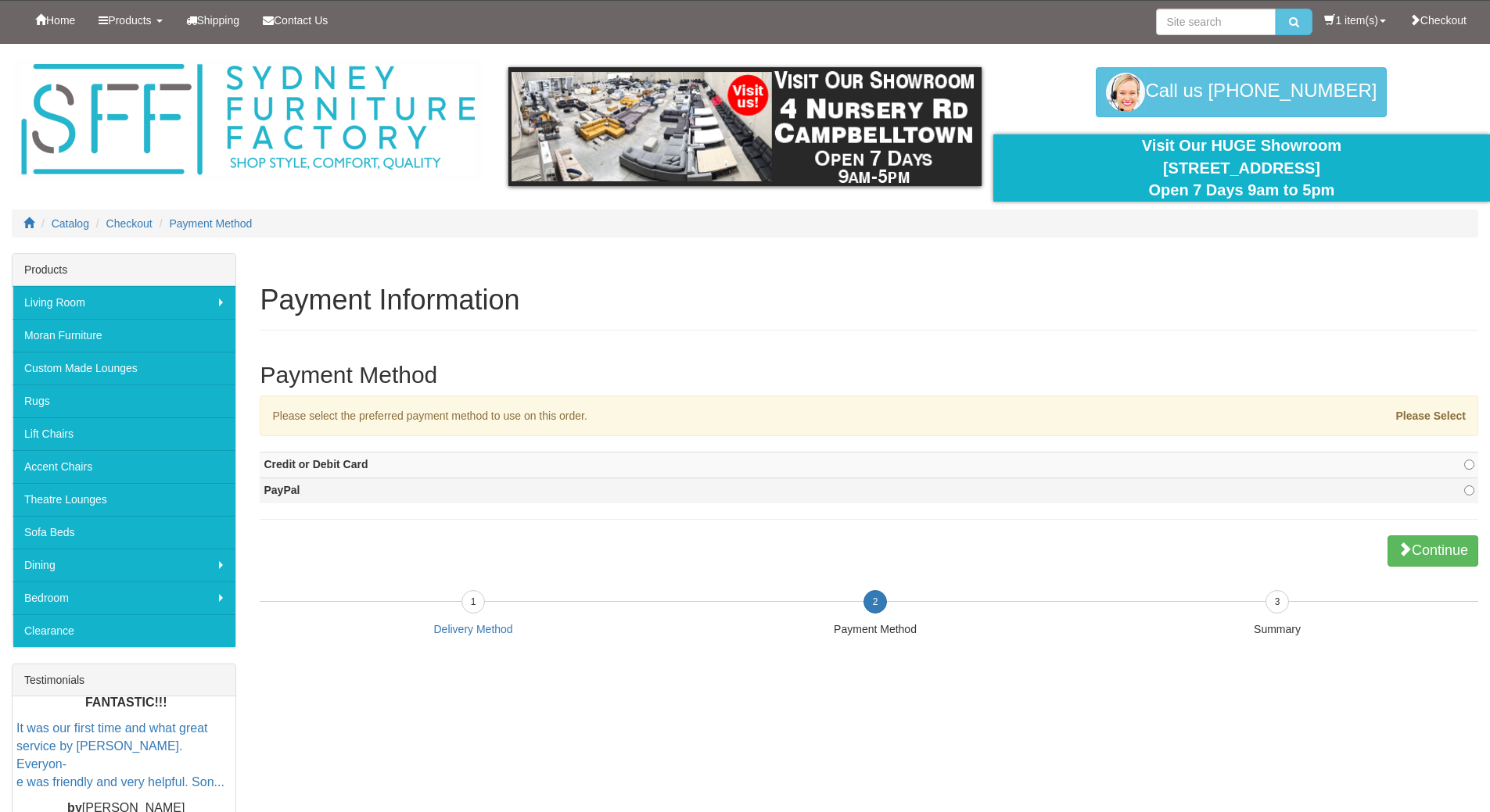
click at [276, 494] on strong "PayPal" at bounding box center [282, 490] width 36 height 13
radio input "true"
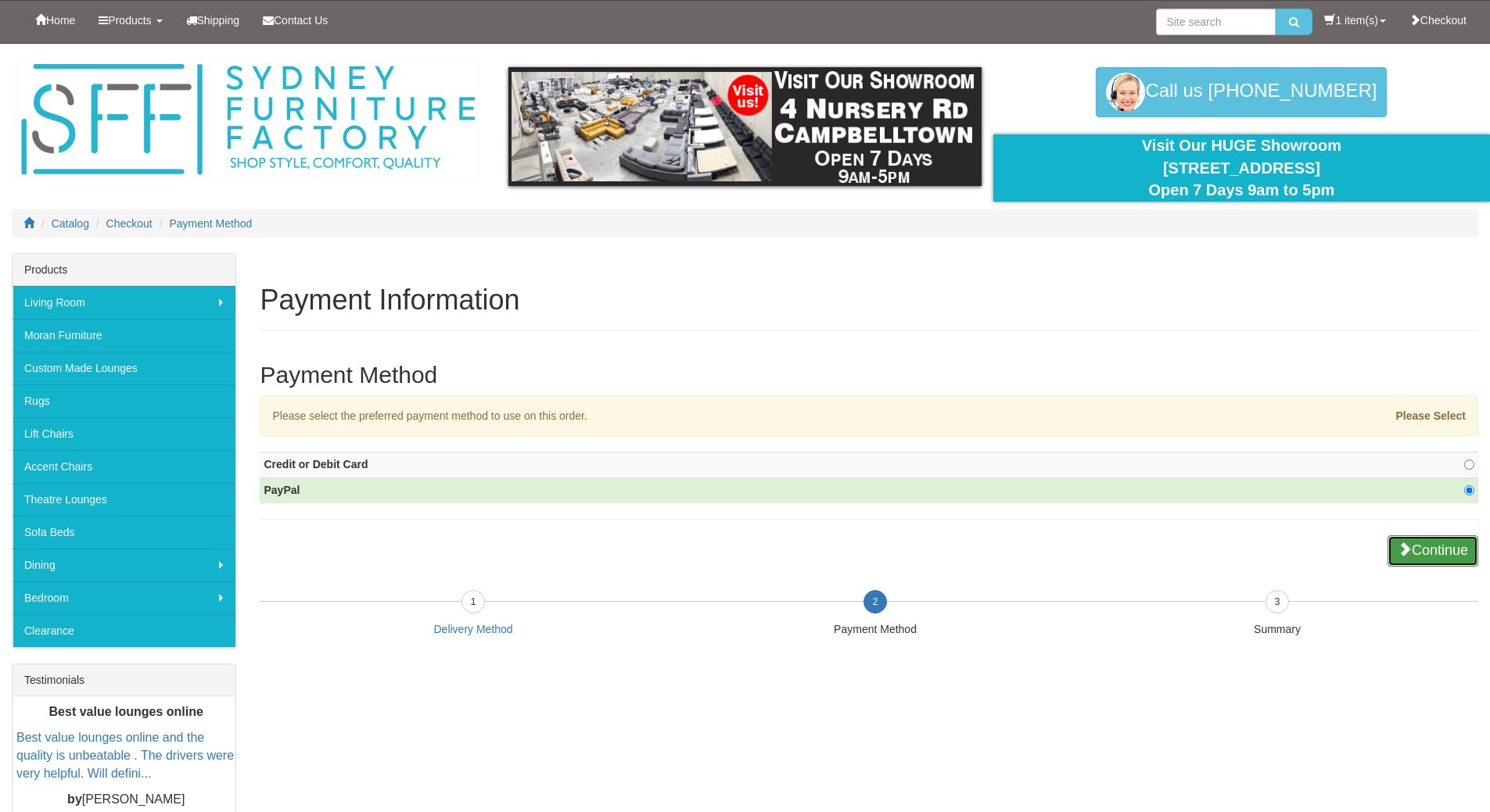
click at [1445, 558] on button "Continue" at bounding box center [1433, 551] width 91 height 31
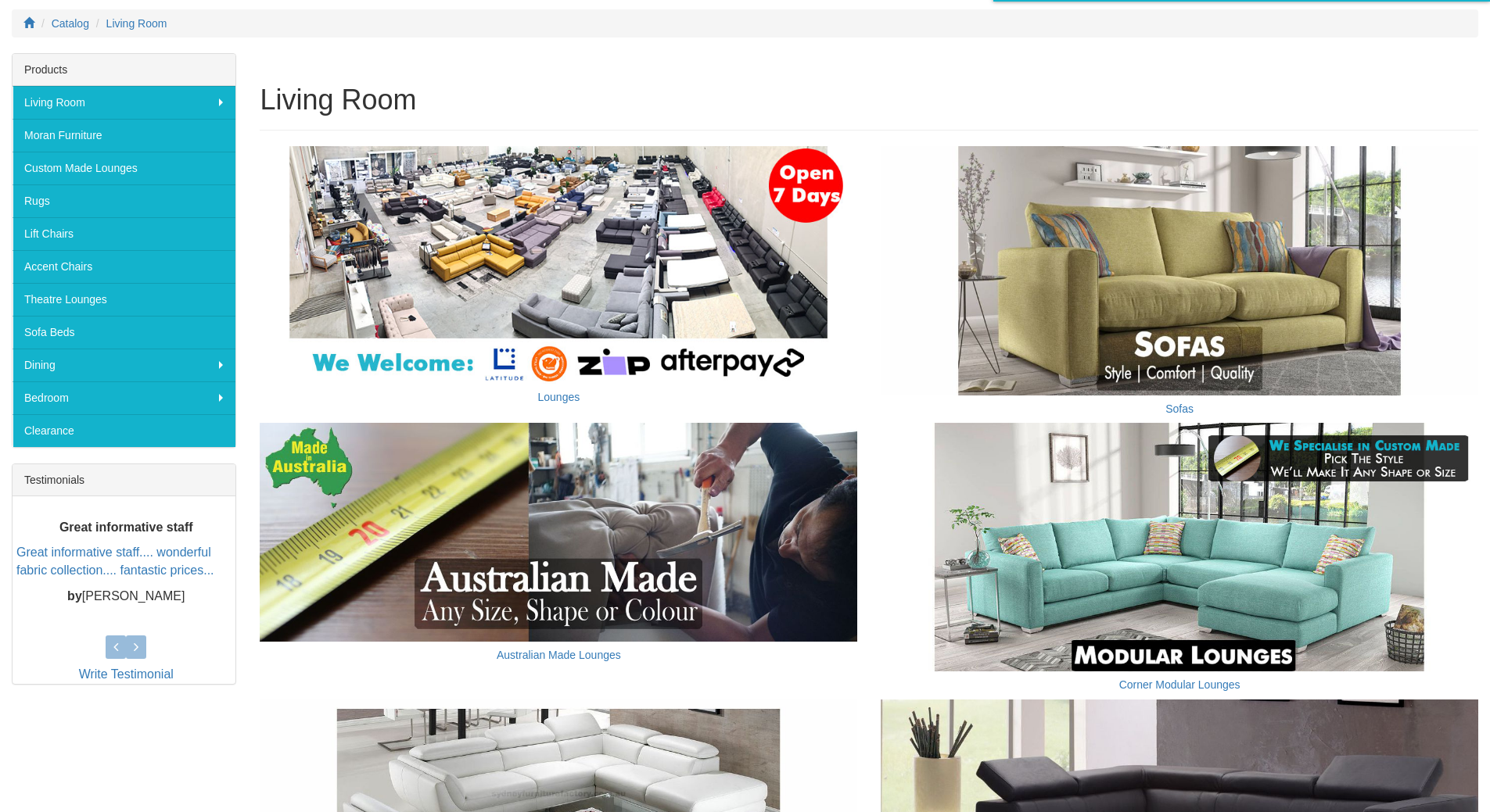
scroll to position [234, 0]
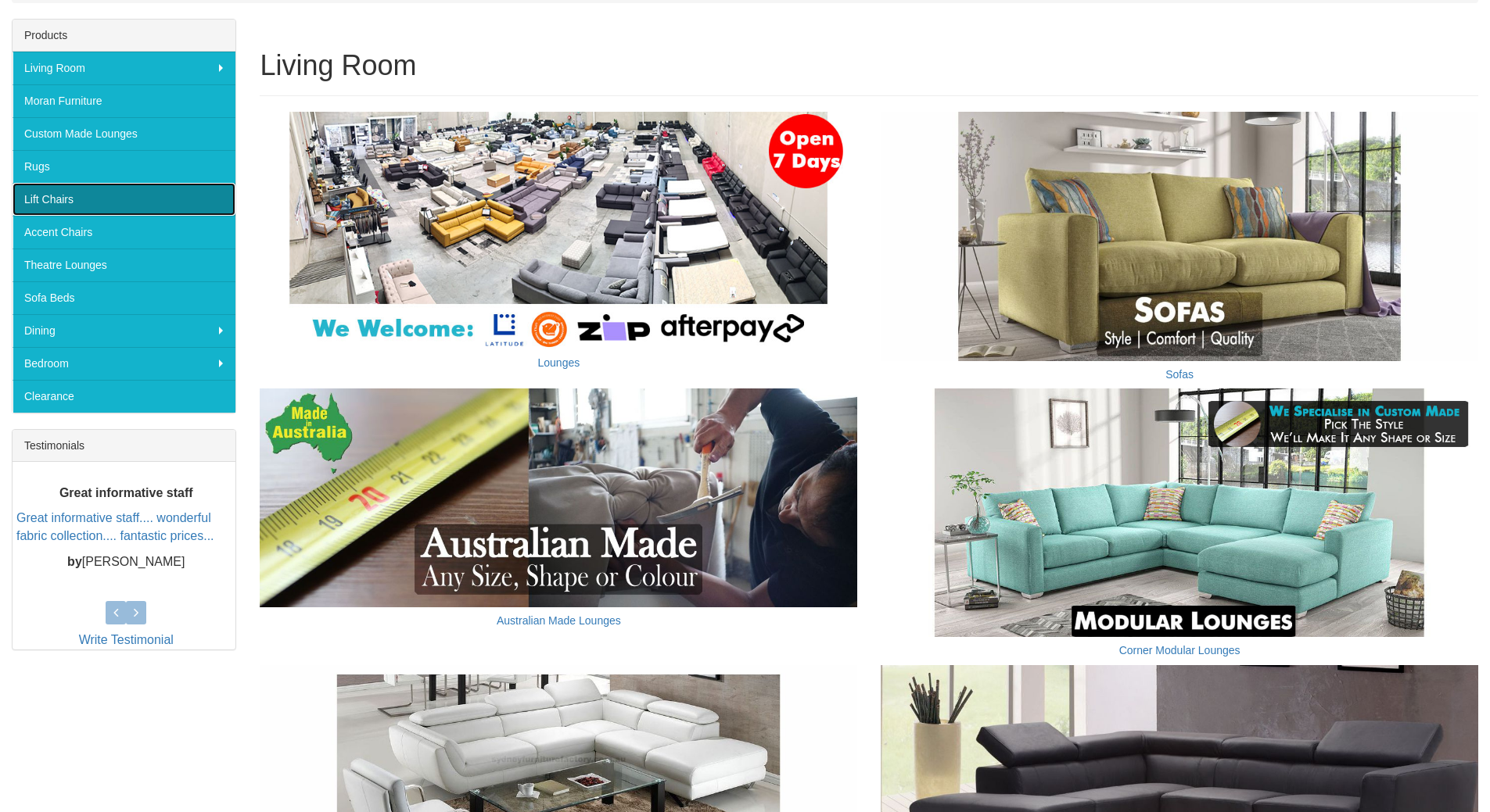
click at [49, 199] on link "Lift Chairs" at bounding box center [124, 199] width 223 height 32
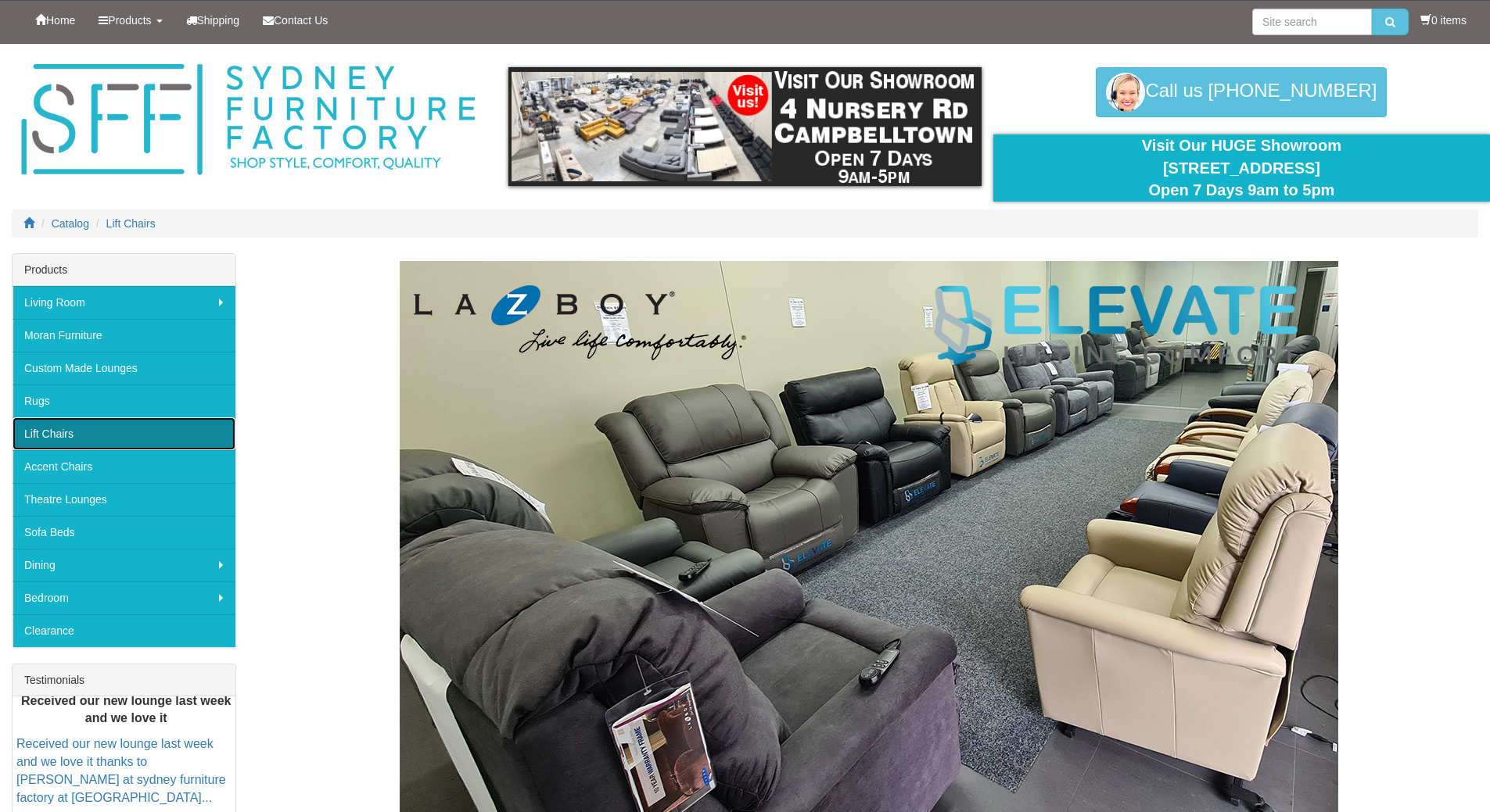
click at [65, 438] on link "Lift Chairs" at bounding box center [124, 433] width 223 height 32
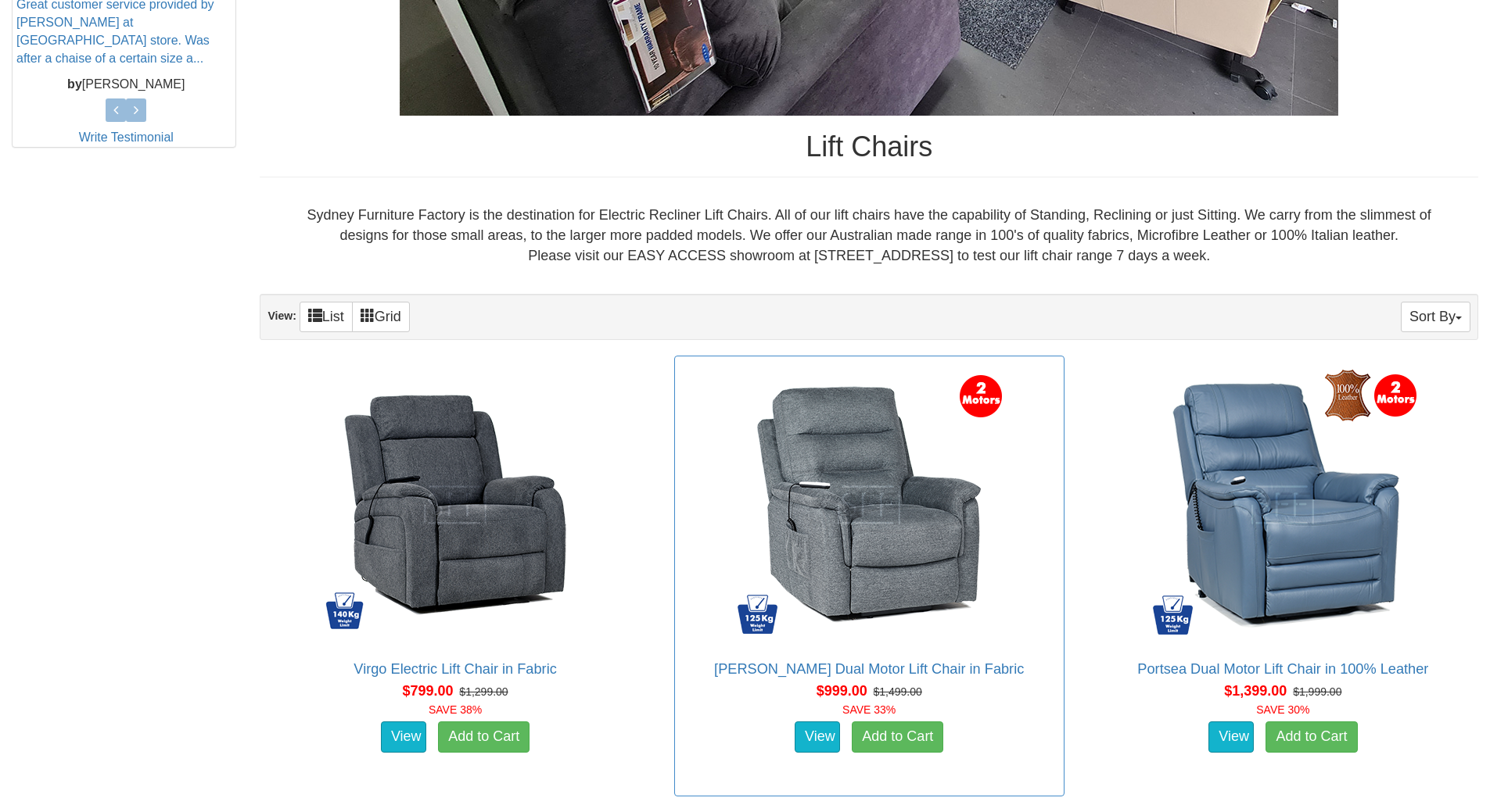
scroll to position [781, 0]
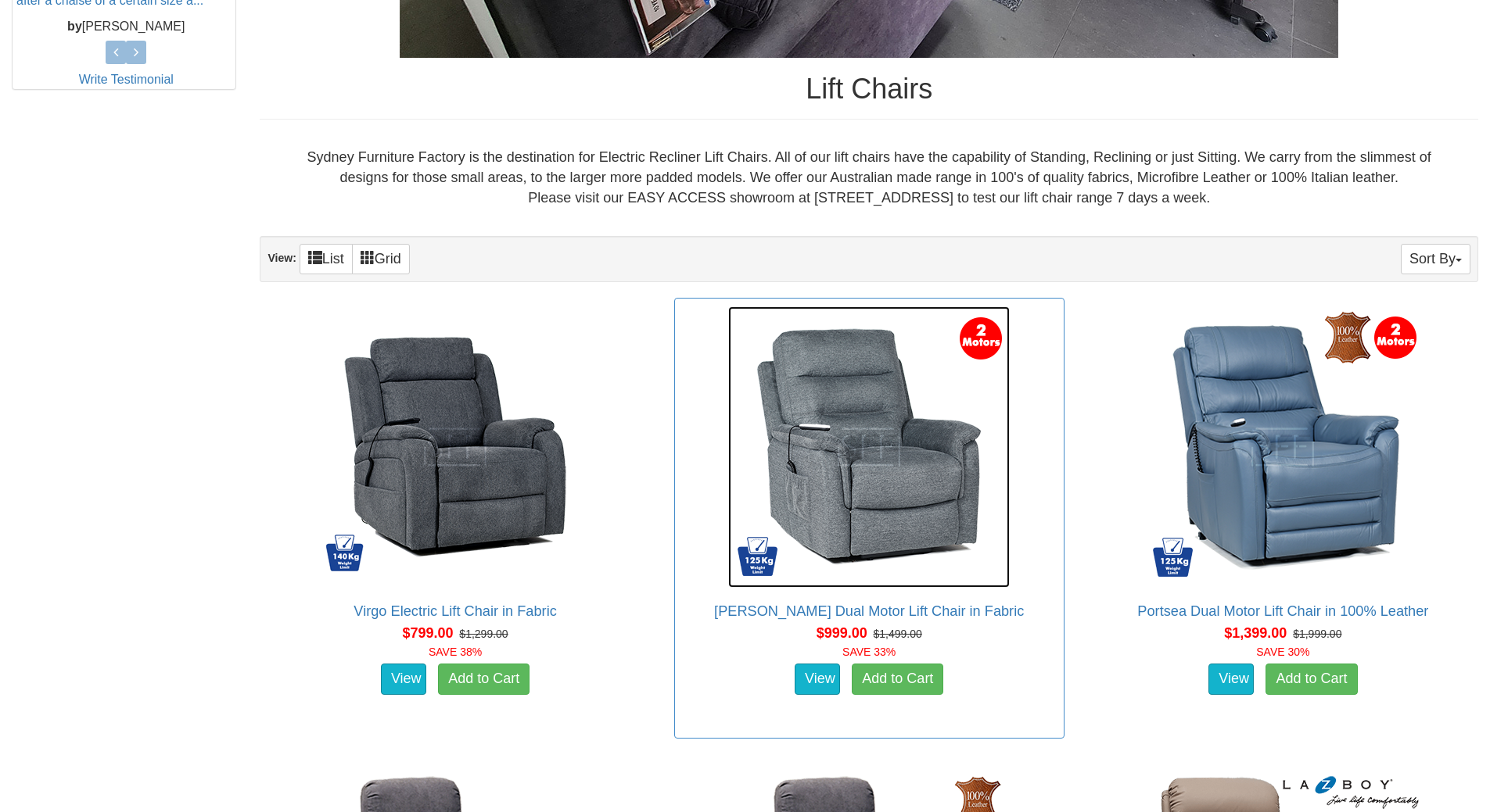
click at [876, 523] on img at bounding box center [869, 447] width 282 height 281
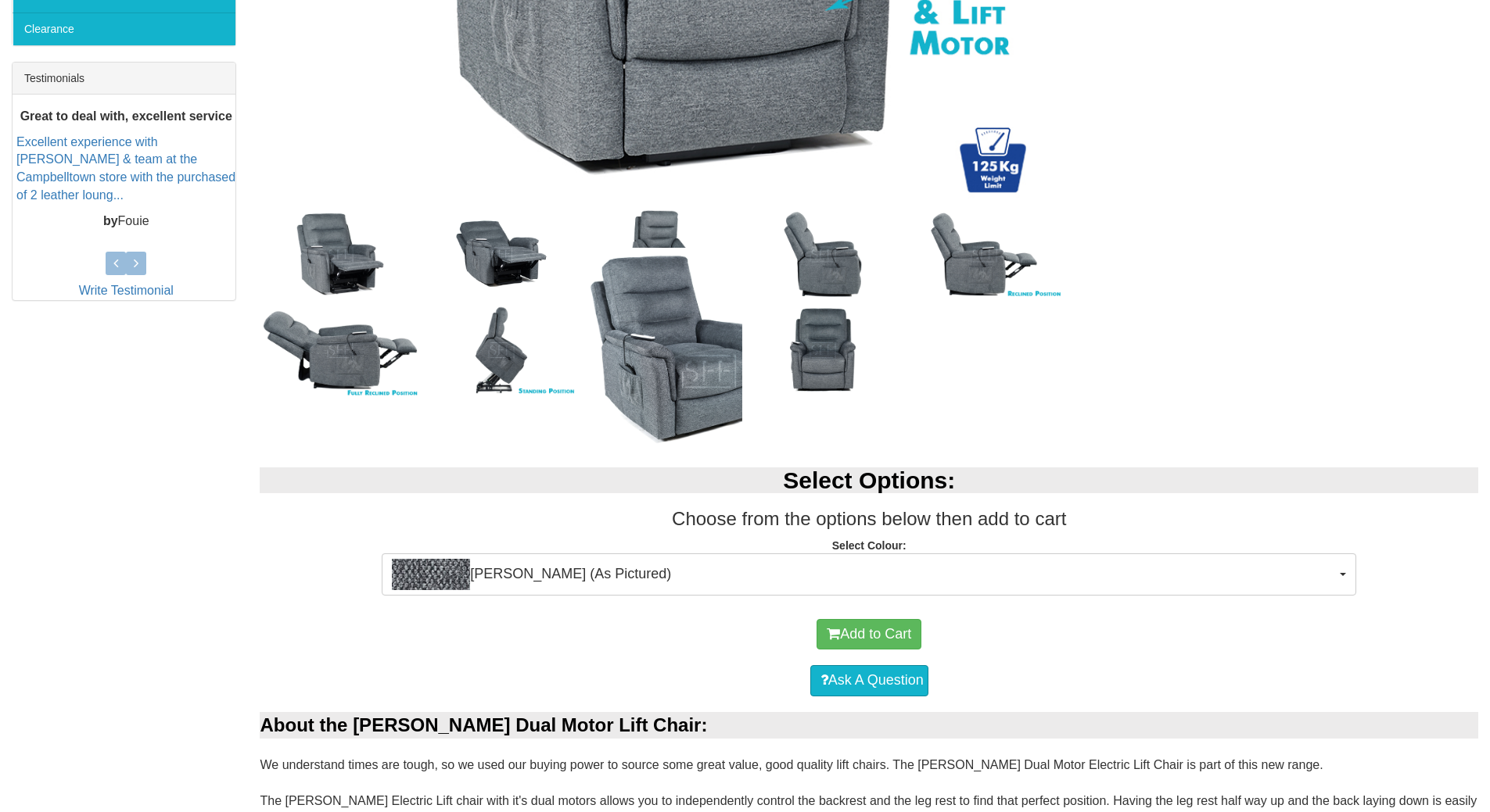
scroll to position [625, 0]
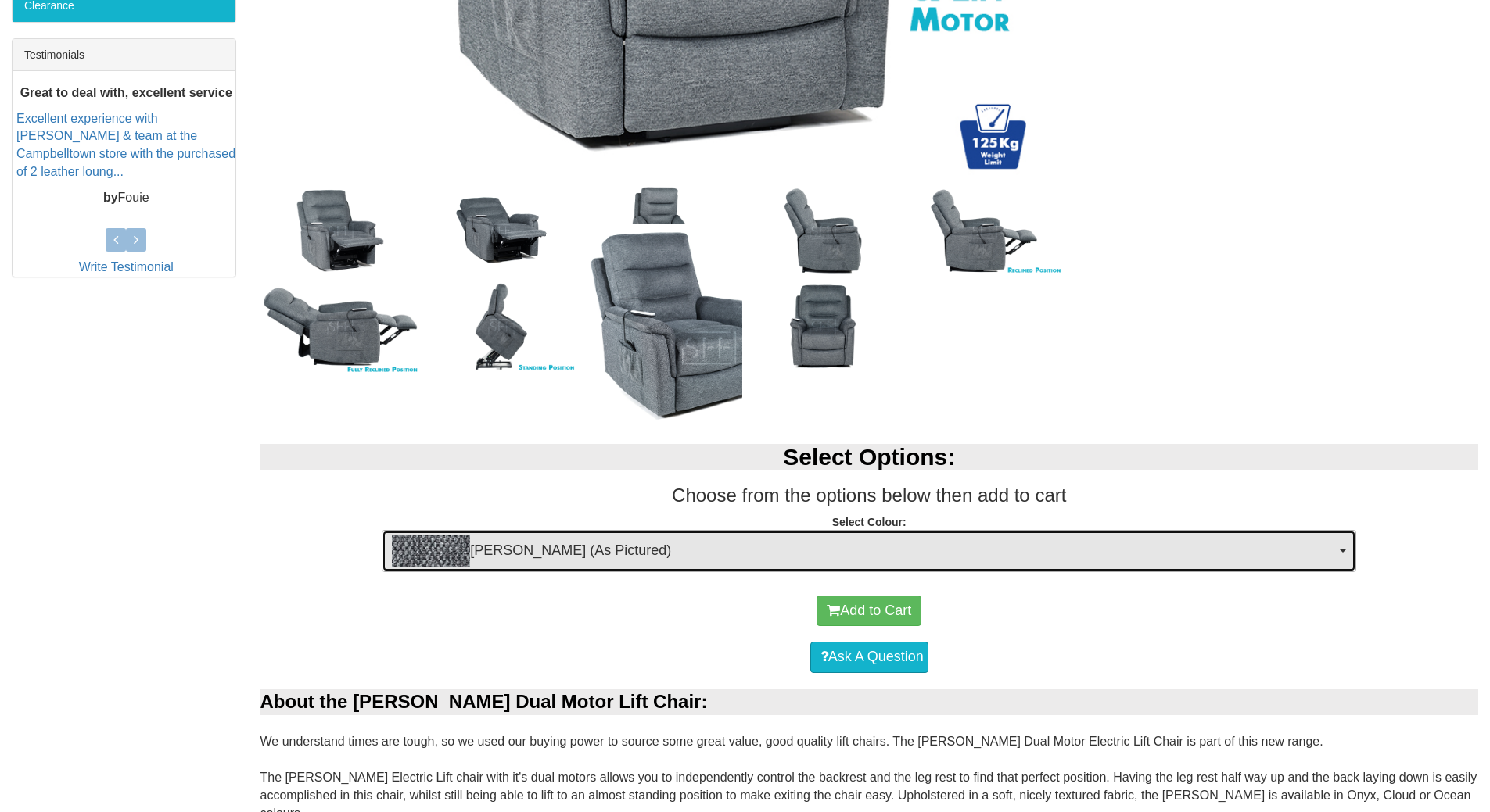
click at [1347, 552] on button "Mia Onyx (As Pictured)" at bounding box center [869, 550] width 974 height 42
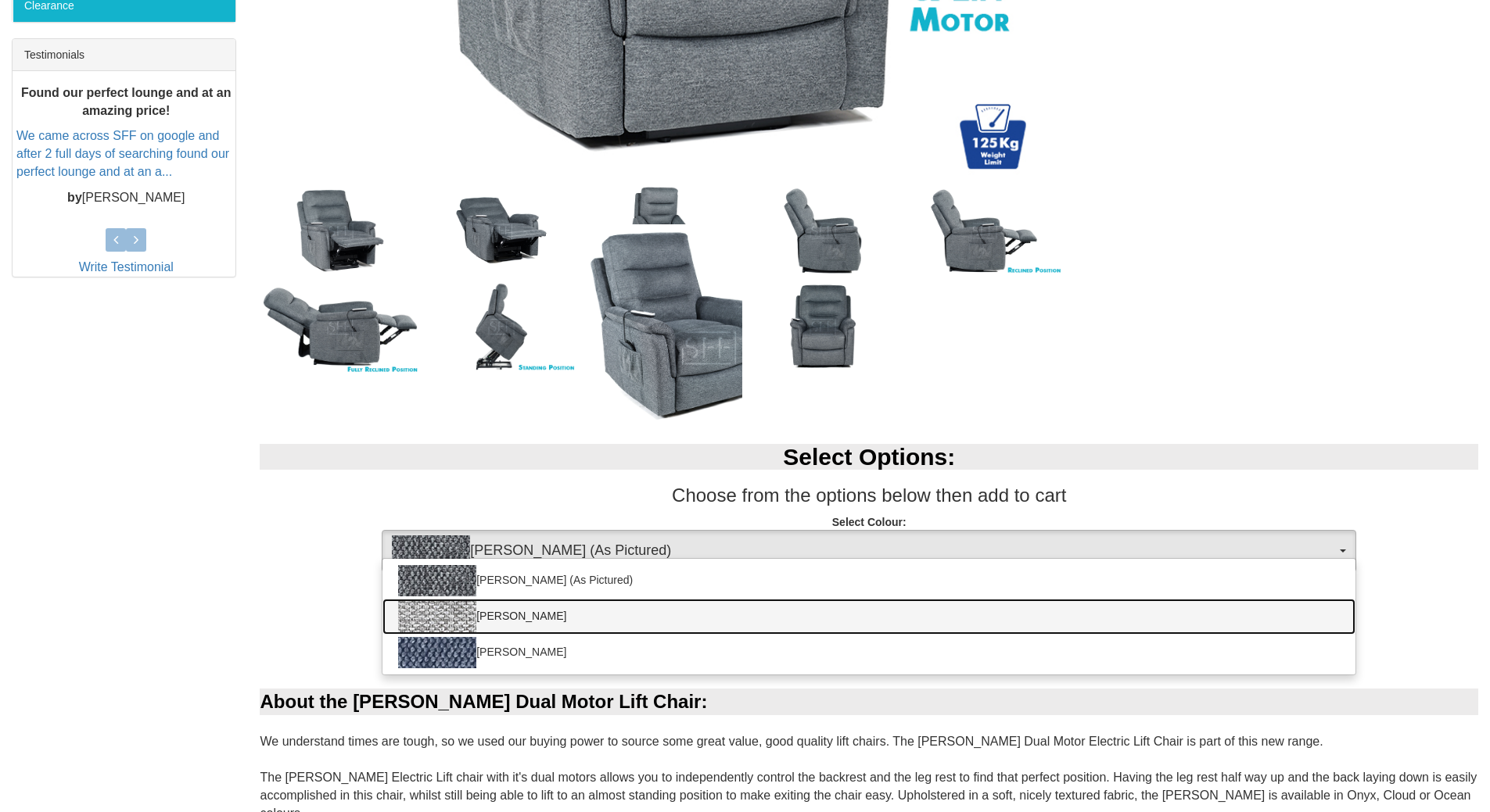
click at [448, 619] on img at bounding box center [436, 617] width 78 height 31
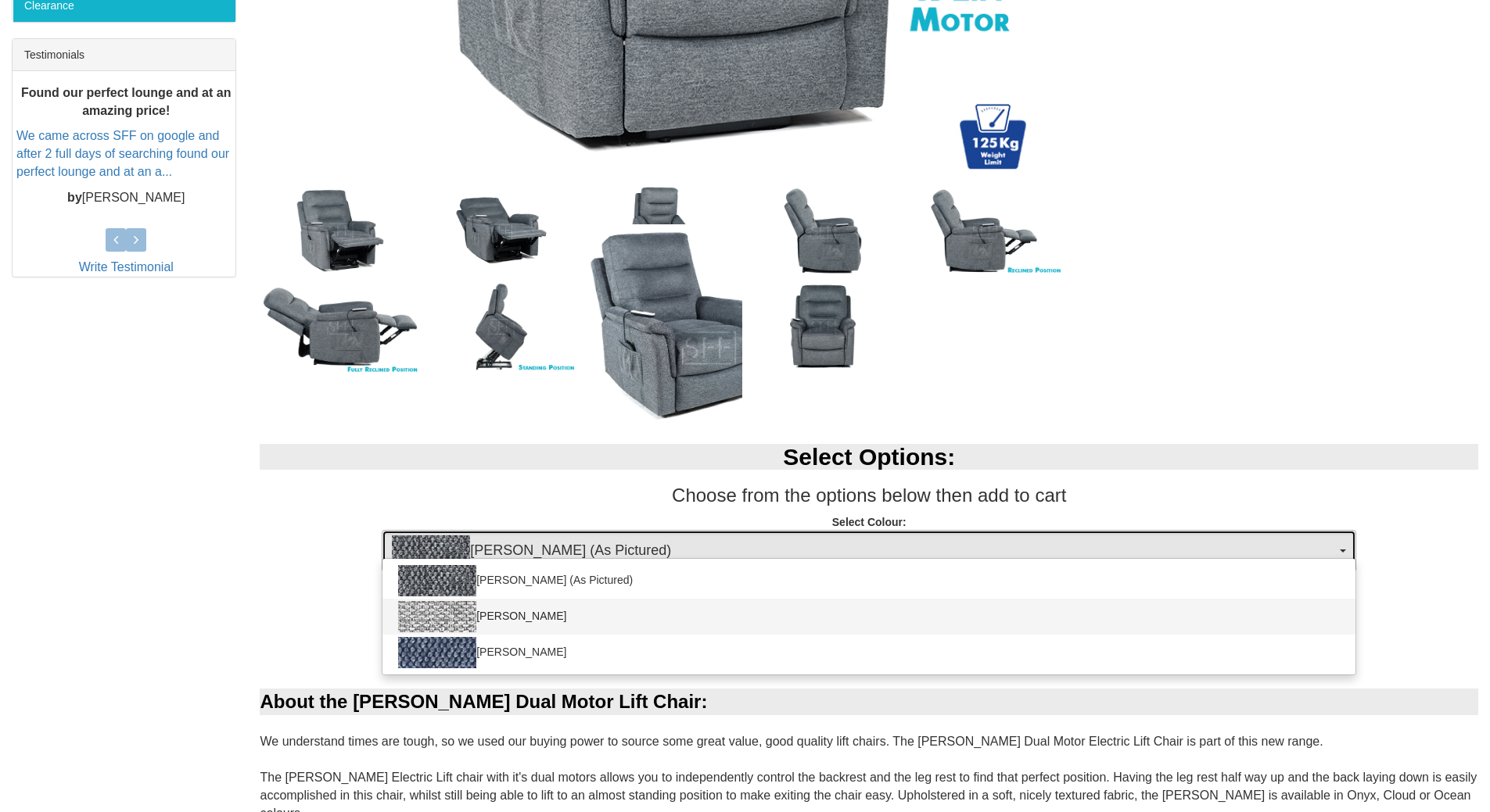
select select "2029"
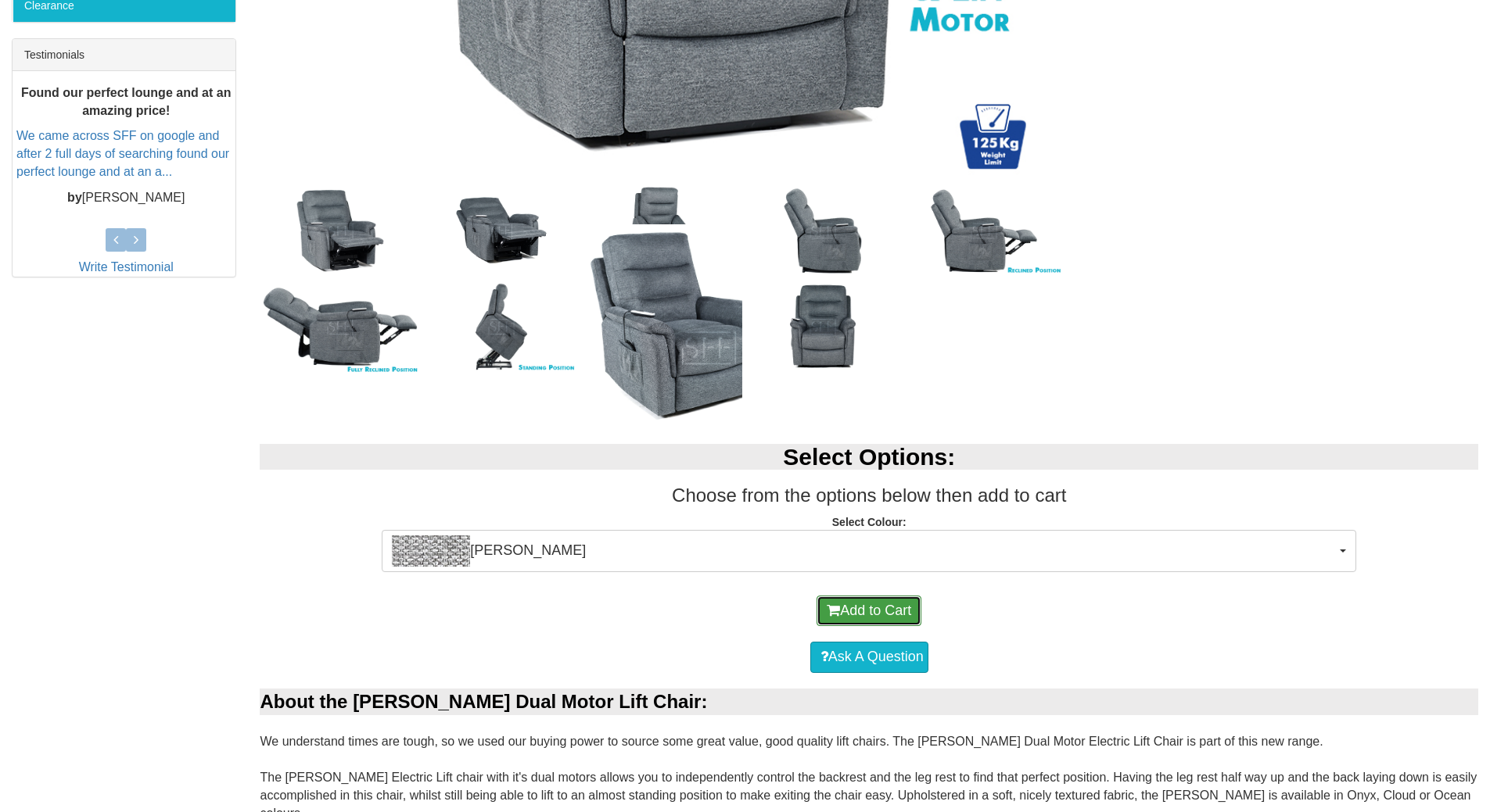
click at [884, 609] on button "Add to Cart" at bounding box center [869, 611] width 104 height 31
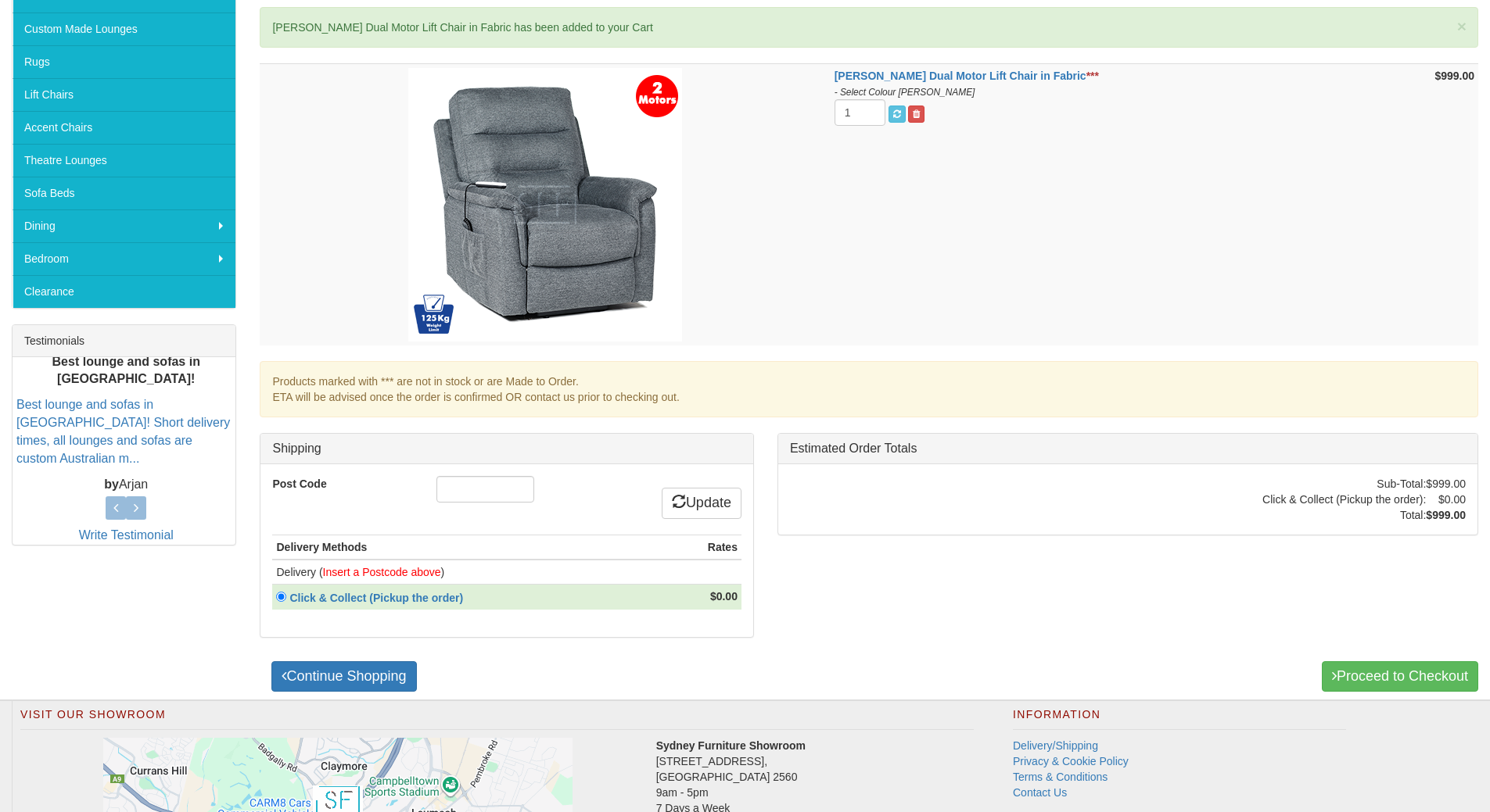
scroll to position [391, 0]
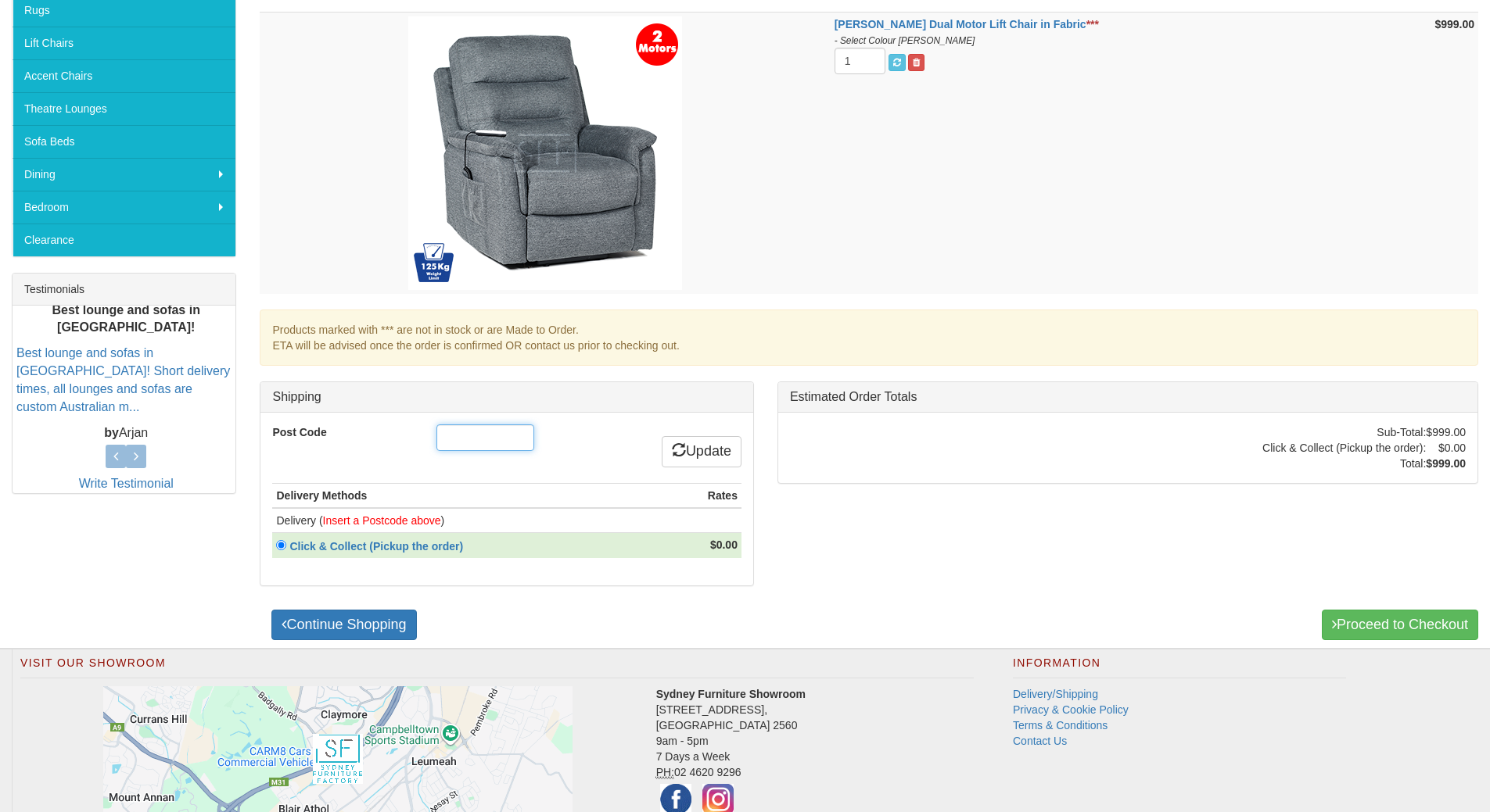
click at [454, 434] on input "Post Code" at bounding box center [485, 437] width 97 height 27
type input "2261"
click at [272, 518] on div "Post Code 2261 Update Delivery Methods Rates Delivery ( Insert a Postcode above…" at bounding box center [505, 498] width 491 height 172
click at [777, 531] on div "Bristow Dual Motor Lift Chair in Fabric *** - Select Colour Mia Cloud 1 $999.00…" at bounding box center [869, 330] width 1242 height 636
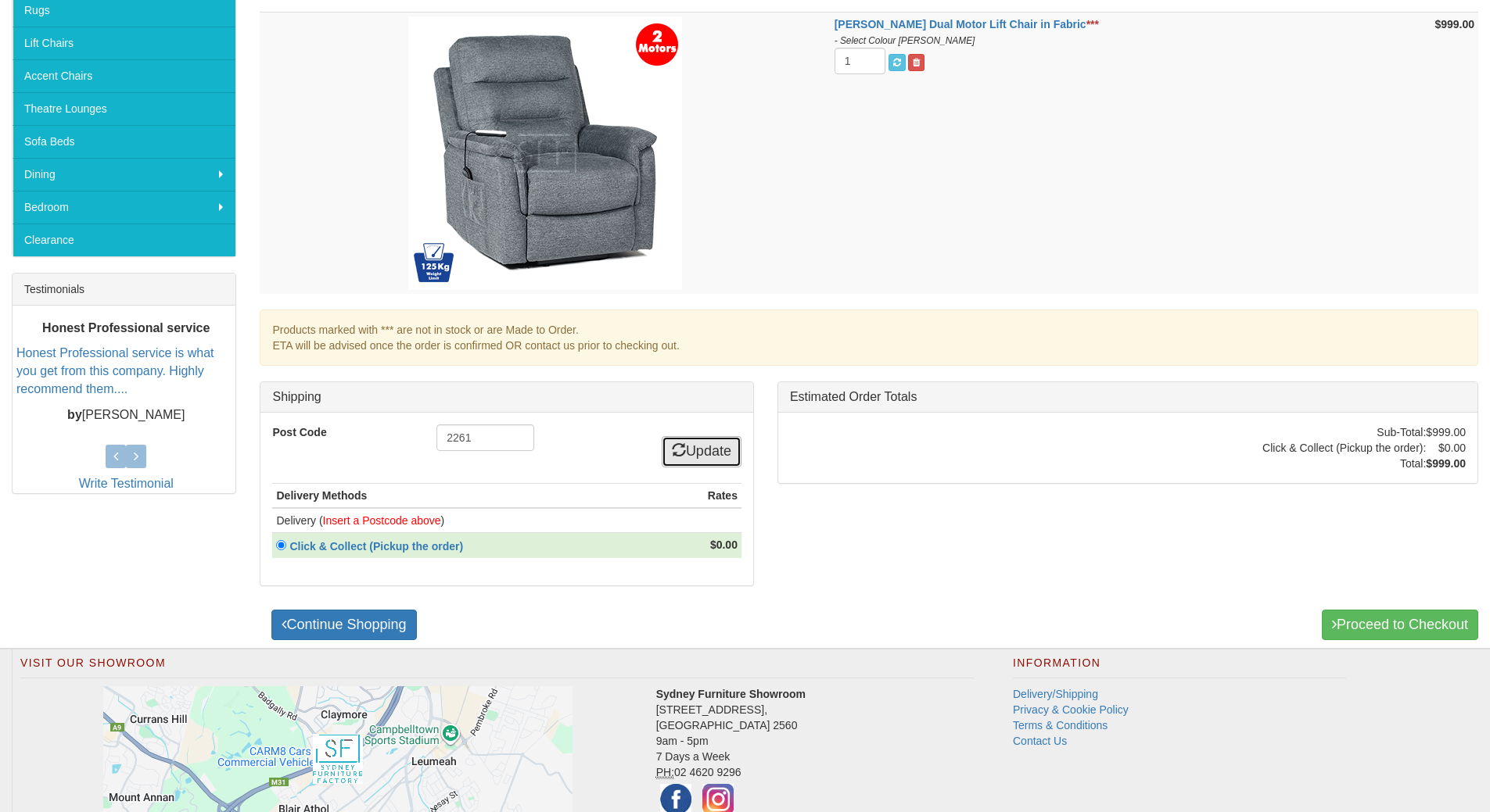
click at [710, 446] on link "Update" at bounding box center [701, 452] width 80 height 31
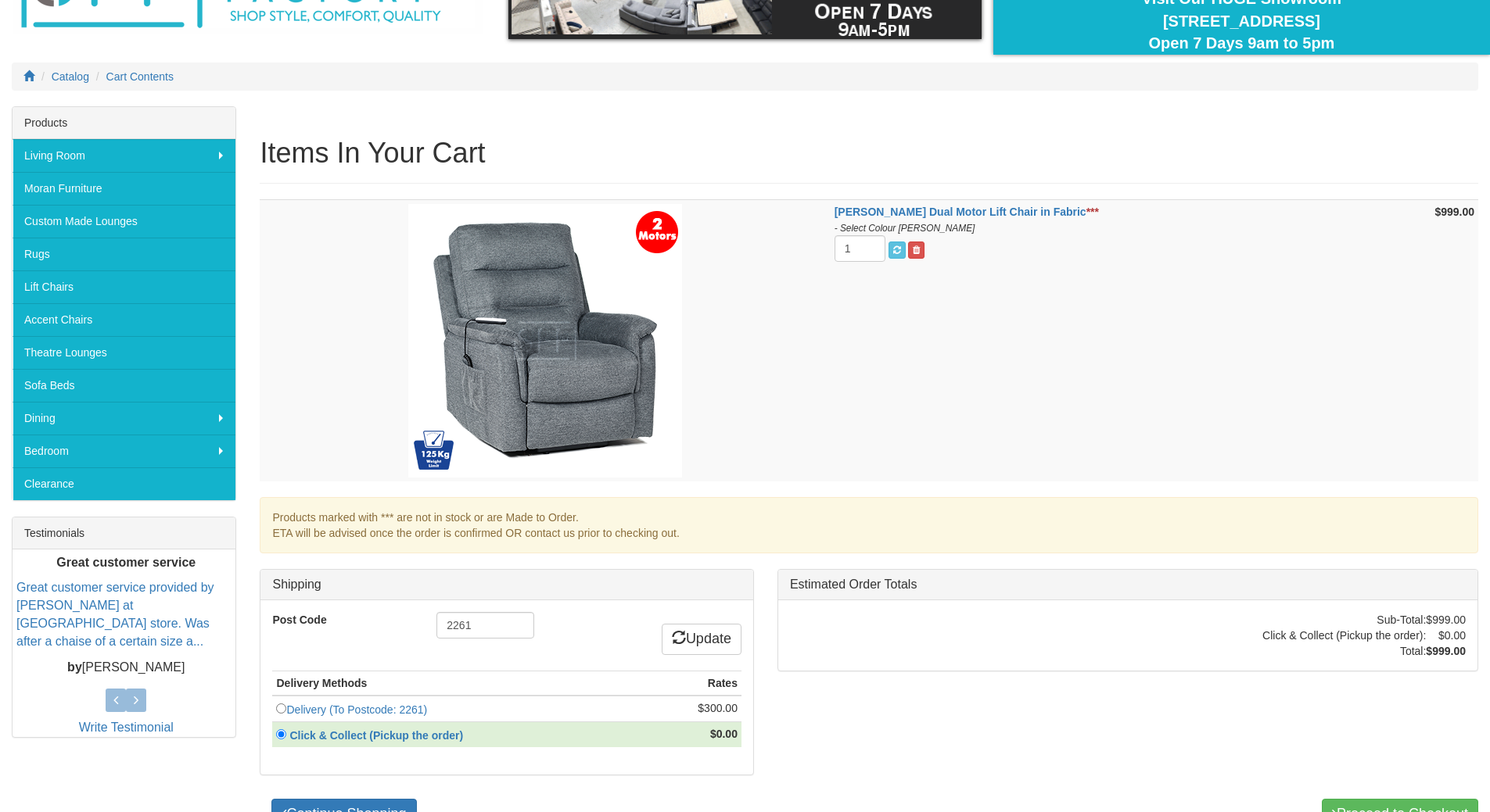
scroll to position [156, 0]
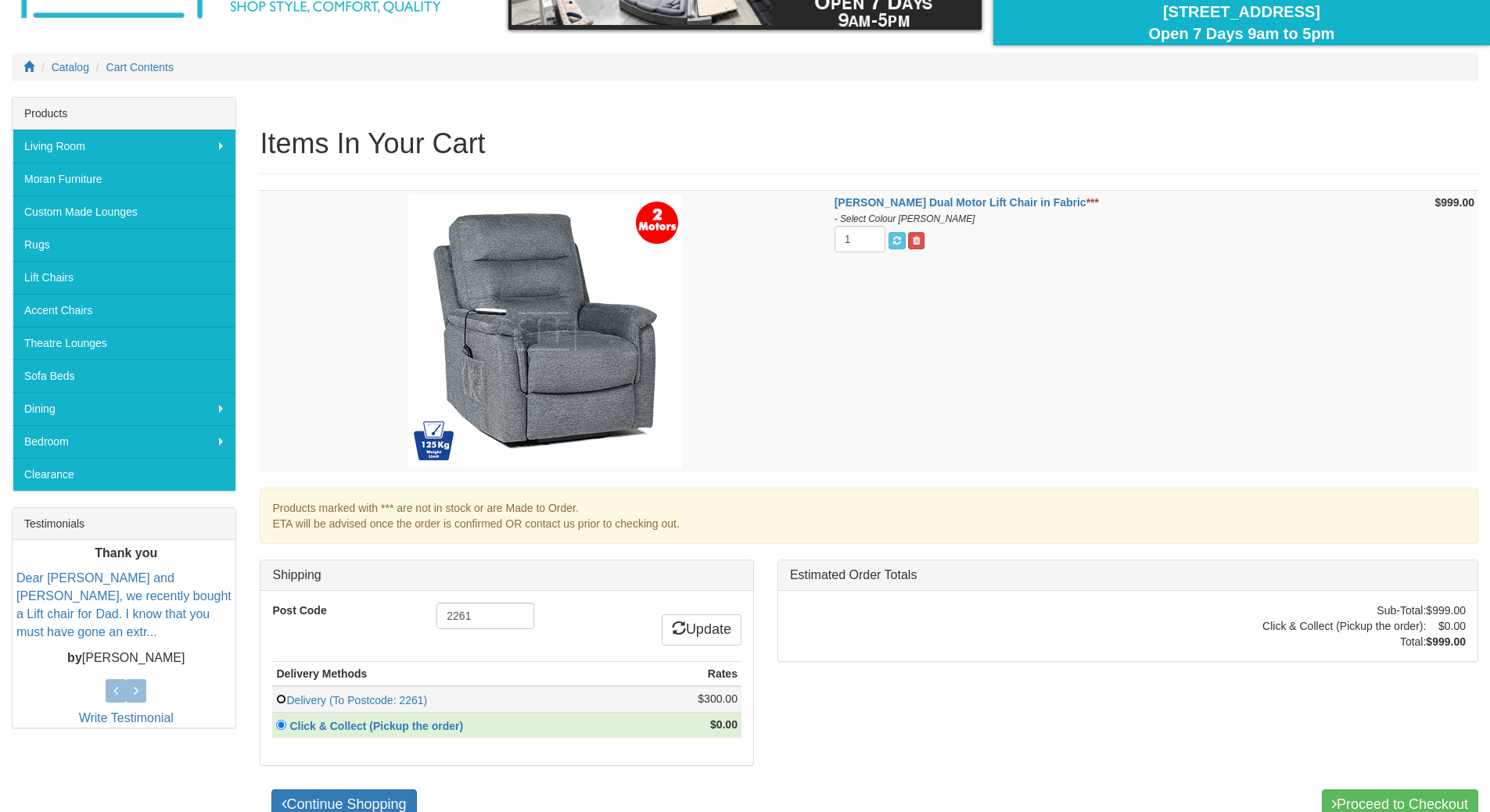
click at [282, 697] on input "radio" at bounding box center [281, 699] width 10 height 10
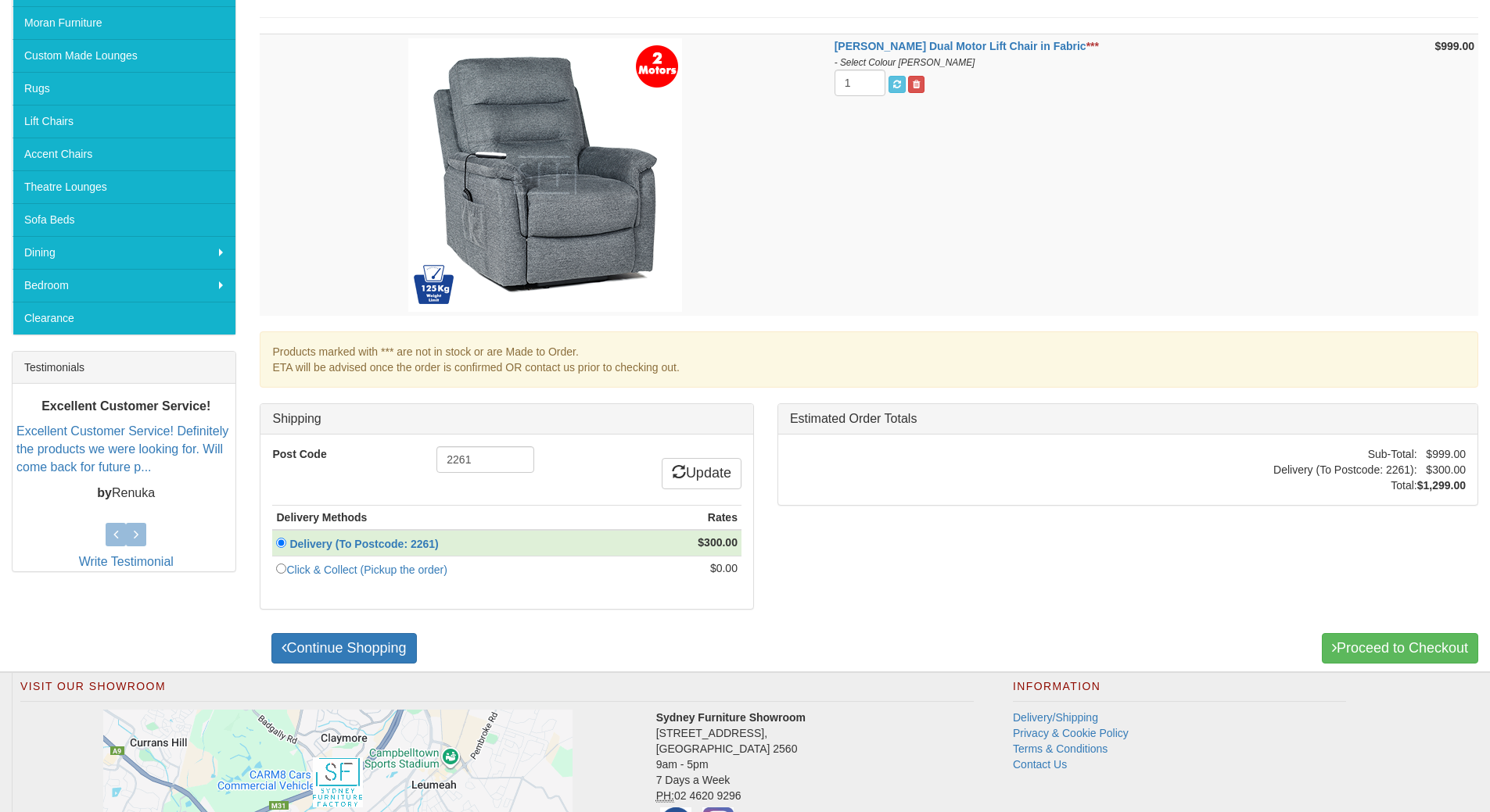
scroll to position [391, 0]
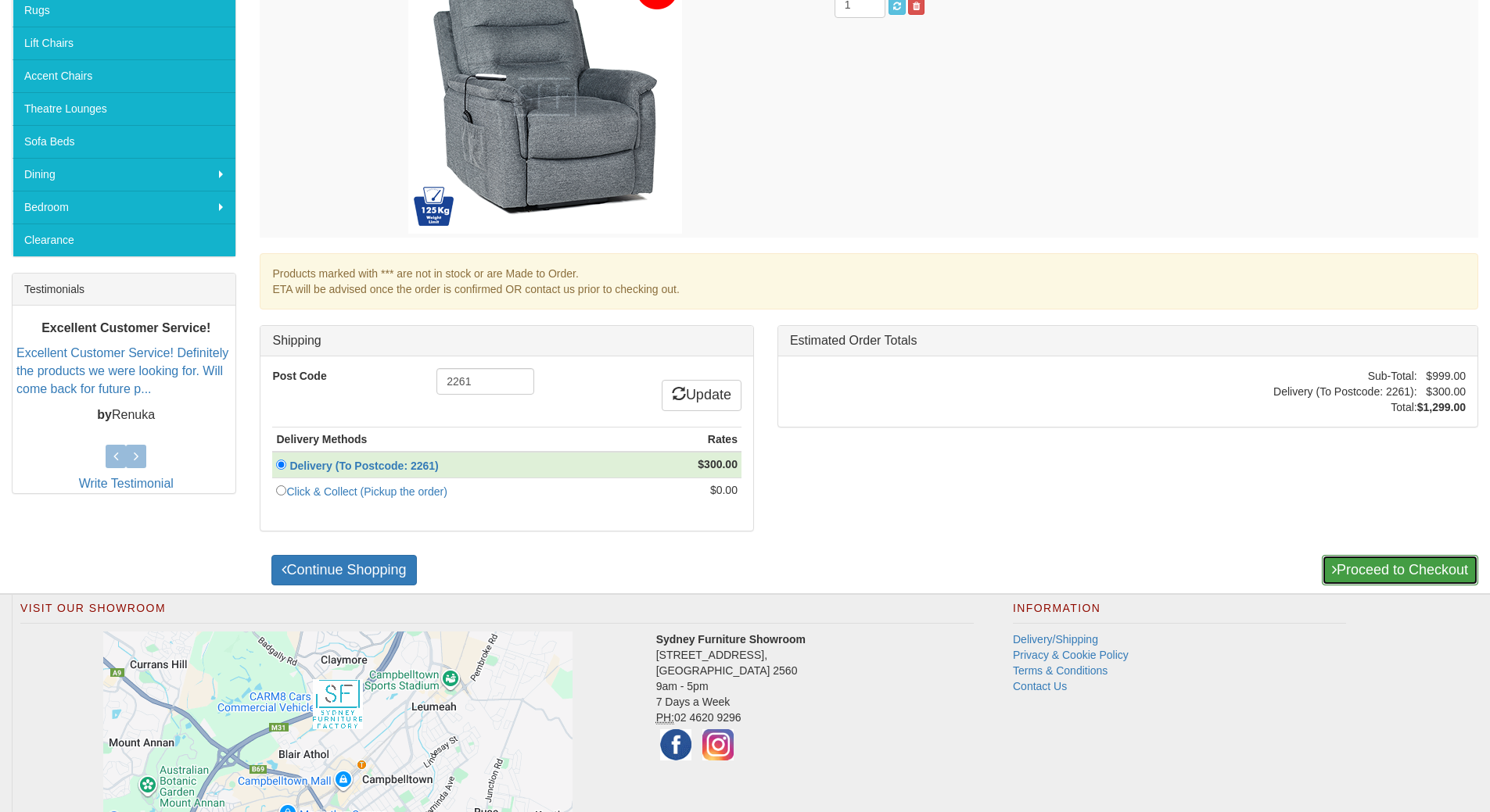
click at [1401, 574] on link "Proceed to Checkout" at bounding box center [1399, 571] width 157 height 31
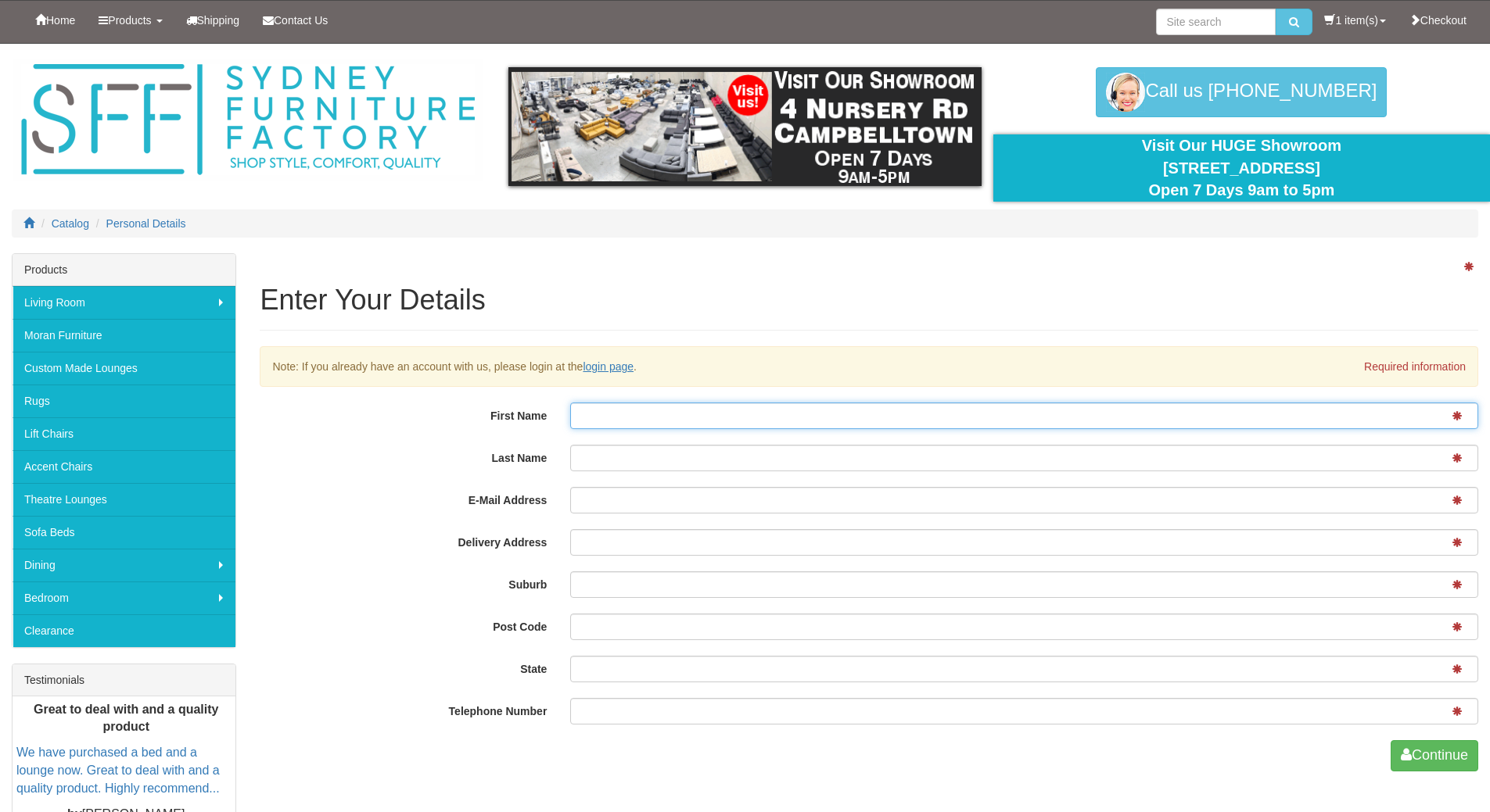
click at [606, 411] on input "First Name" at bounding box center [1024, 415] width 908 height 27
type input "[PERSON_NAME]"
type input "Loupis"
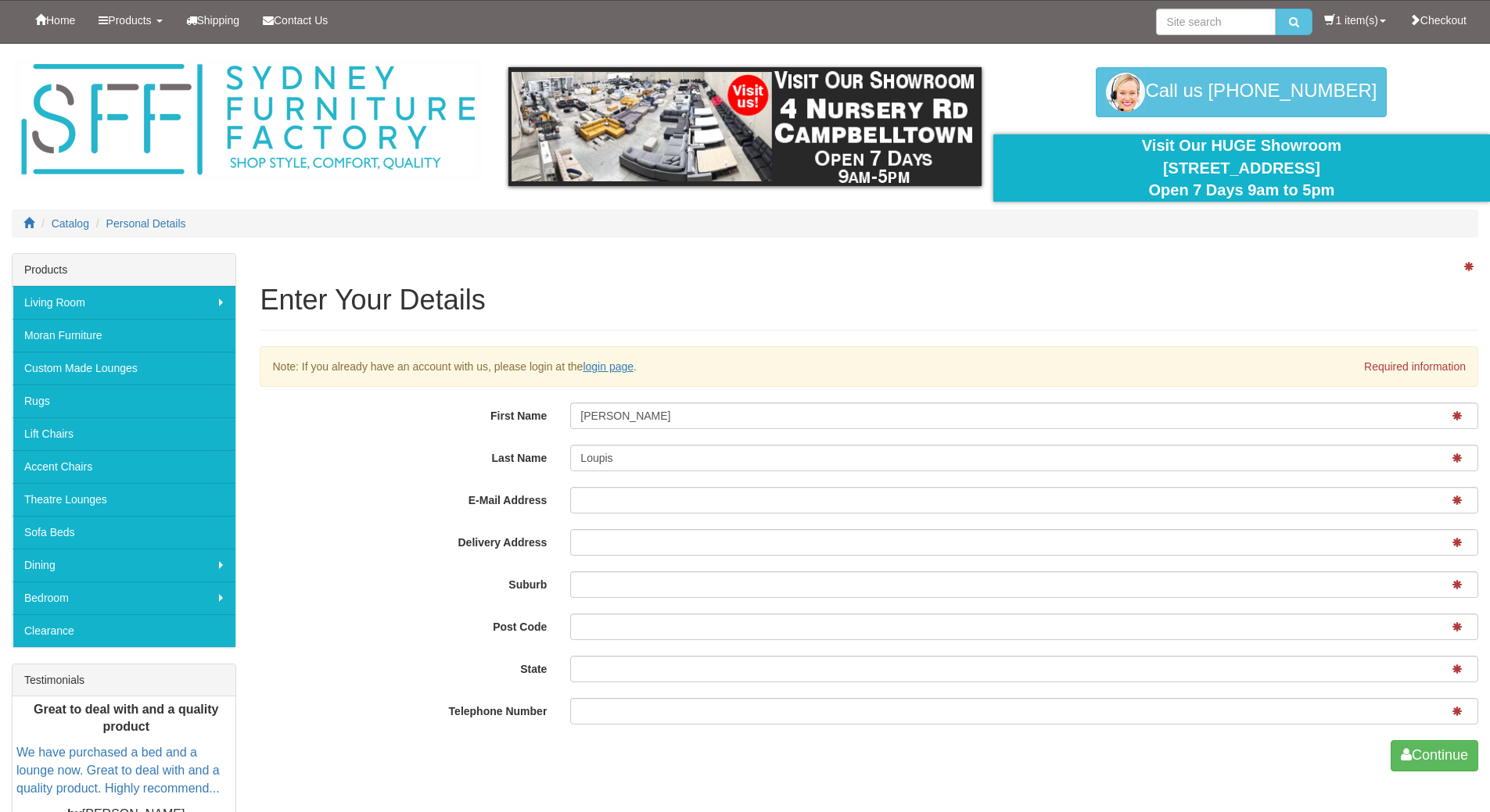
type input "[PERSON_NAME][EMAIL_ADDRESS][PERSON_NAME][DOMAIN_NAME]"
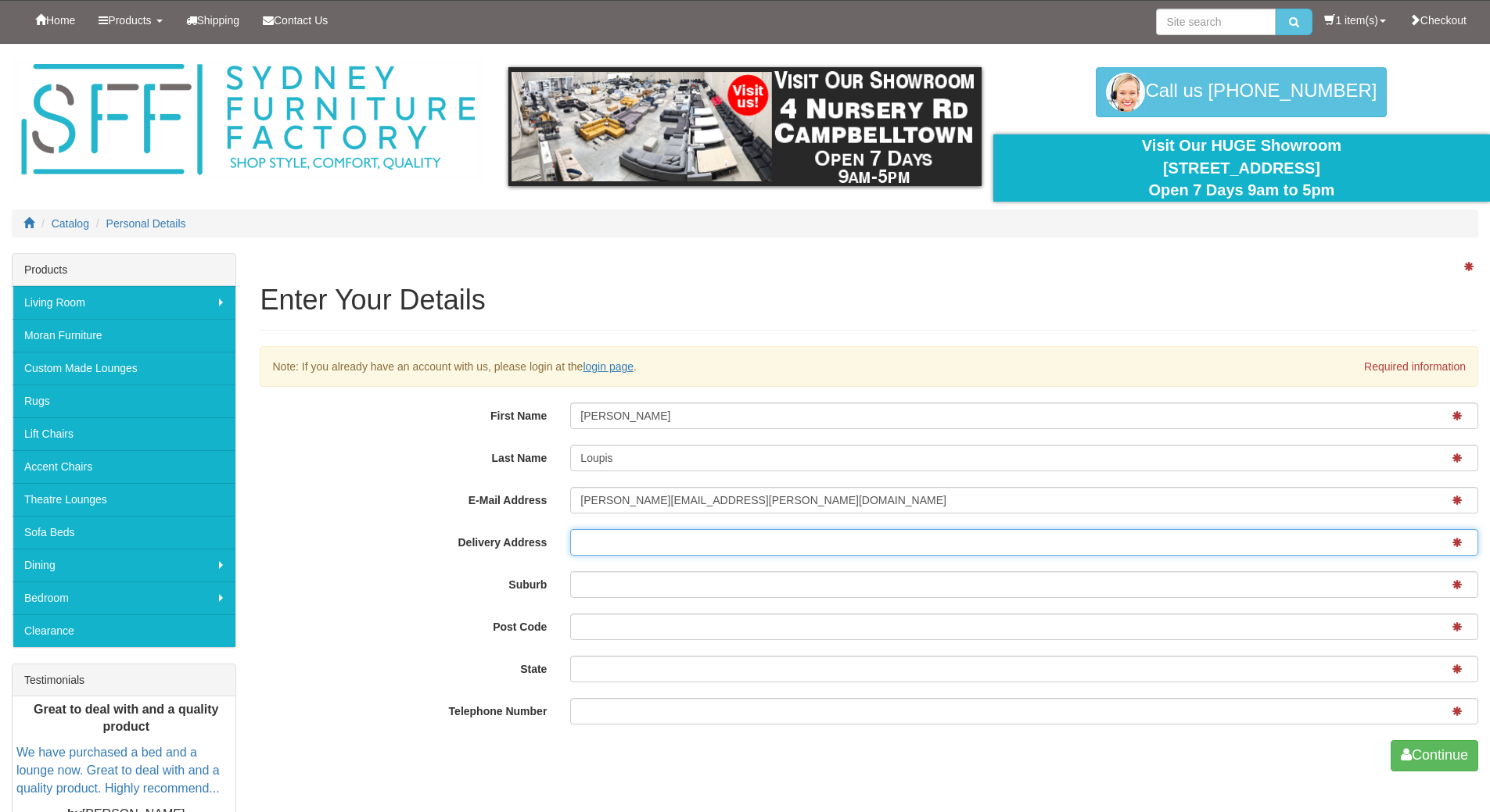
type input "23 Tanami Close"
type input "BELROSE"
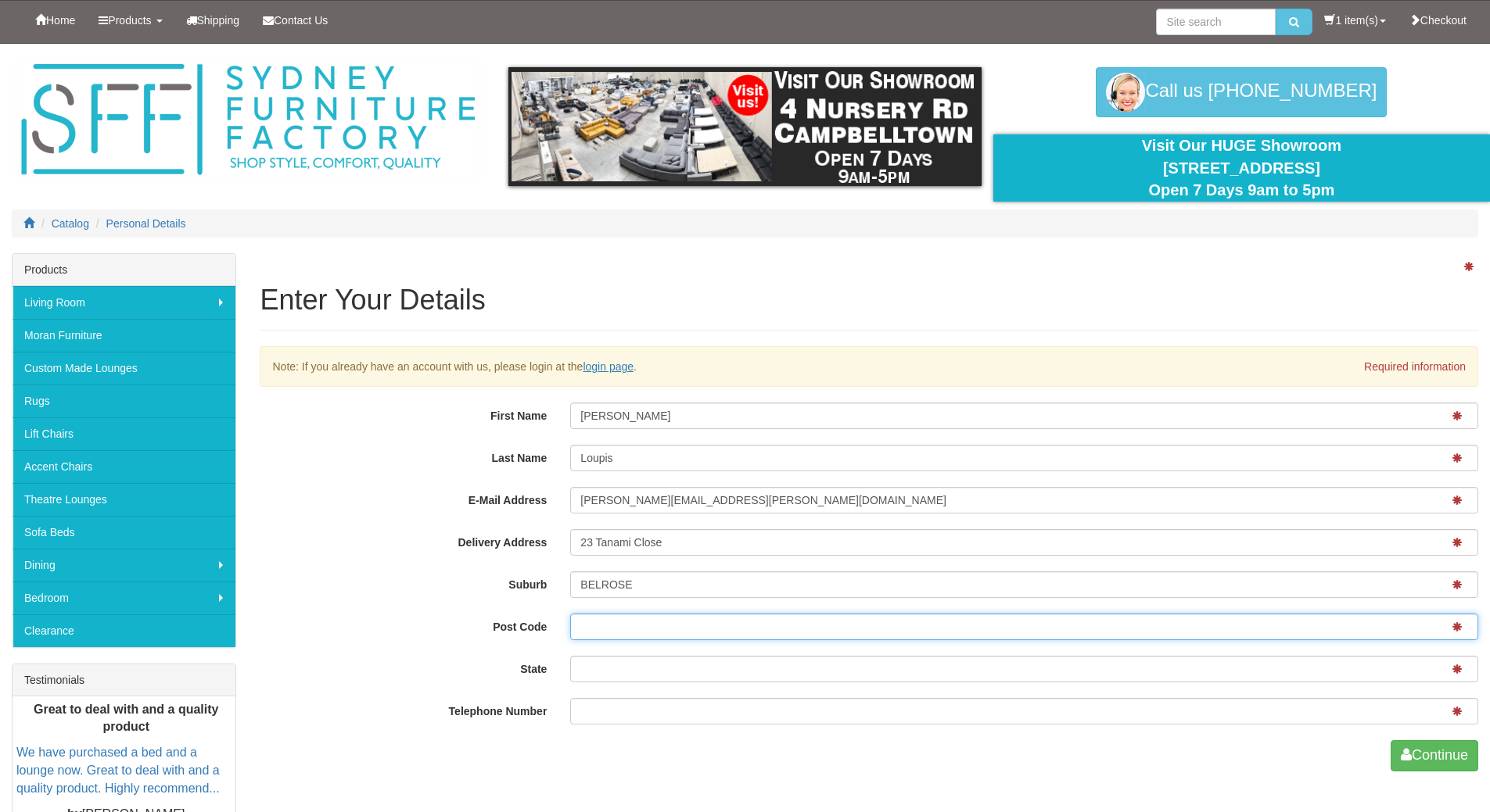
type input "2085"
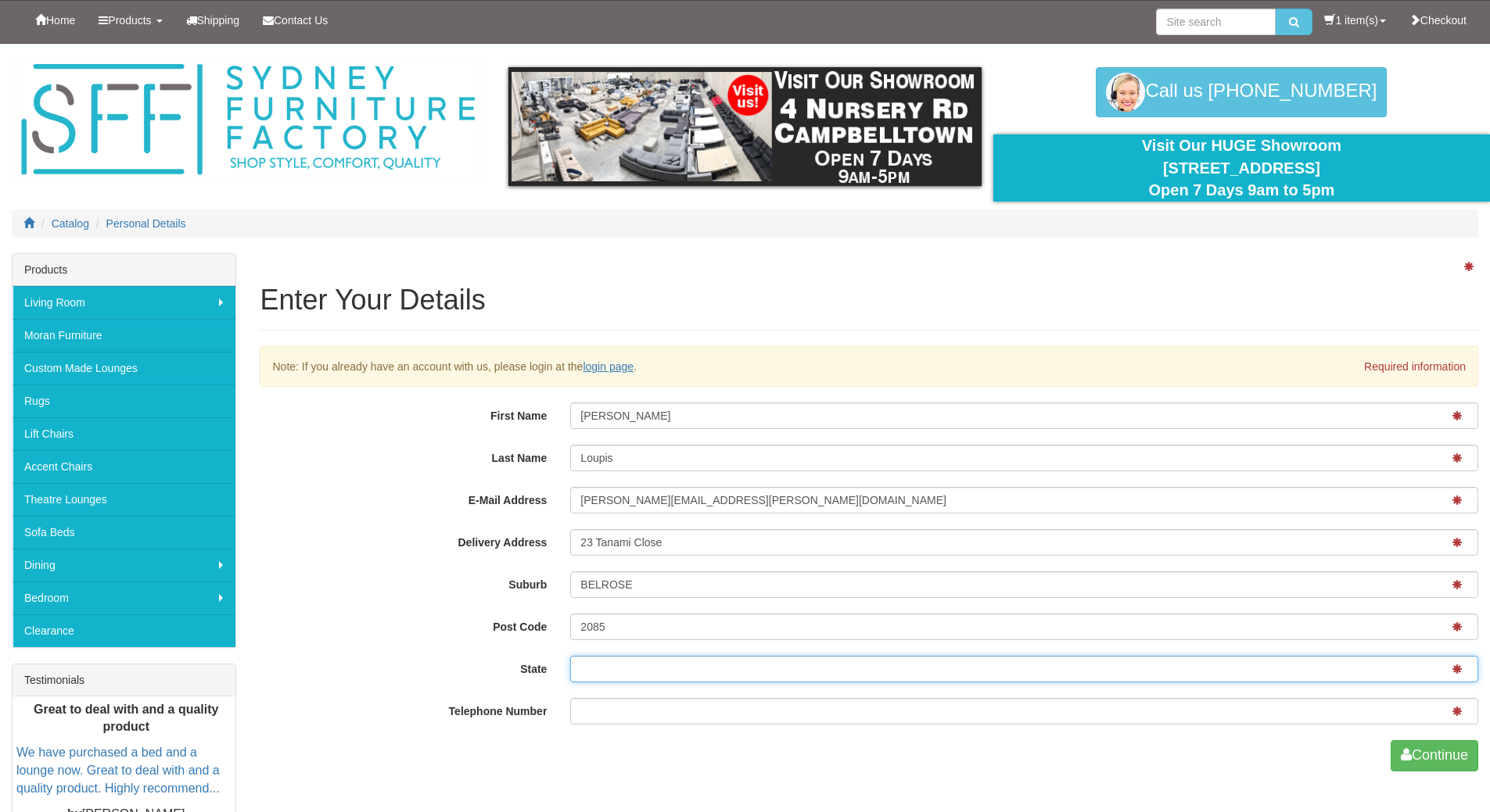
type input "[GEOGRAPHIC_DATA]"
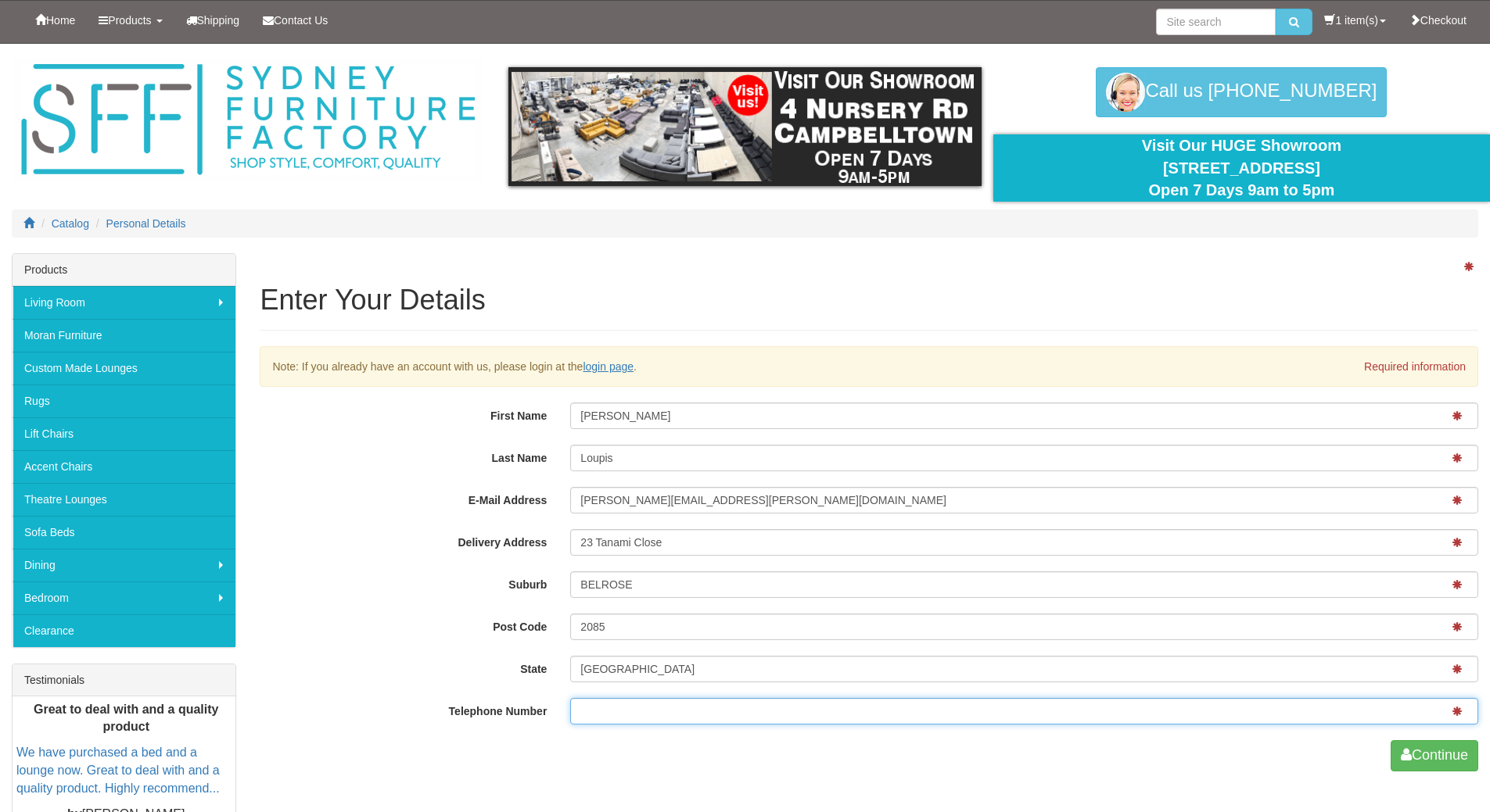
type input "4160193070"
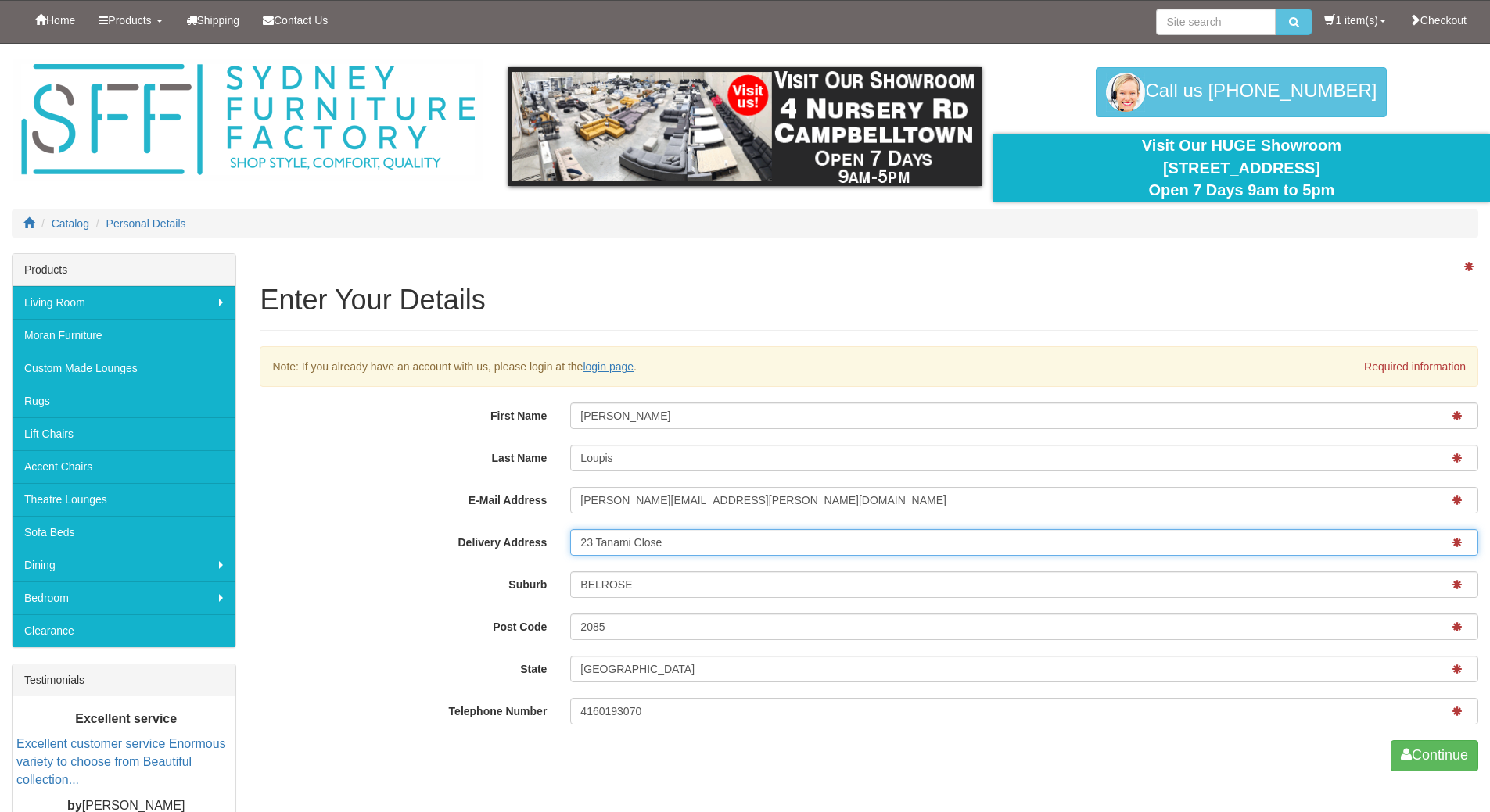
click at [583, 549] on input "23 Tanami Close" at bounding box center [1024, 542] width 908 height 27
type input "[STREET_ADDRESS]"
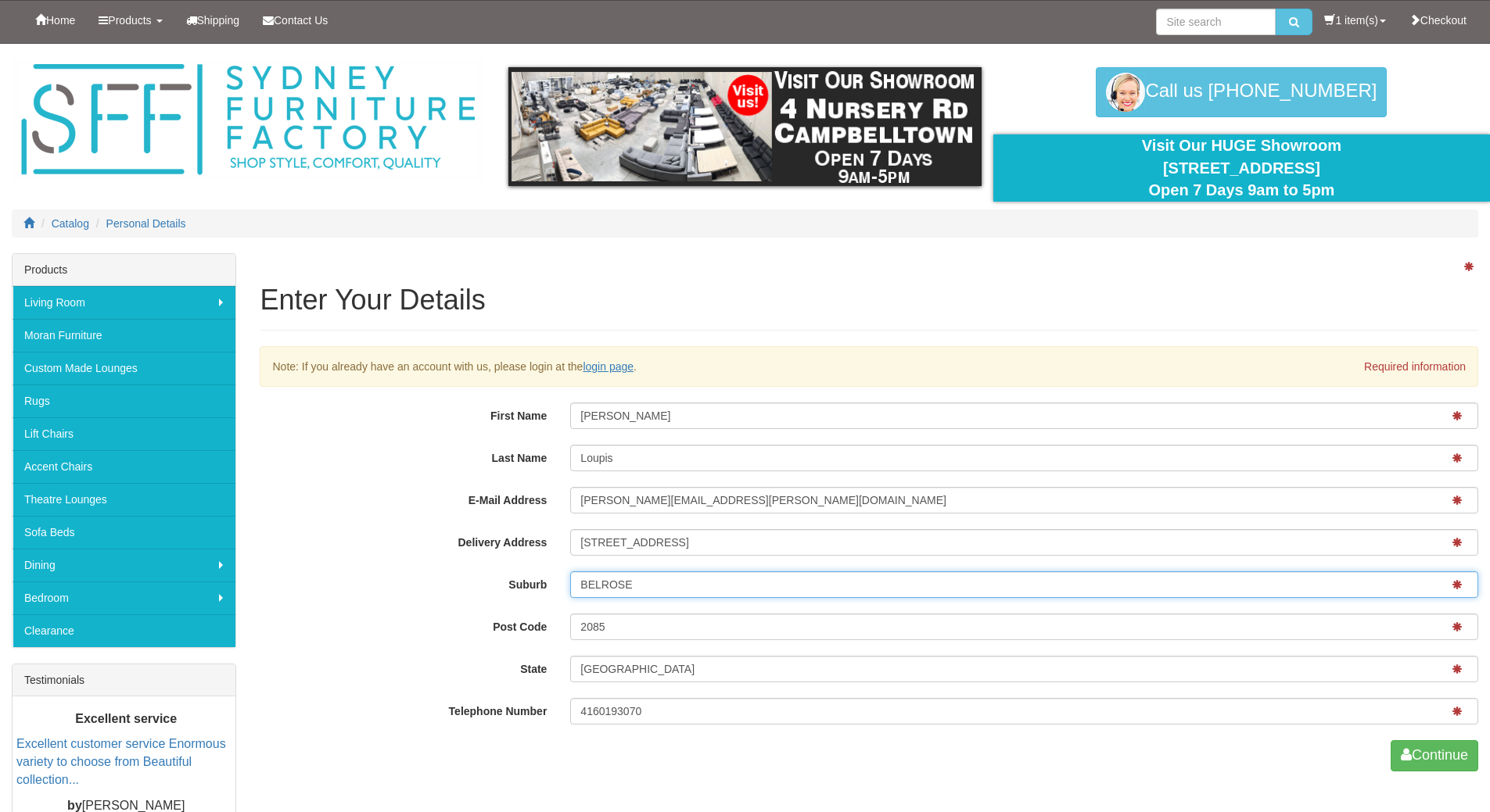
click at [615, 593] on input "BELROSE" at bounding box center [1024, 584] width 908 height 27
type input "The Entrance"
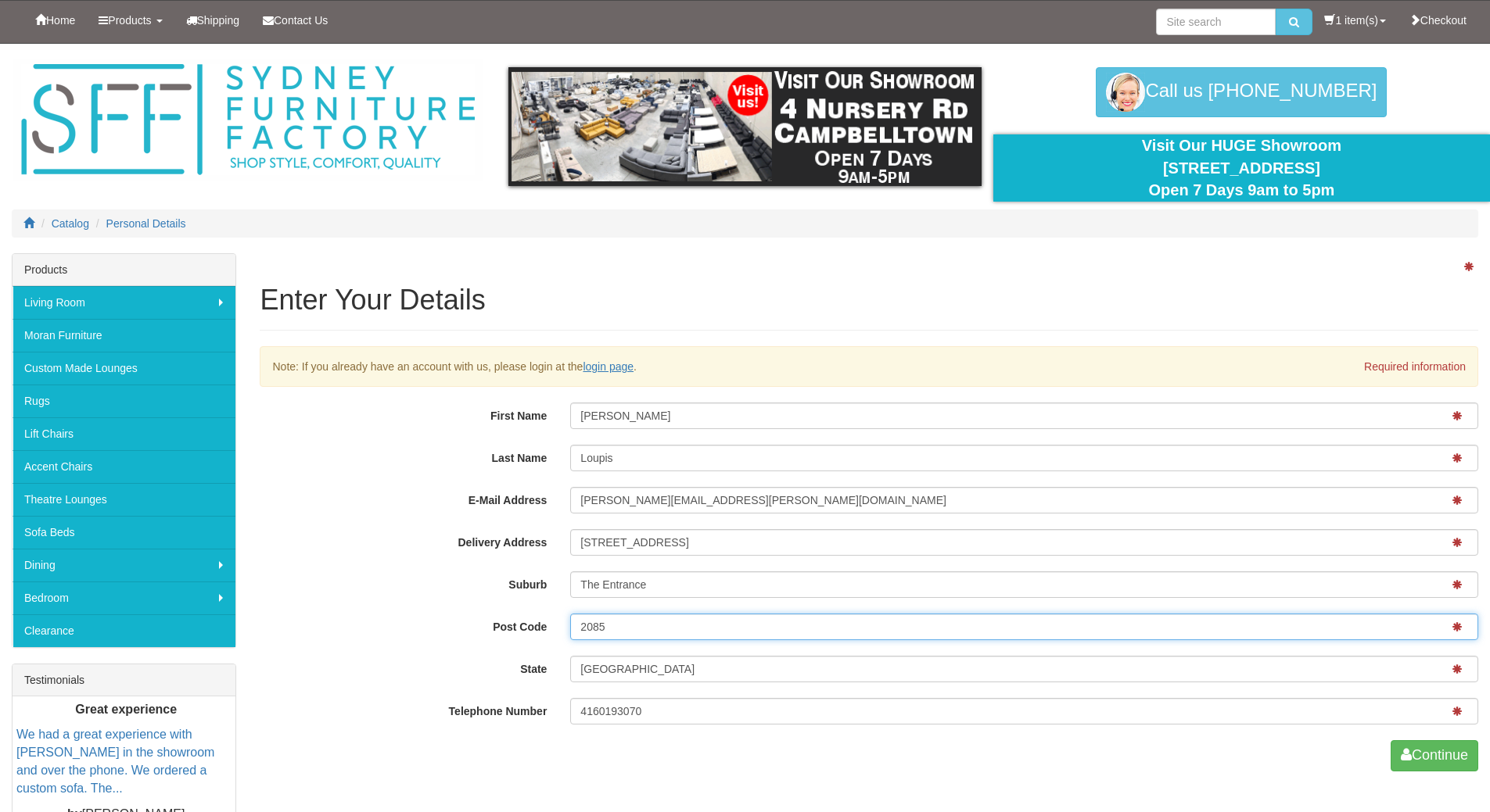
click at [582, 622] on input "2085" at bounding box center [1024, 626] width 908 height 27
type input "2261"
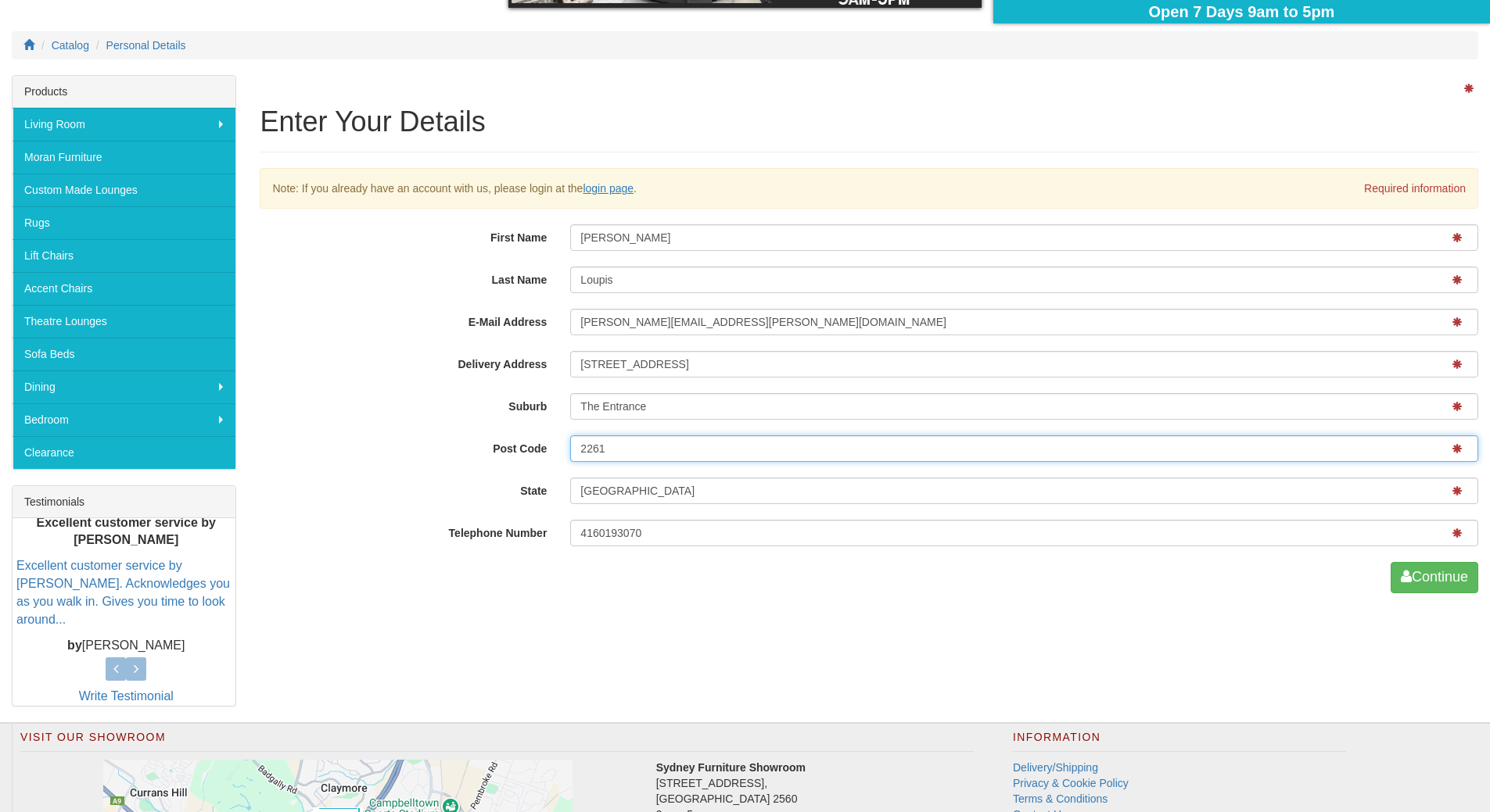
scroll to position [234, 0]
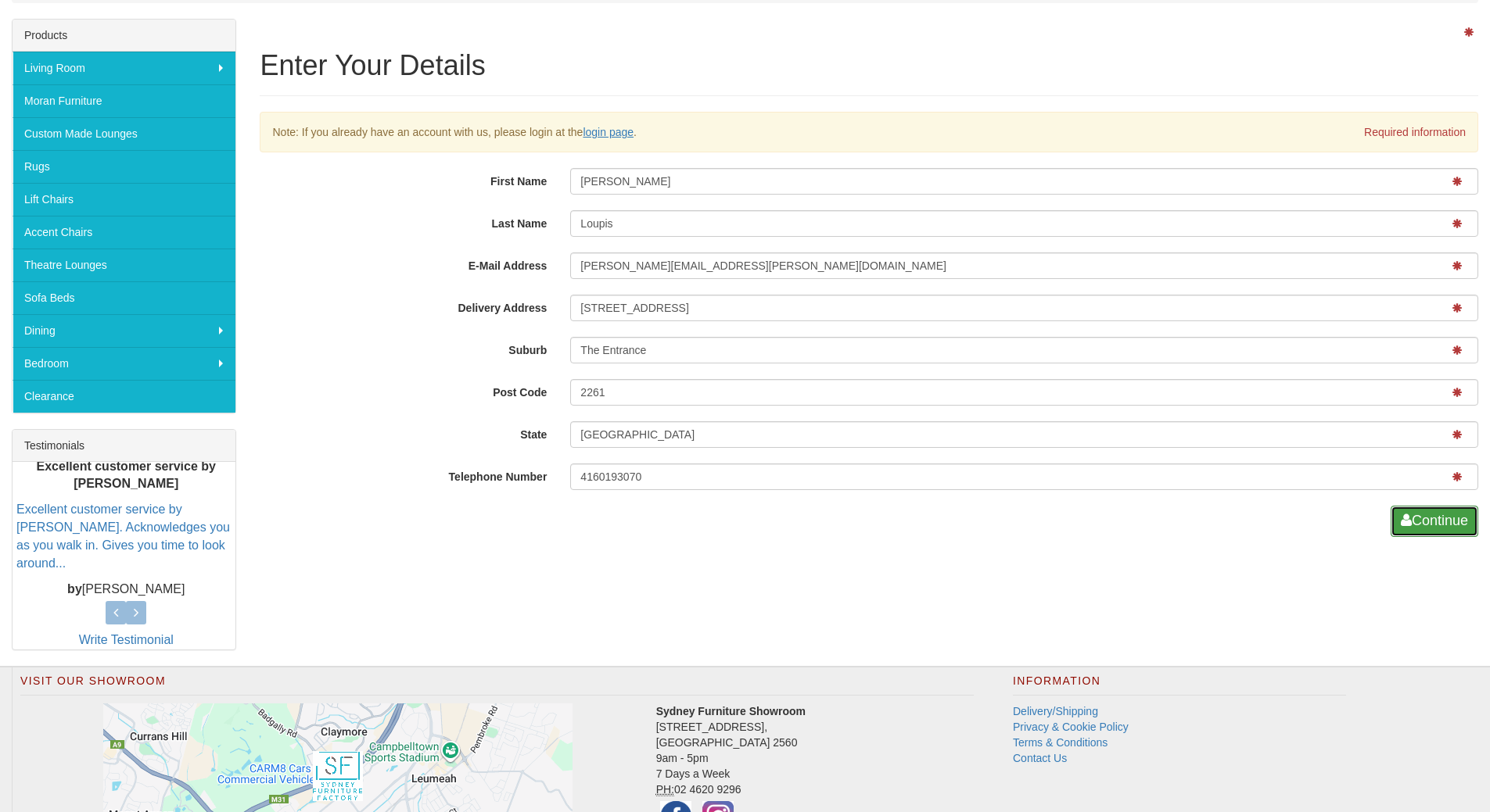
click at [1408, 515] on button "Continue" at bounding box center [1434, 522] width 88 height 31
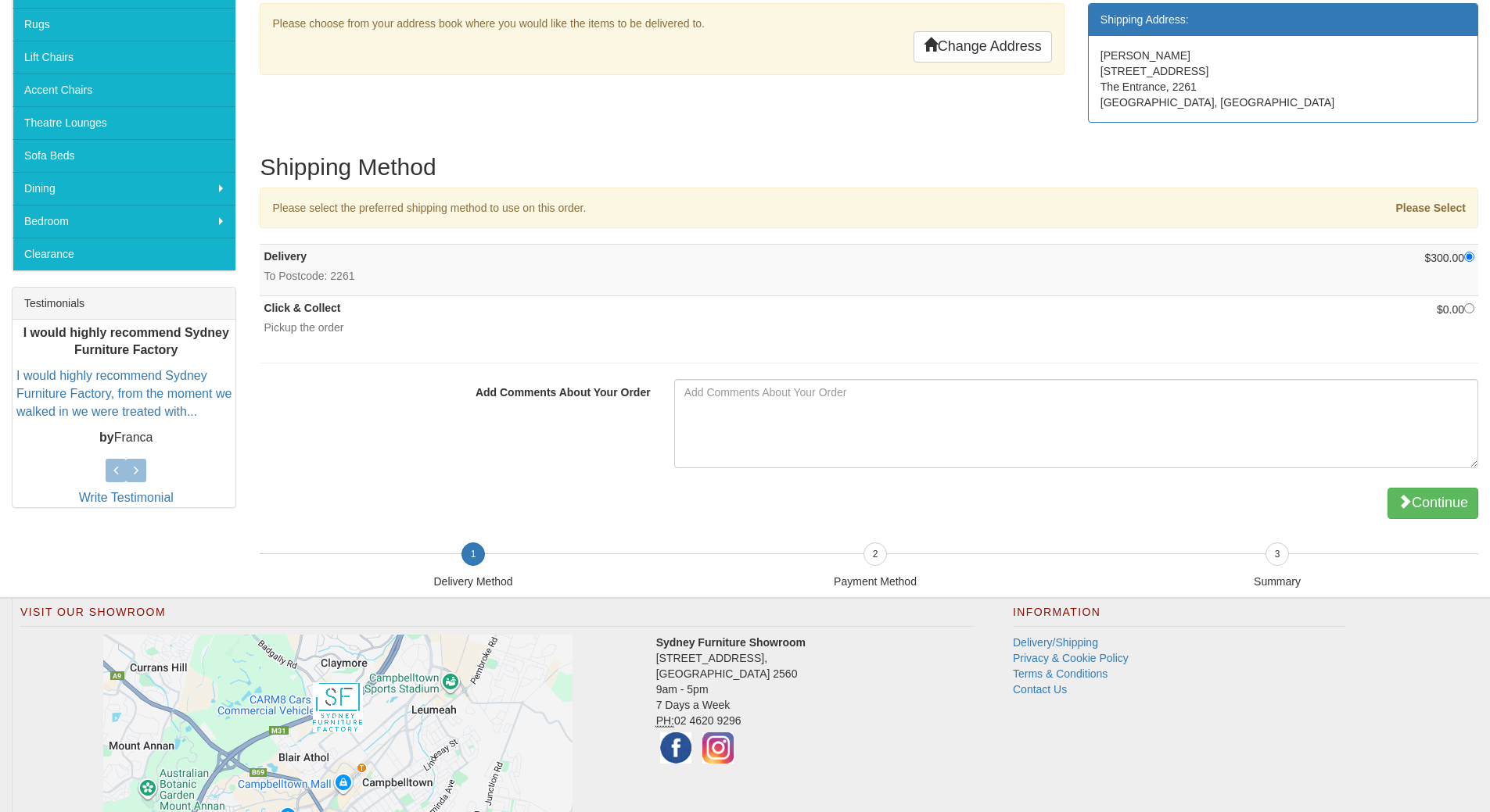
scroll to position [391, 0]
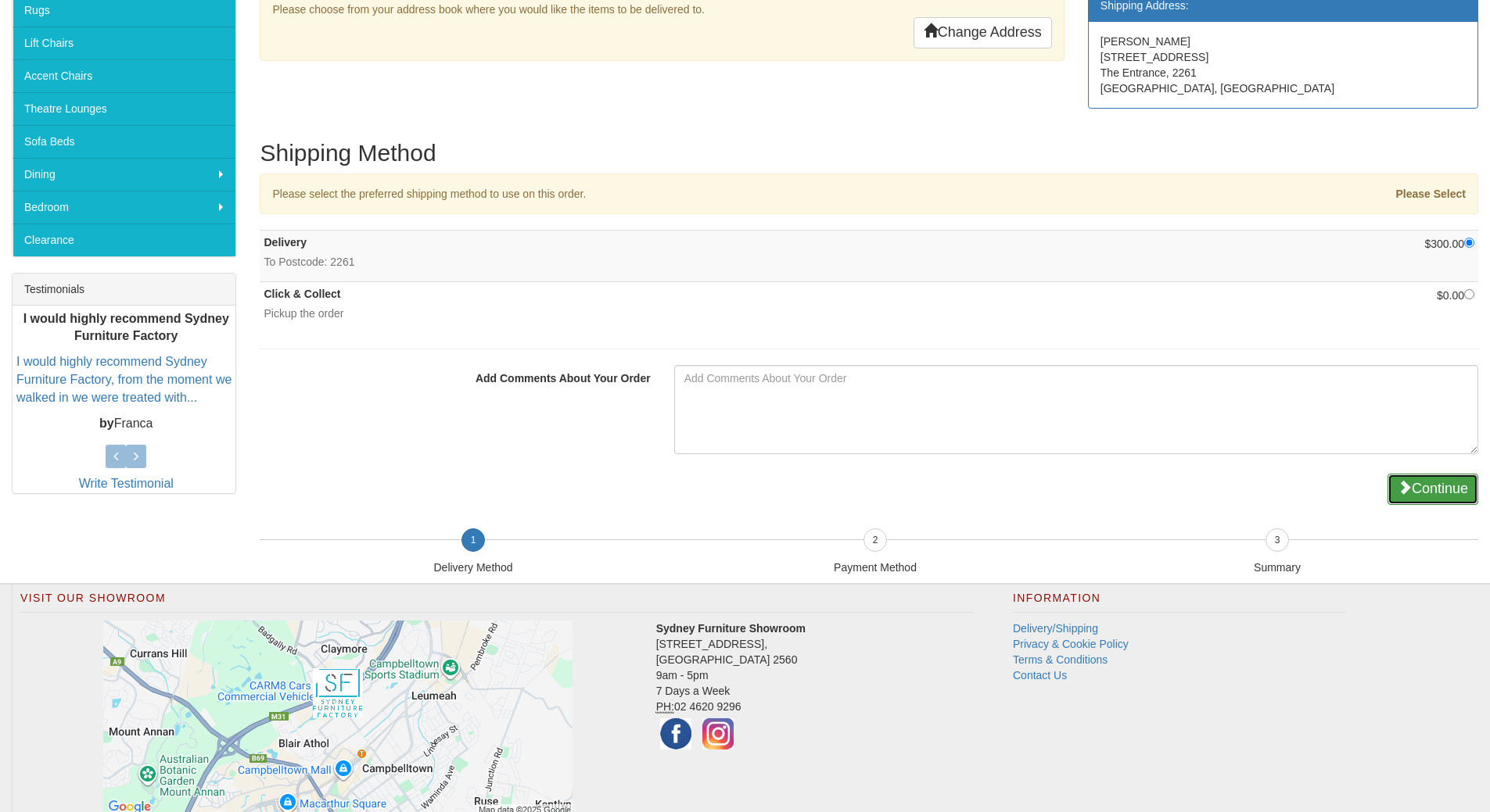
click at [1447, 479] on button "Continue" at bounding box center [1433, 489] width 91 height 31
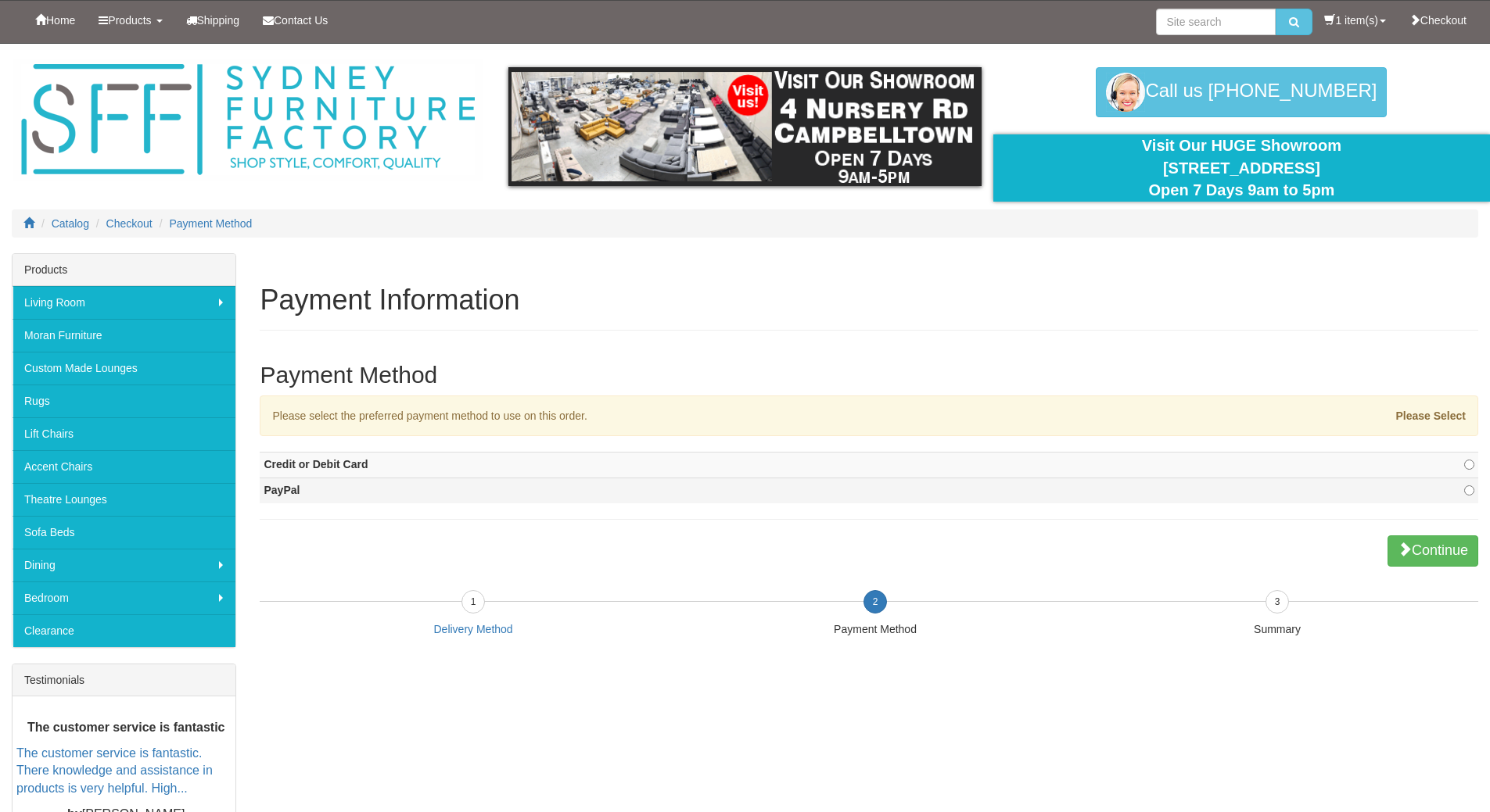
click at [289, 493] on strong "PayPal" at bounding box center [282, 490] width 36 height 13
radio input "true"
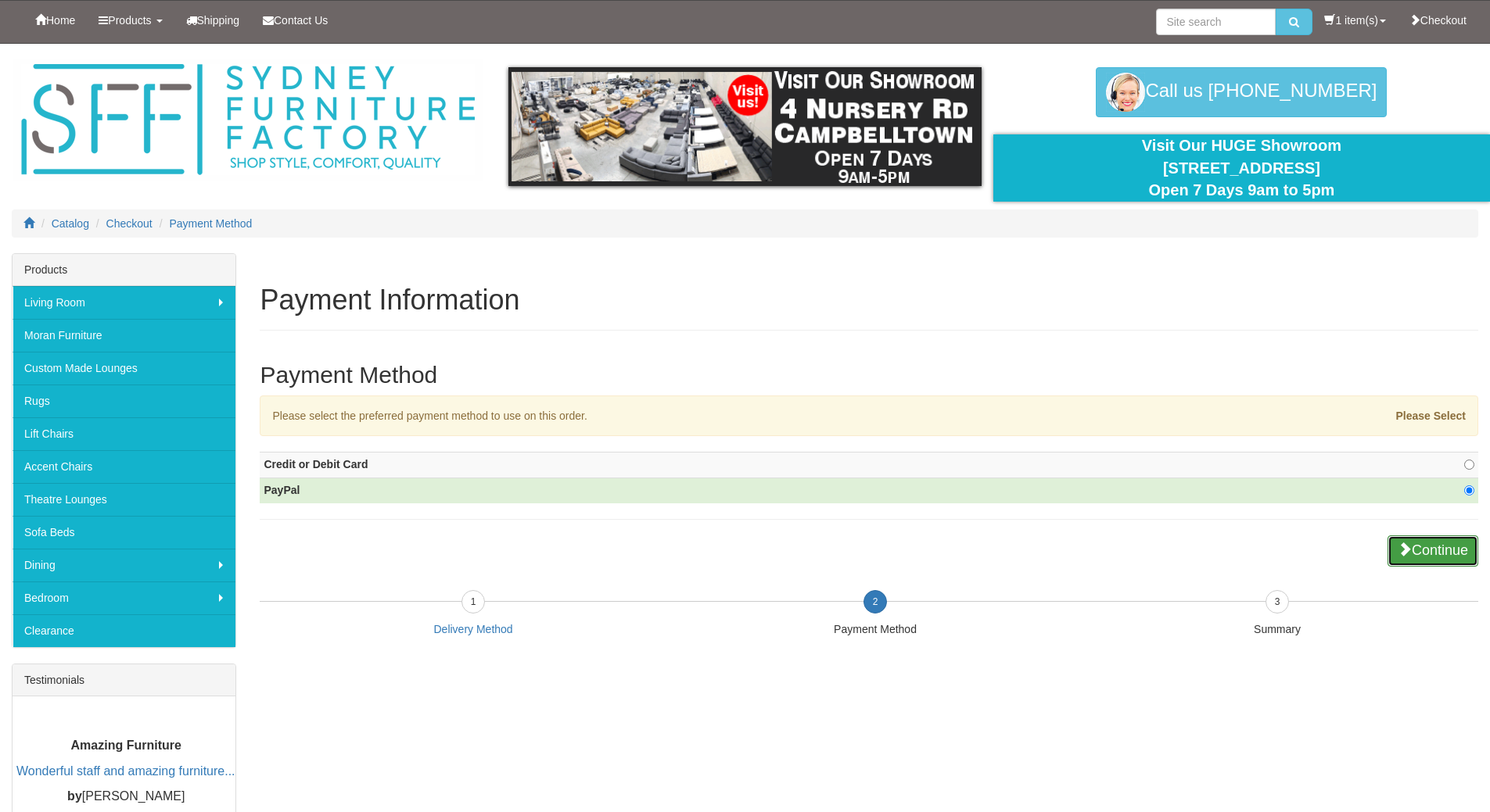
click at [1439, 556] on button "Continue" at bounding box center [1433, 551] width 91 height 31
